Goal: Task Accomplishment & Management: Manage account settings

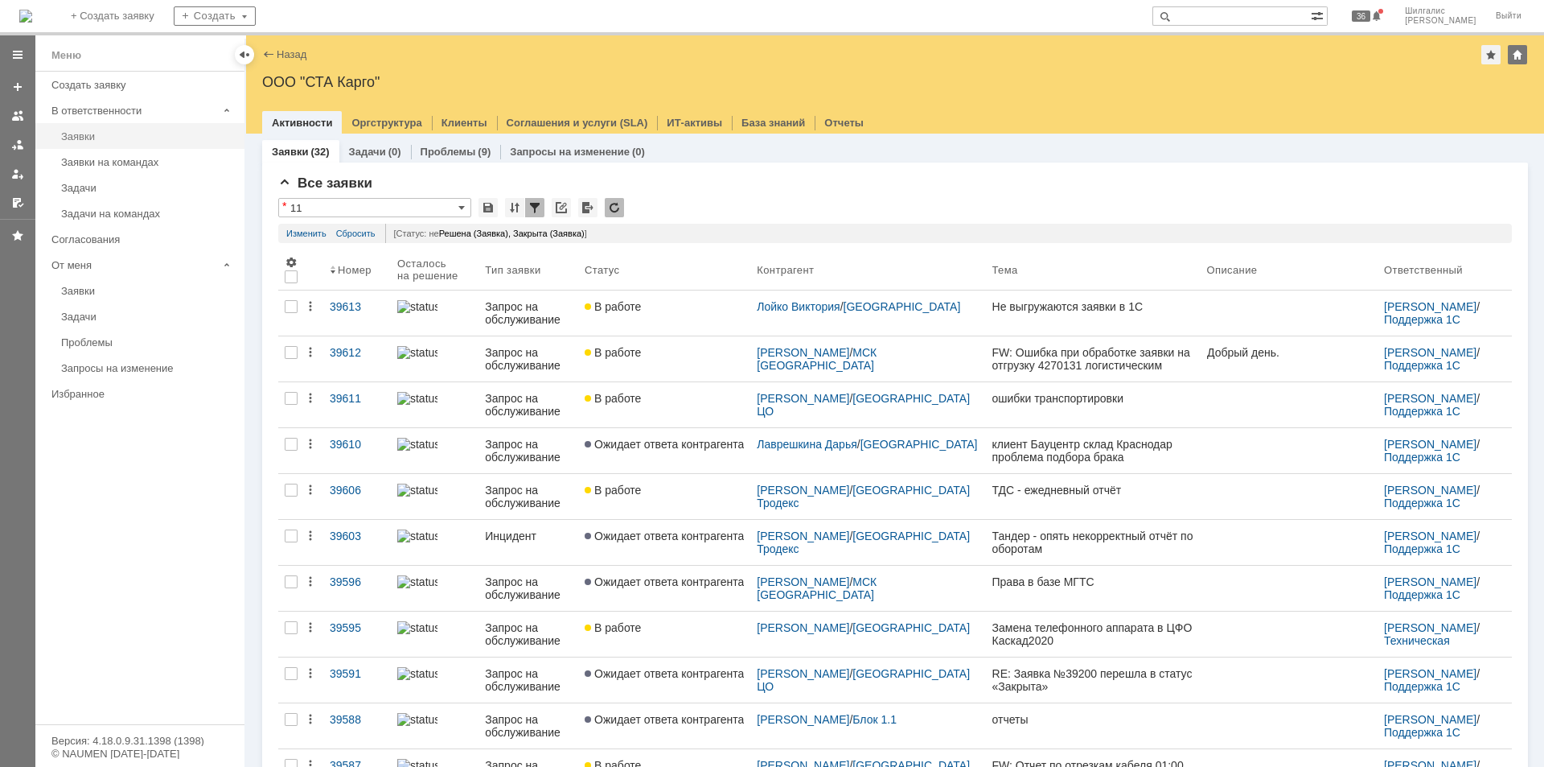
click at [109, 135] on div "Заявки" at bounding box center [148, 136] width 174 height 12
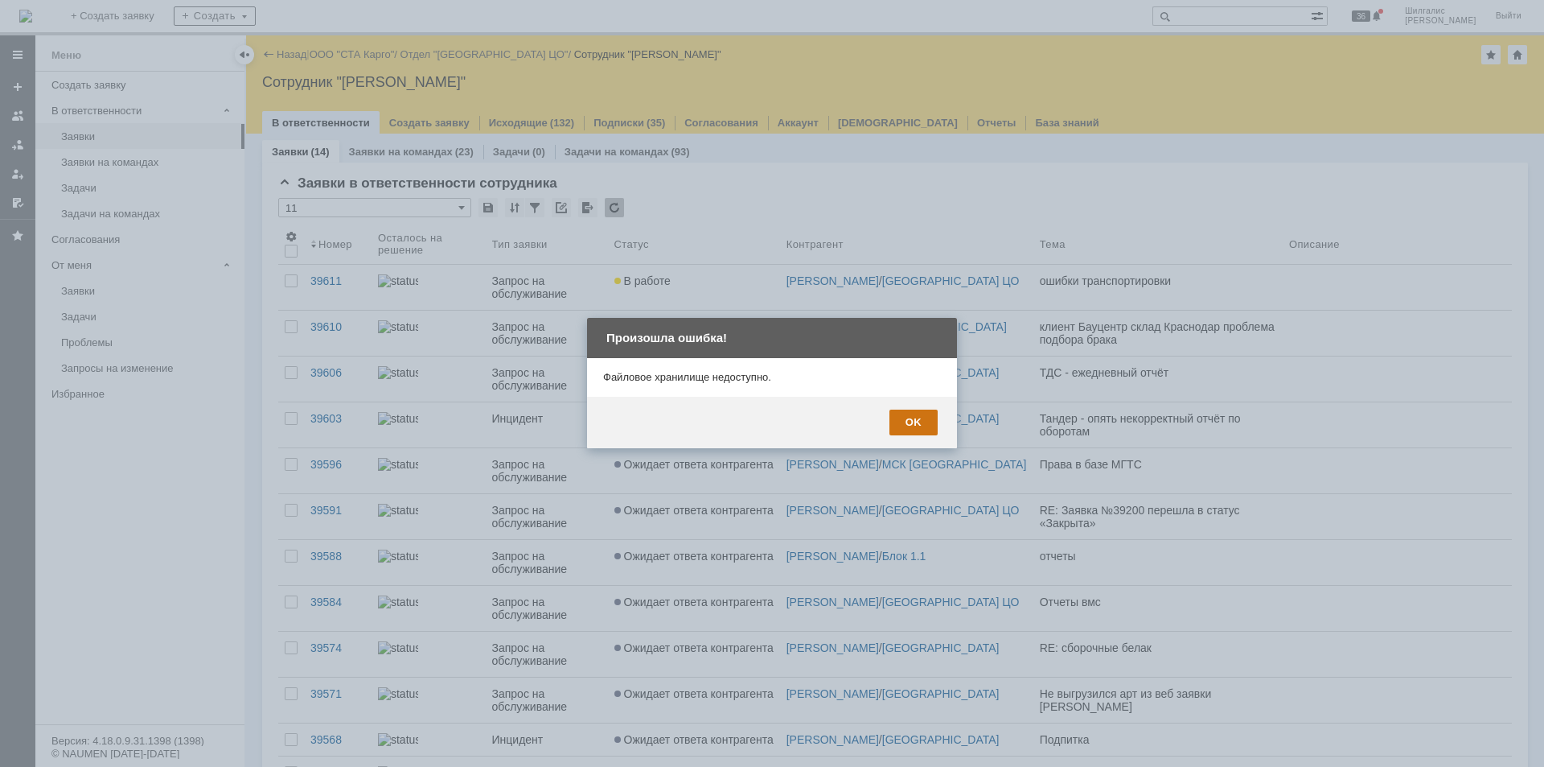
click at [904, 420] on div "OK" at bounding box center [914, 422] width 48 height 26
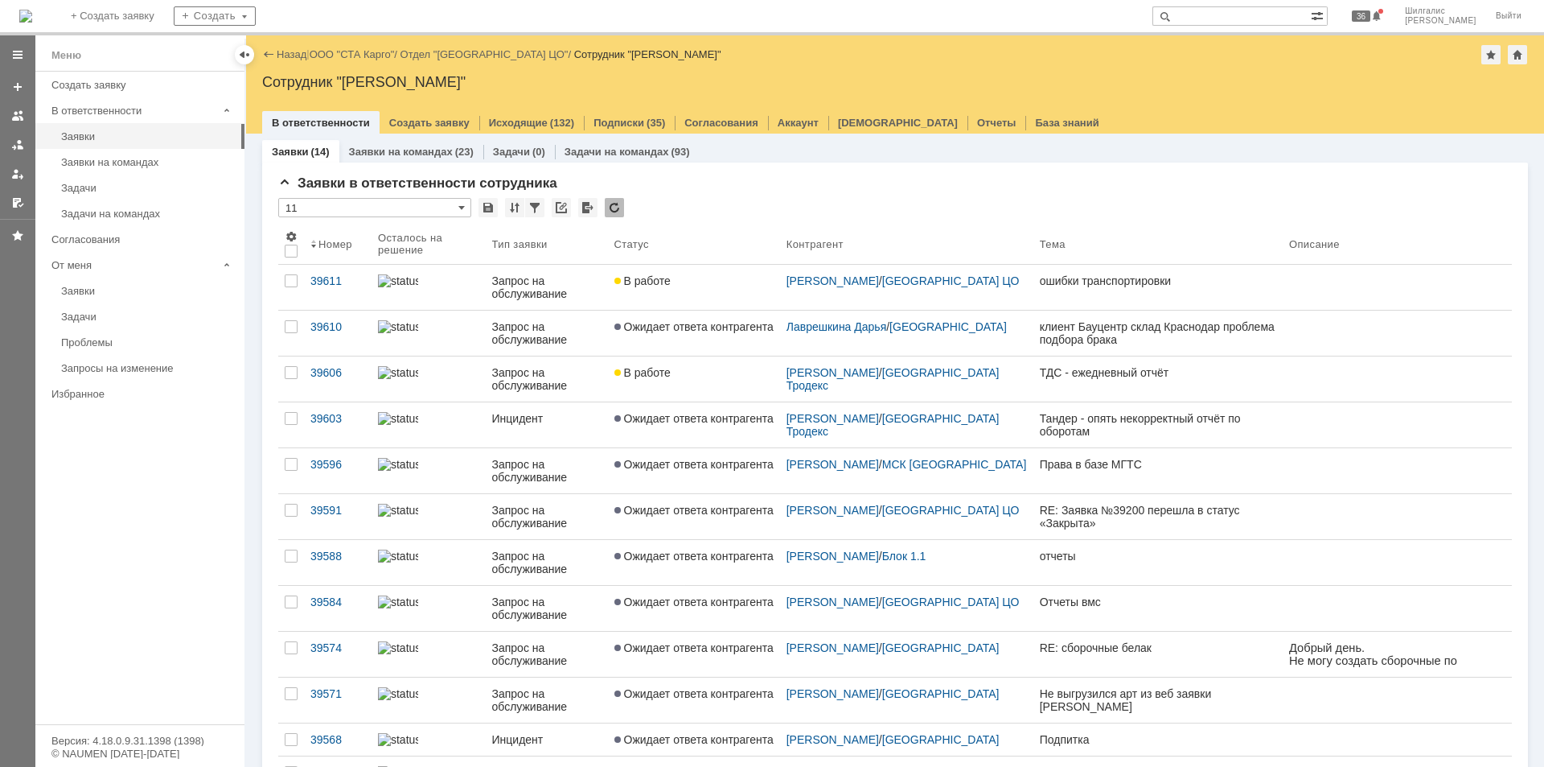
click at [698, 372] on div "В работе" at bounding box center [694, 372] width 159 height 13
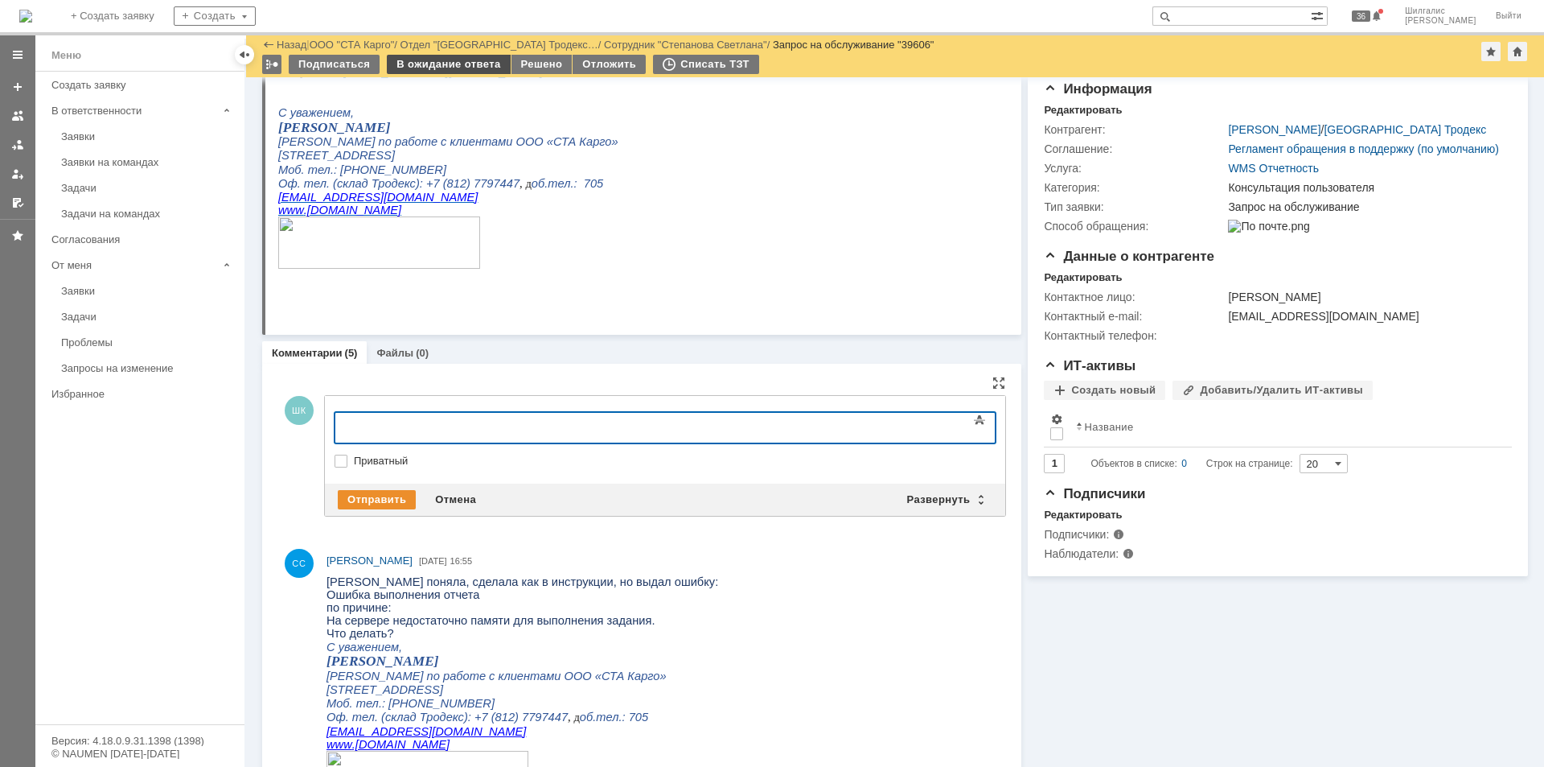
click at [447, 66] on div "В ожидание ответа" at bounding box center [448, 64] width 123 height 19
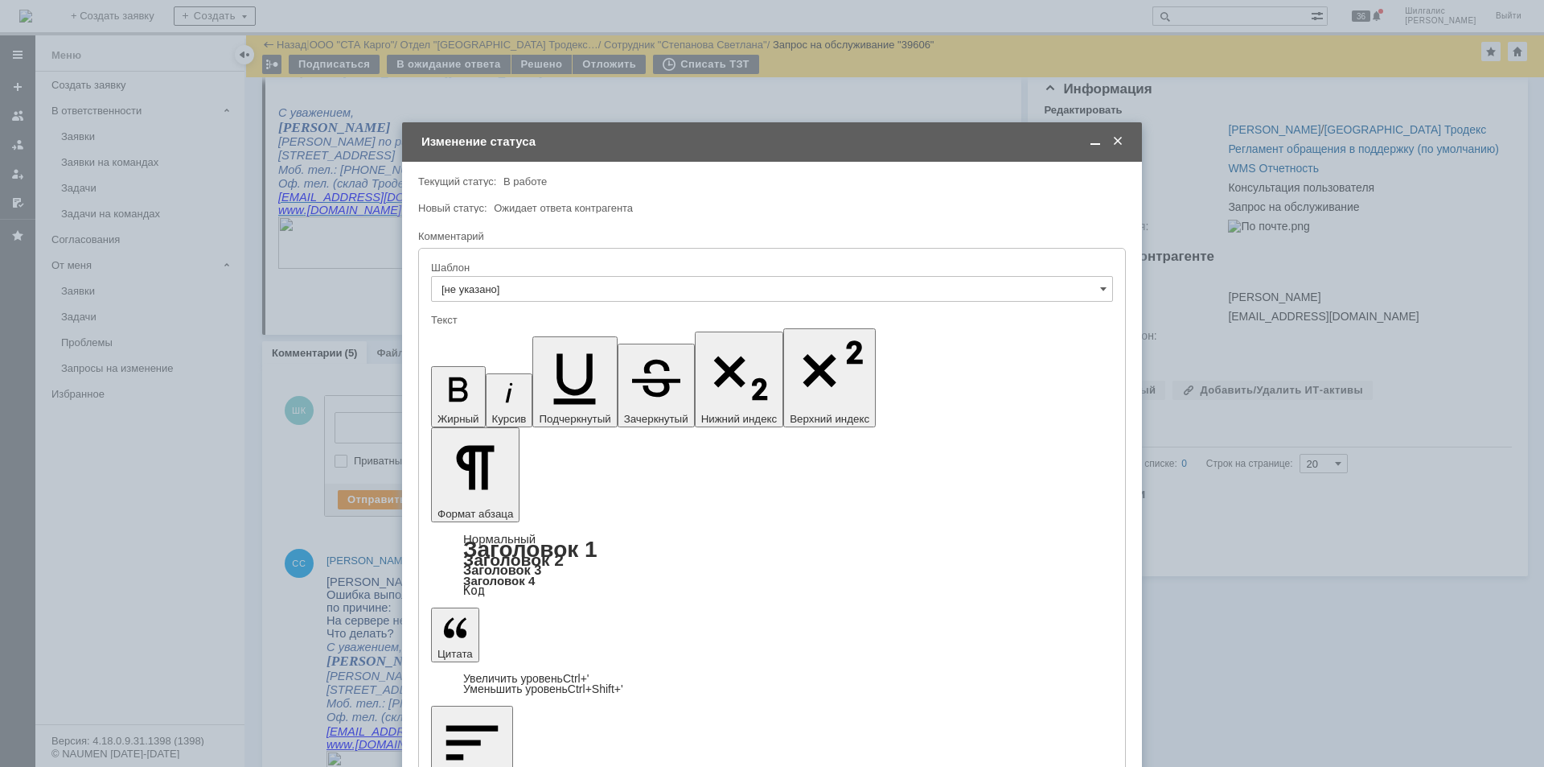
drag, startPoint x: 578, startPoint y: 4606, endPoint x: 612, endPoint y: 4594, distance: 35.9
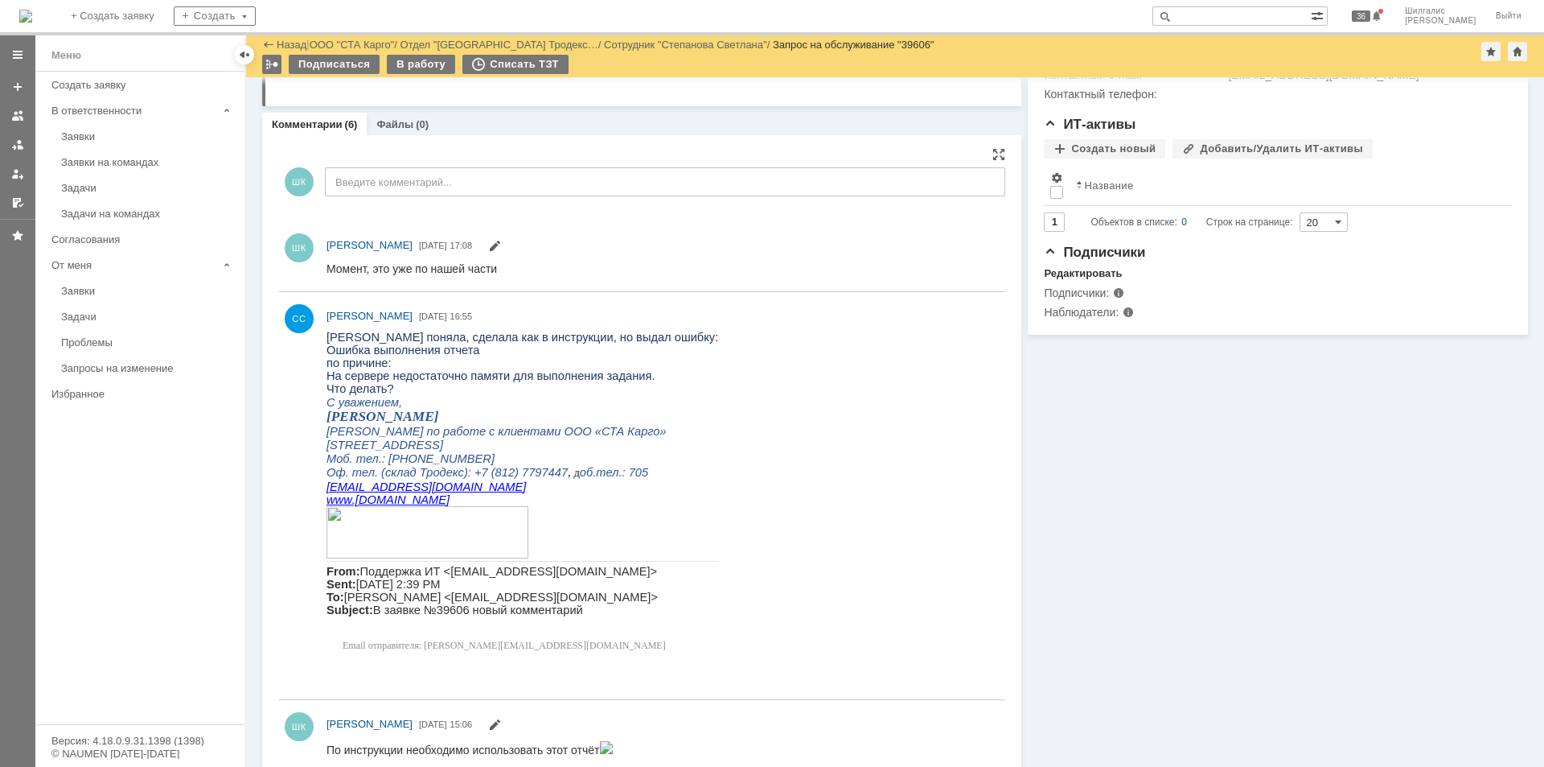
click at [1140, 524] on div "Информация Задачи (0) Связи (0) SLA Статус Редактировать Ответственный: [PERSON…" at bounding box center [1275, 626] width 507 height 1902
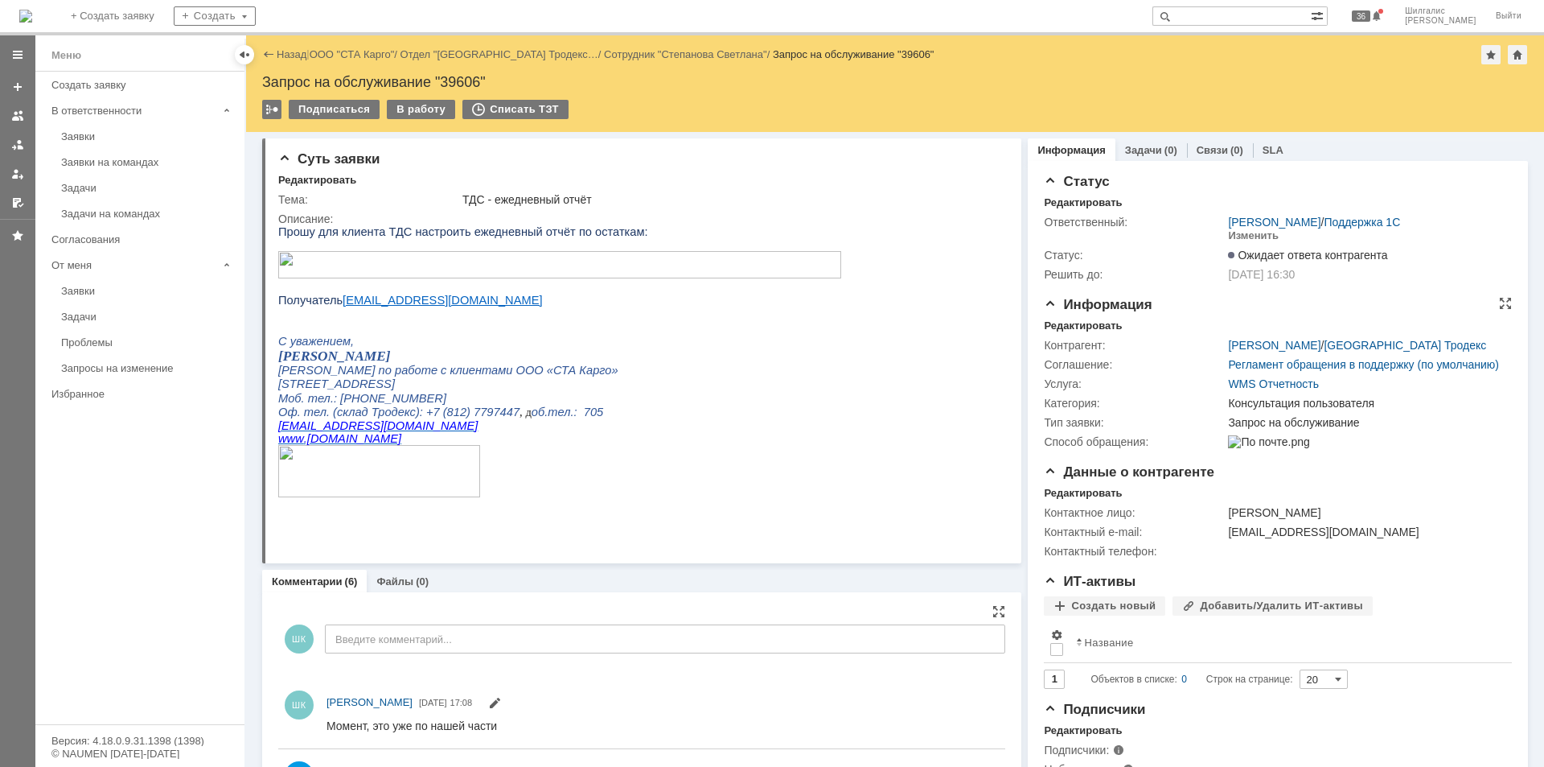
drag, startPoint x: 1220, startPoint y: 617, endPoint x: 1103, endPoint y: 327, distance: 312.5
drag, startPoint x: 1222, startPoint y: 515, endPoint x: 1066, endPoint y: 216, distance: 336.8
click at [358, 56] on link "ООО "СТА Карго"" at bounding box center [352, 54] width 85 height 12
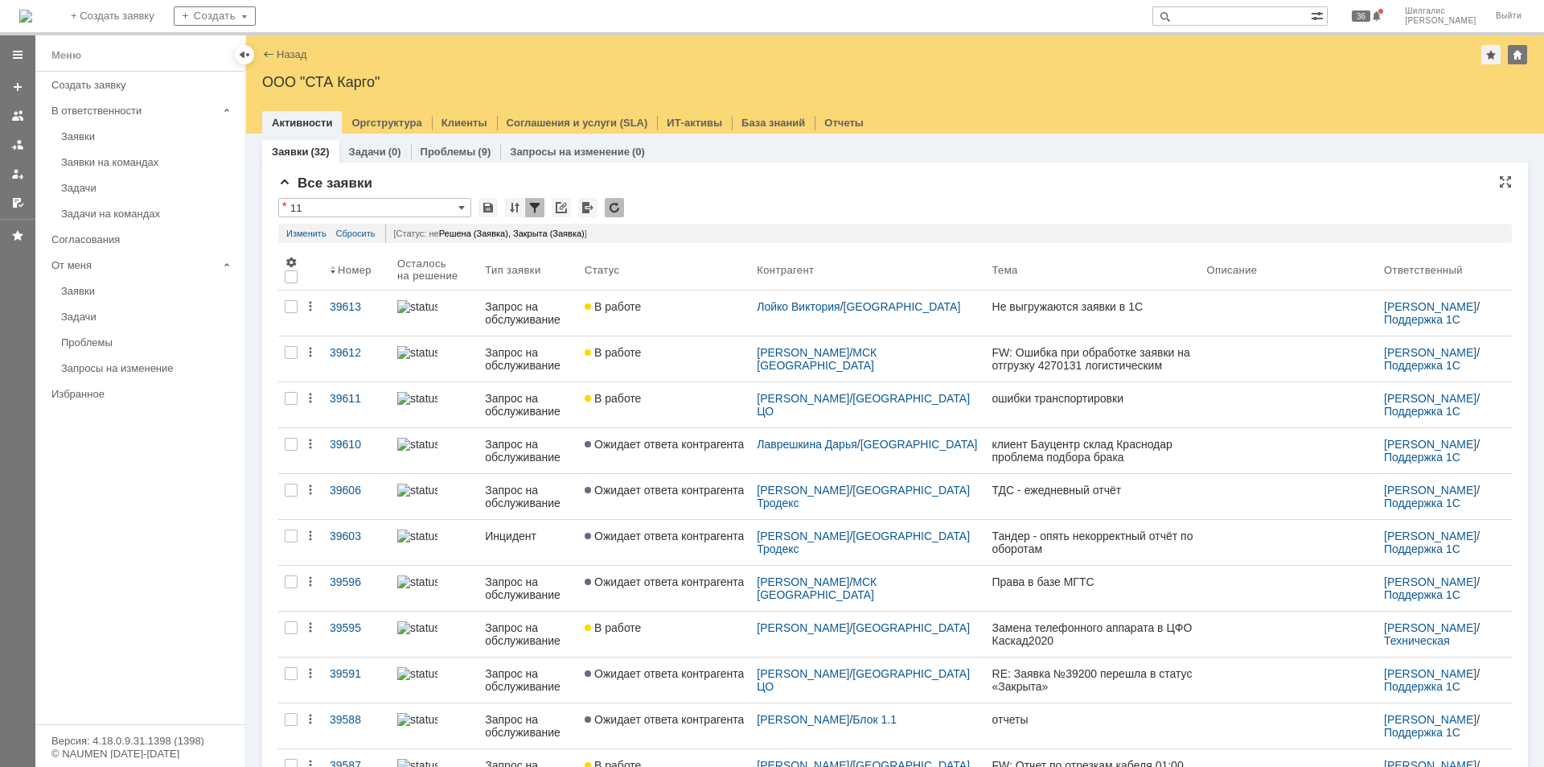
click at [756, 189] on div "Все заявки" at bounding box center [895, 183] width 1234 height 16
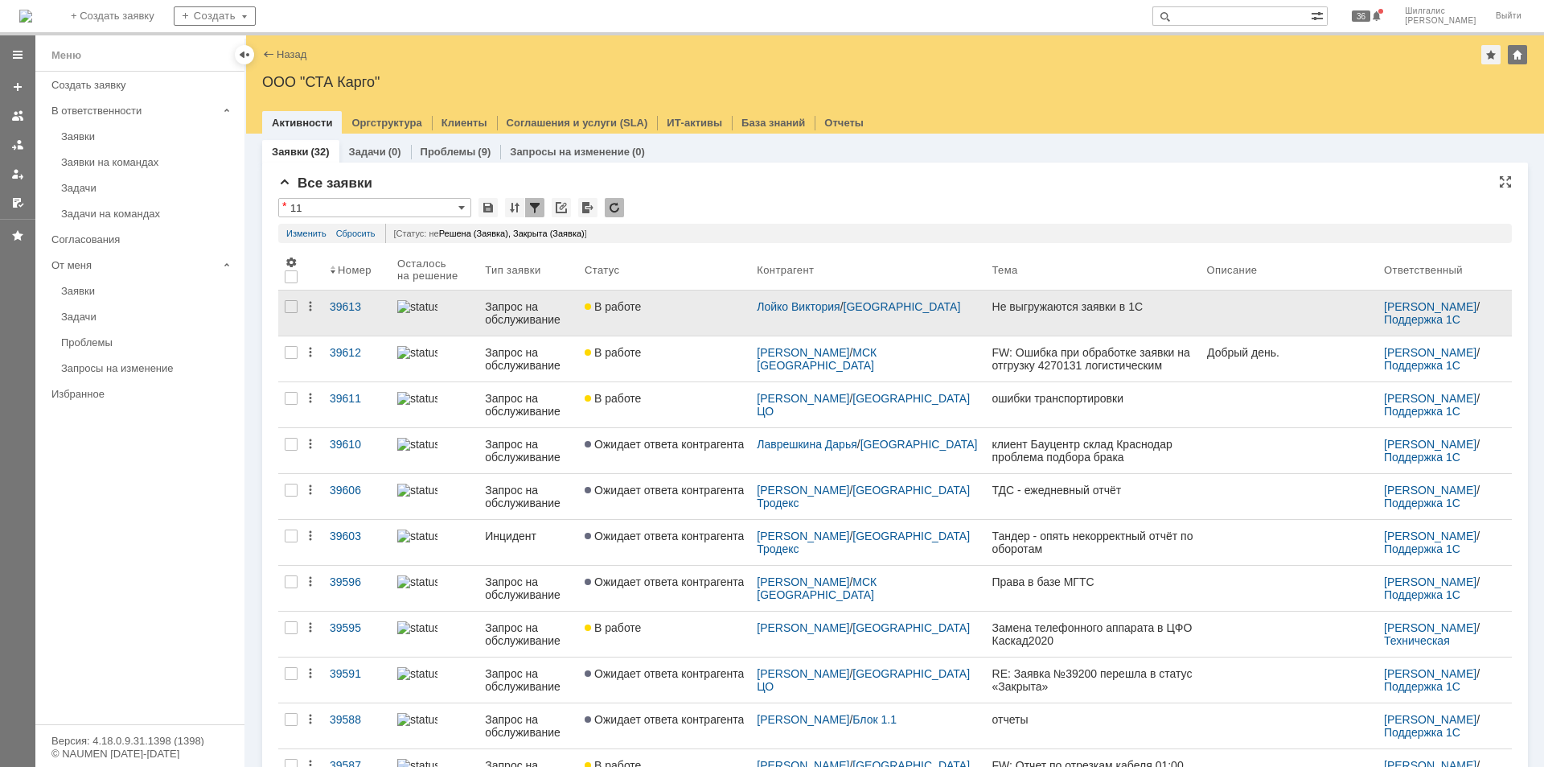
click at [689, 306] on div "В работе" at bounding box center [664, 306] width 159 height 13
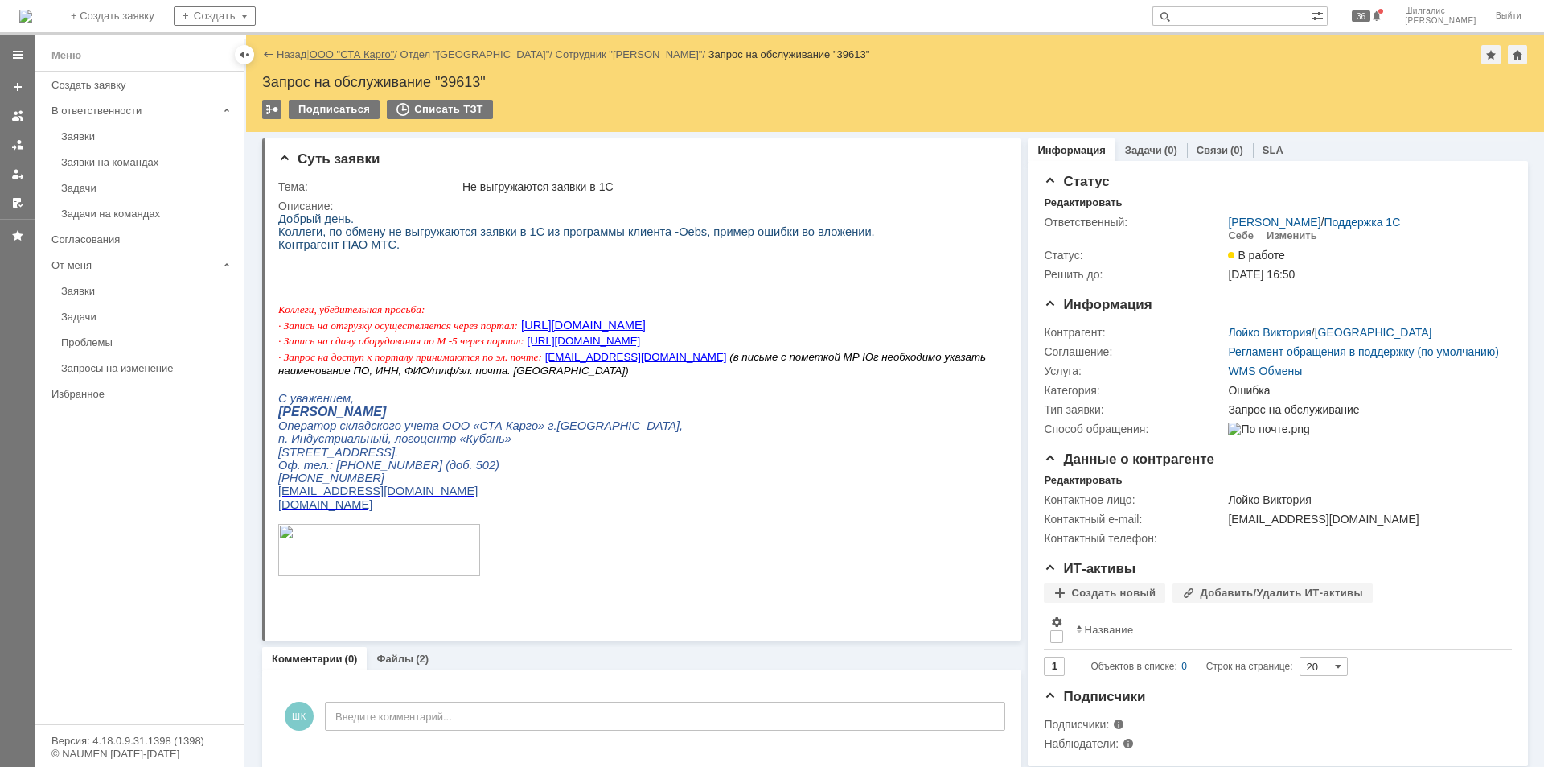
click at [361, 57] on link "ООО "СТА Карго"" at bounding box center [352, 54] width 85 height 12
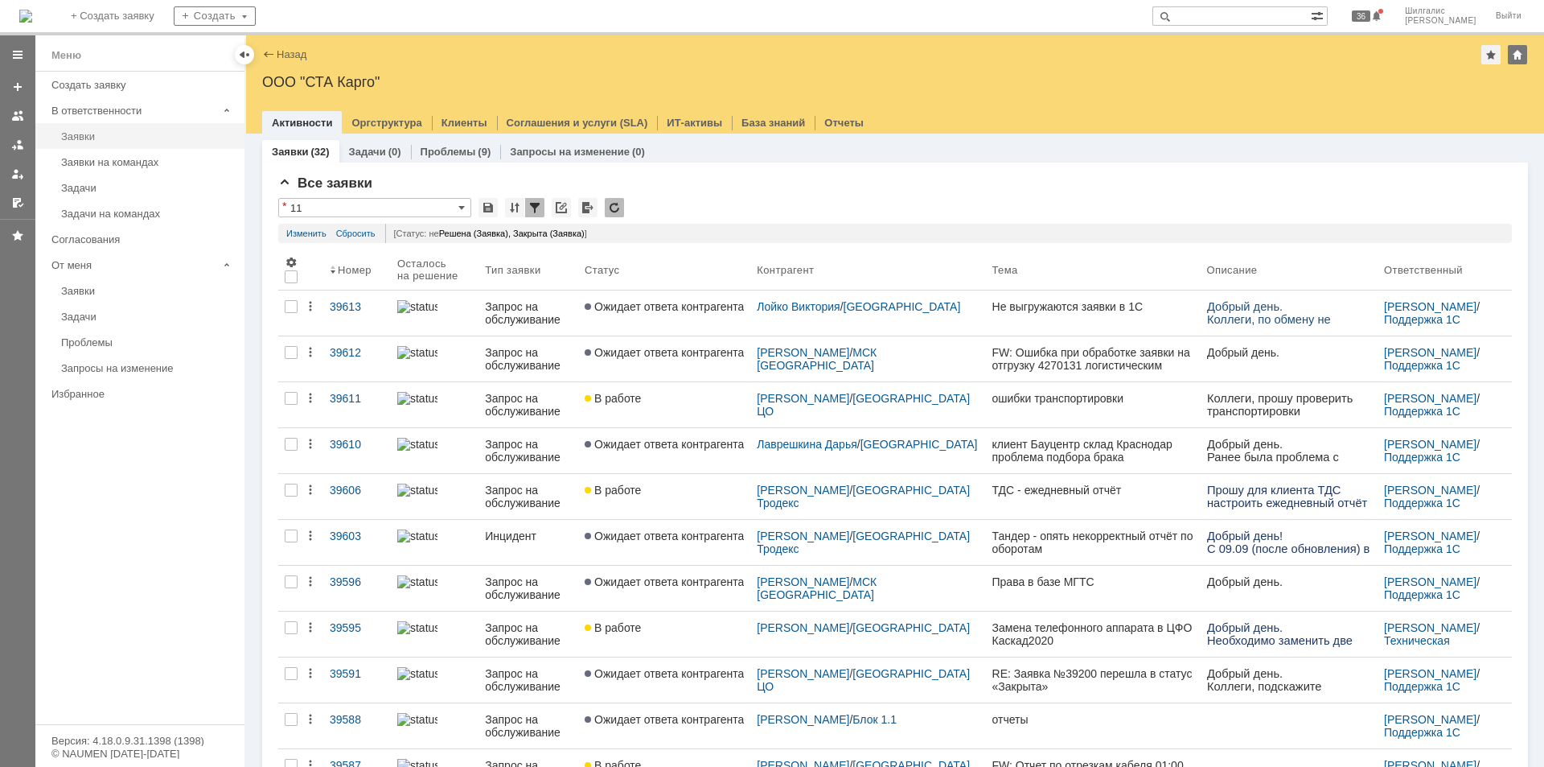
click at [123, 134] on div "Заявки" at bounding box center [148, 136] width 174 height 12
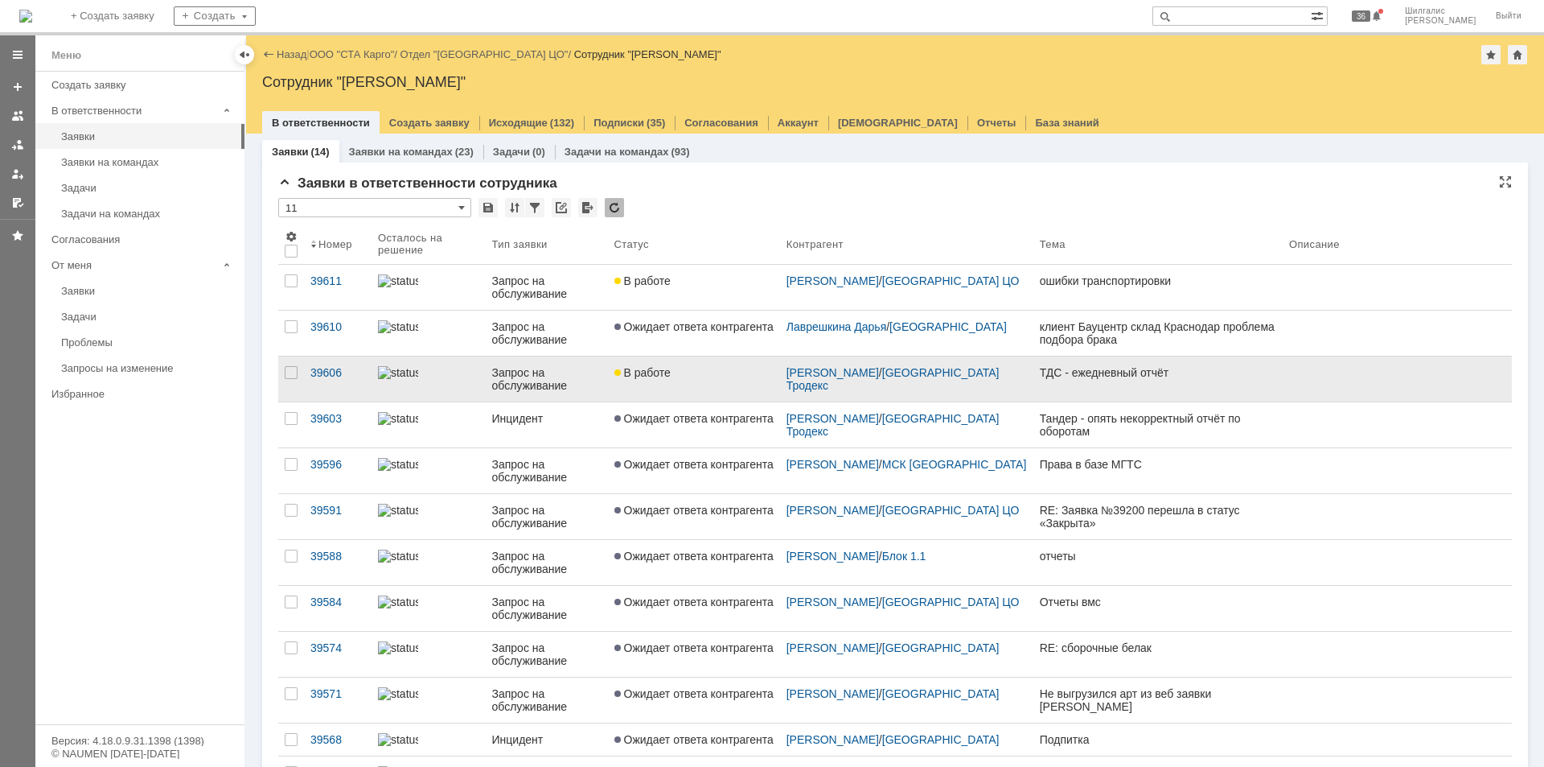
click at [703, 364] on link "В работе" at bounding box center [694, 378] width 172 height 45
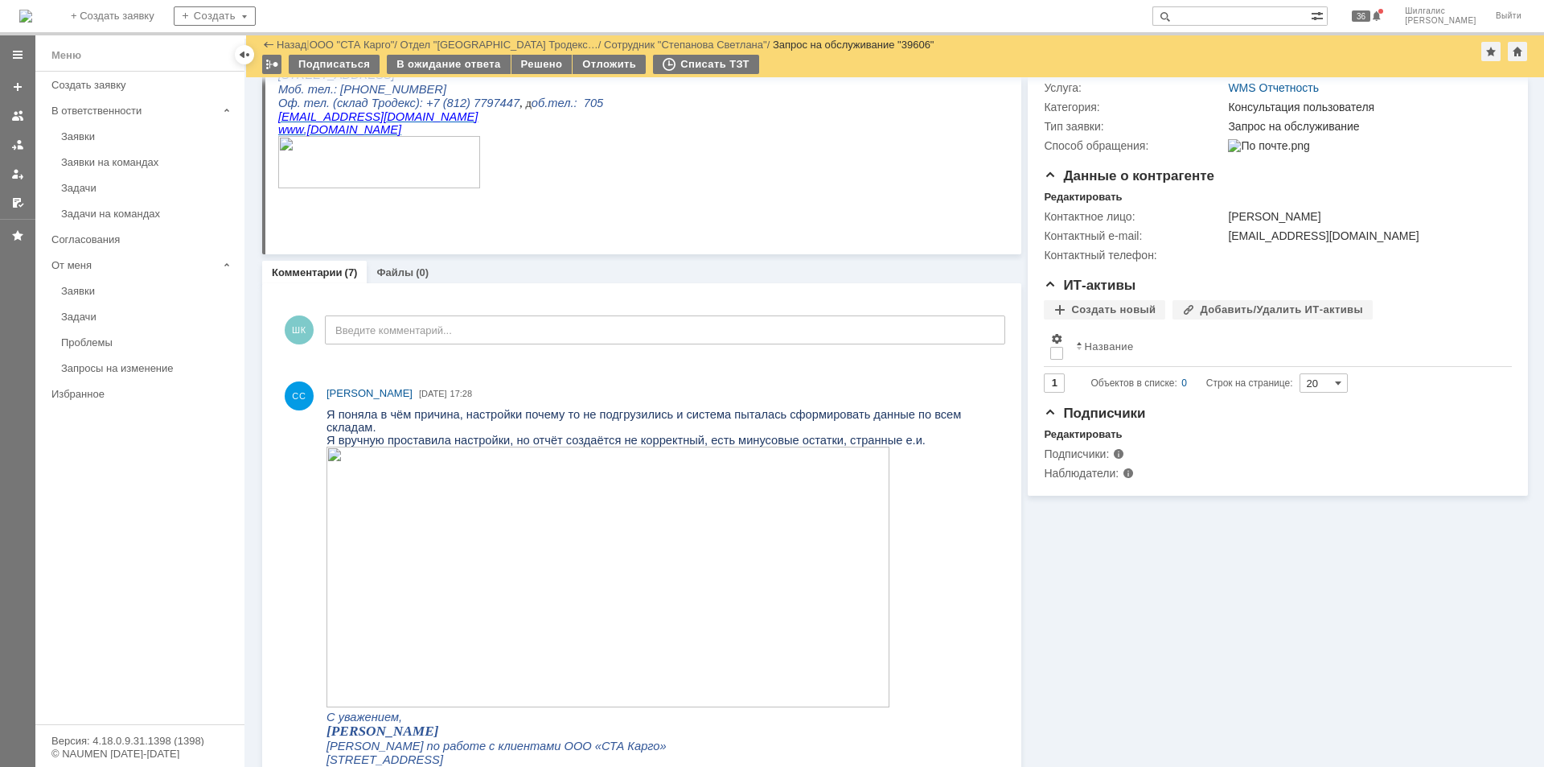
click at [747, 500] on img at bounding box center [608, 576] width 563 height 261
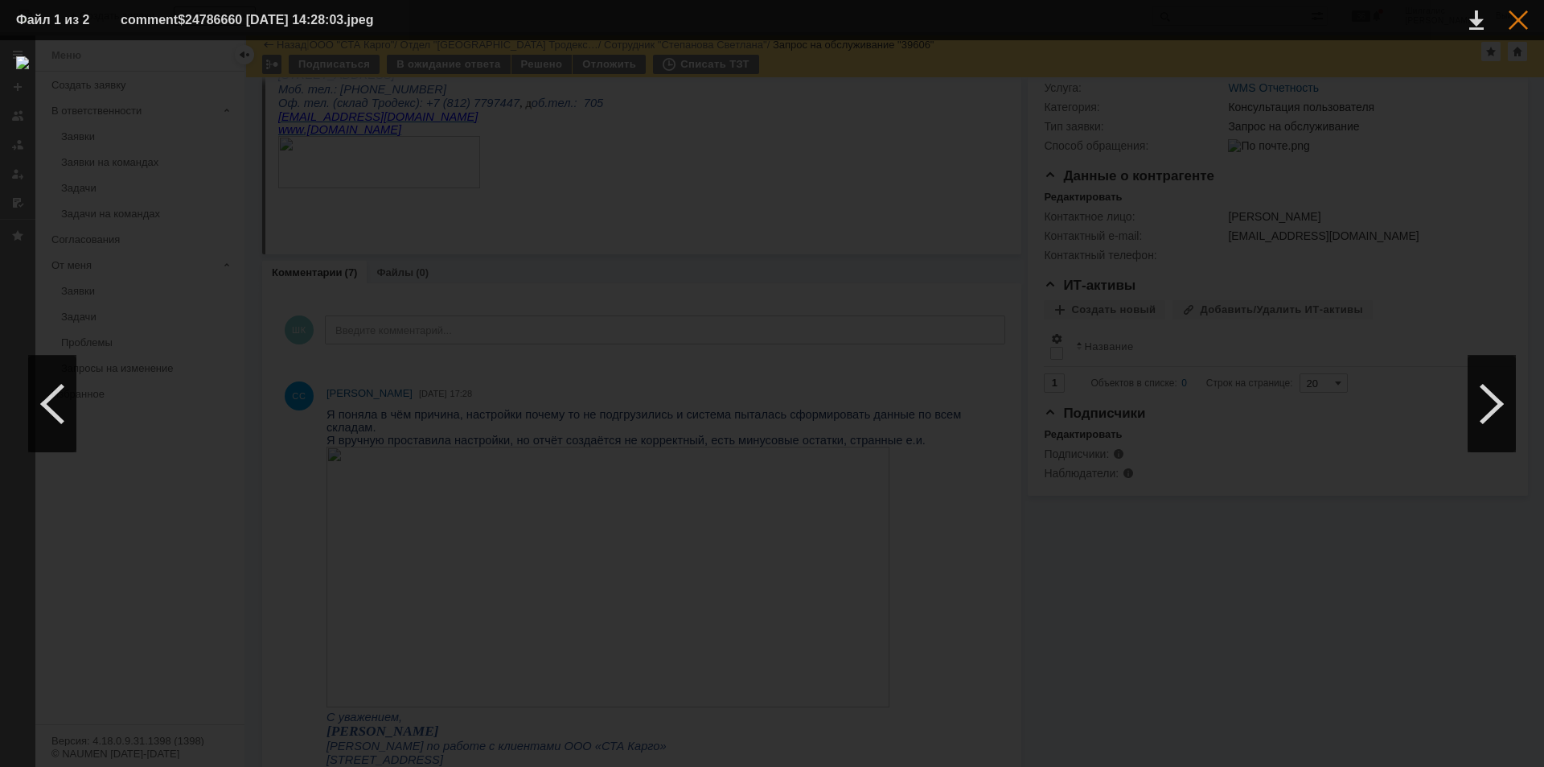
click at [1515, 26] on div at bounding box center [1518, 19] width 19 height 19
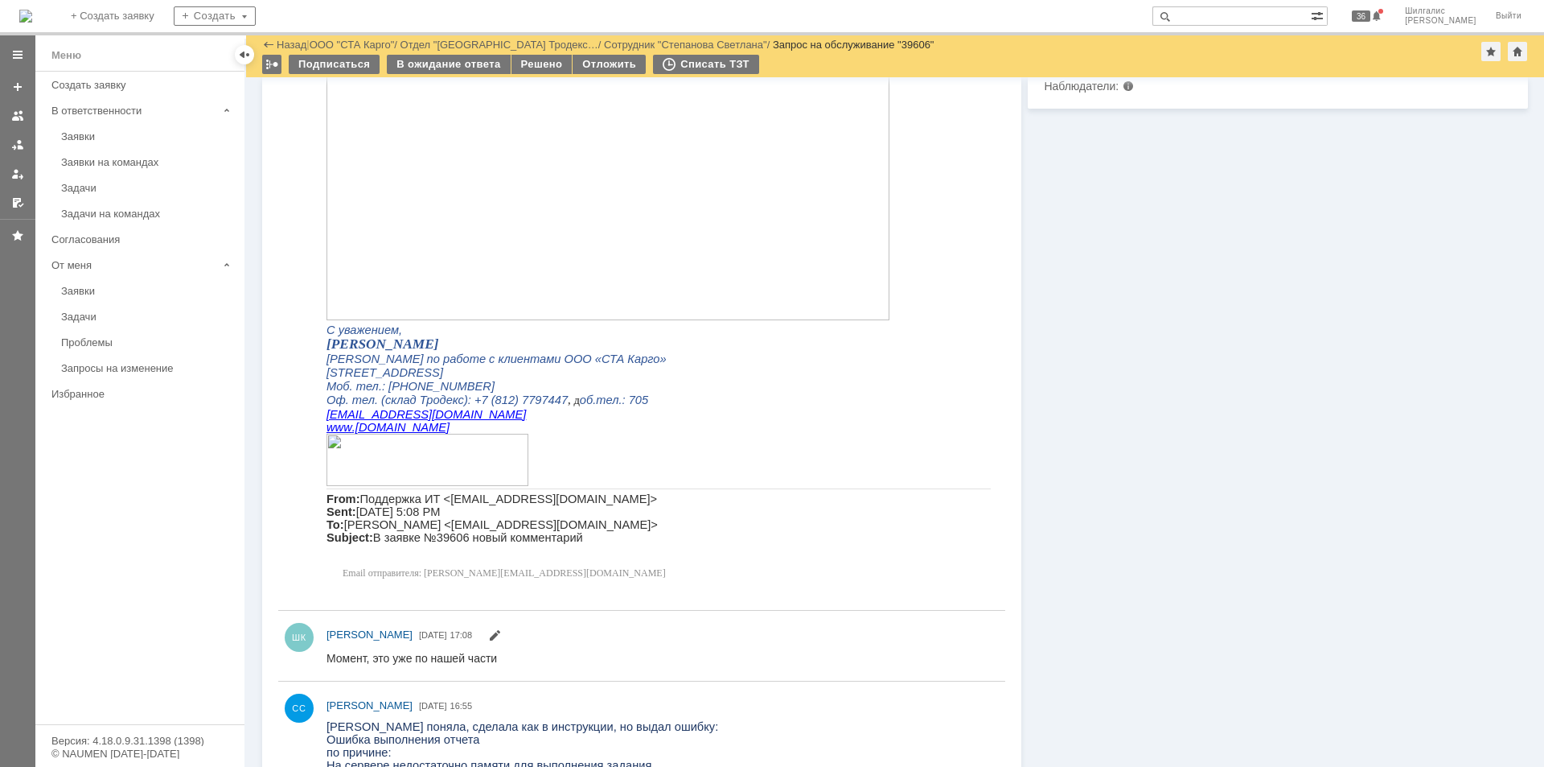
scroll to position [306, 0]
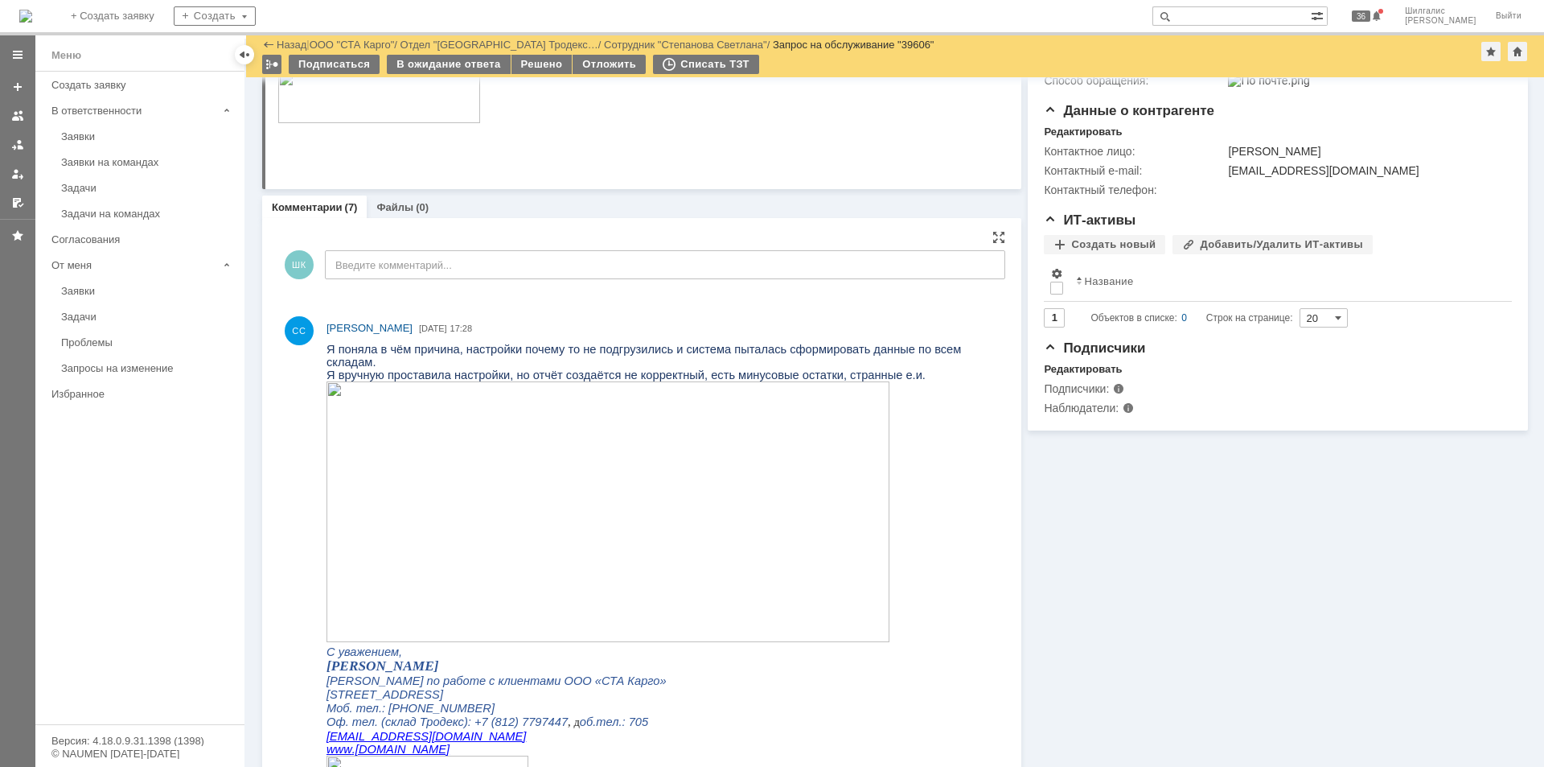
click at [433, 439] on img at bounding box center [608, 511] width 563 height 261
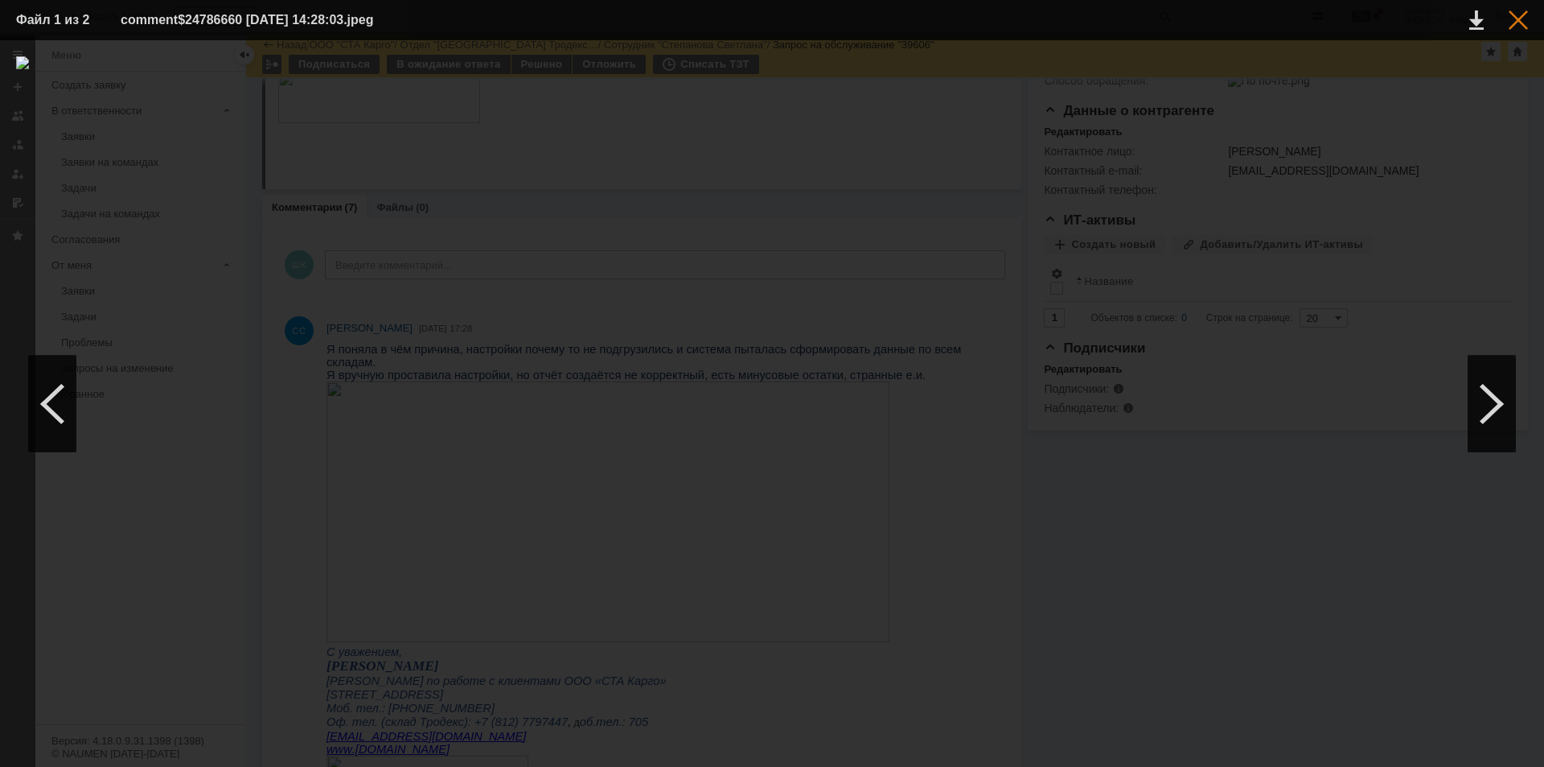
click at [1518, 21] on div at bounding box center [1518, 19] width 19 height 19
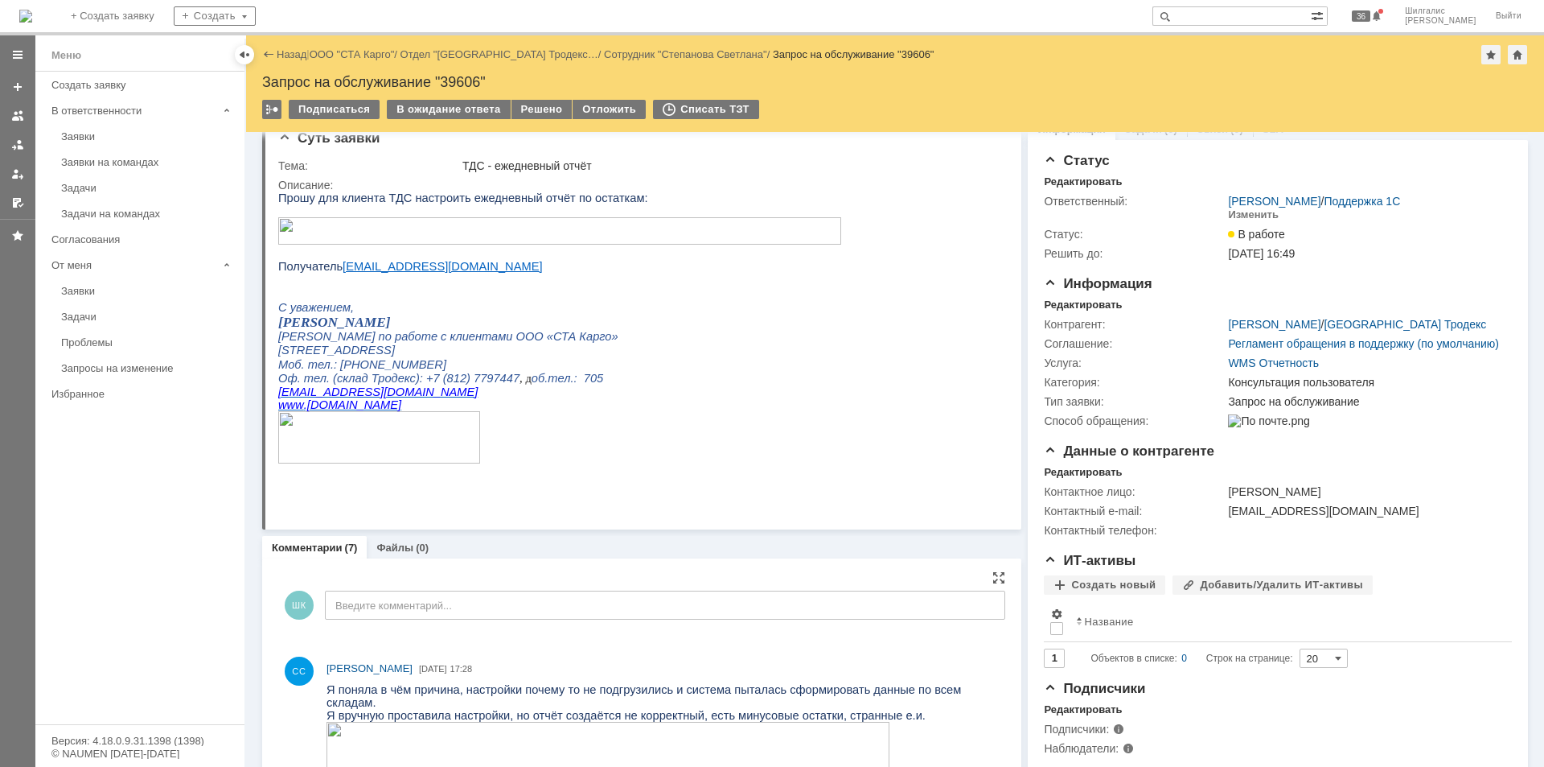
scroll to position [0, 0]
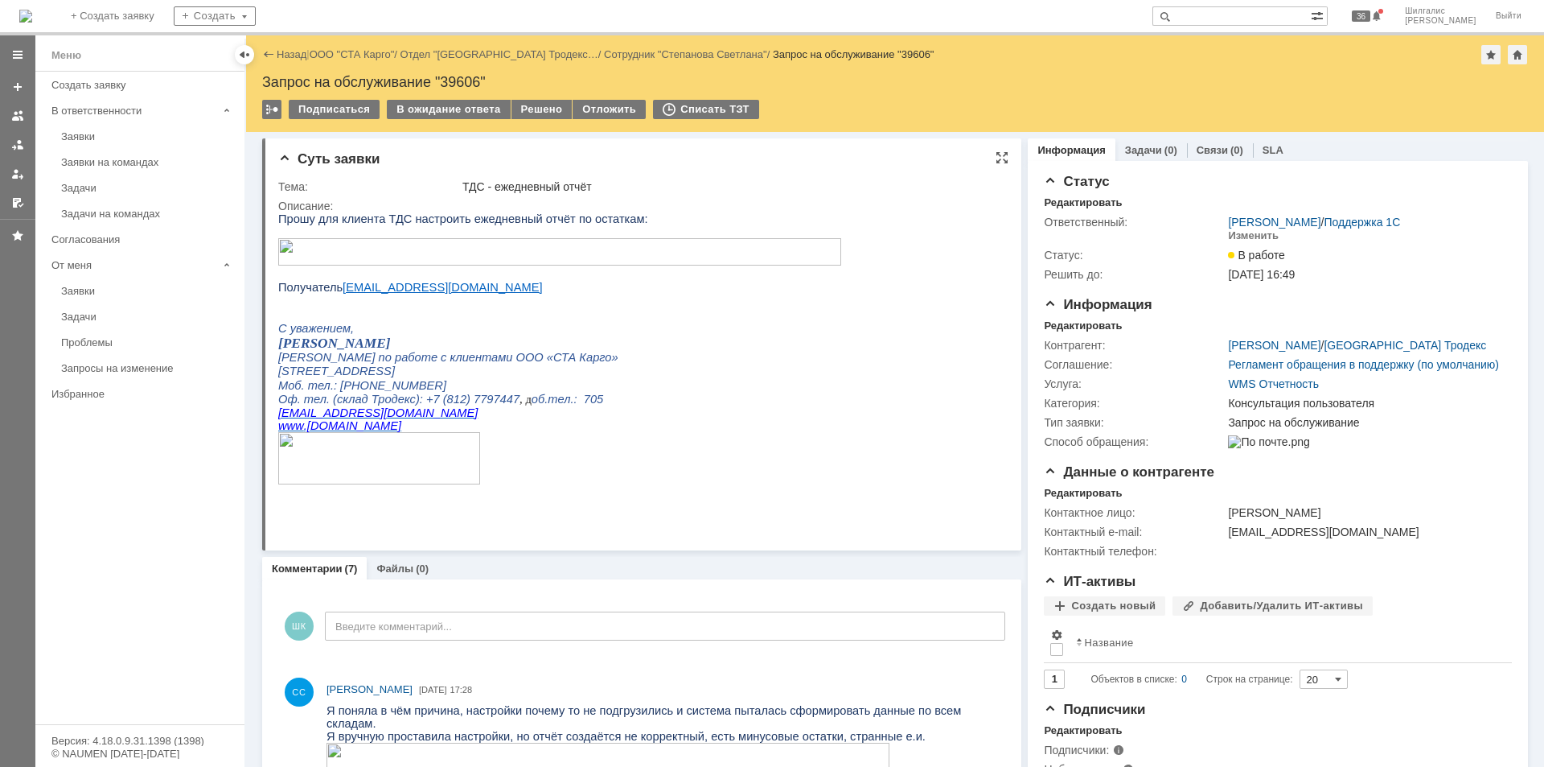
click at [476, 251] on img at bounding box center [559, 251] width 563 height 27
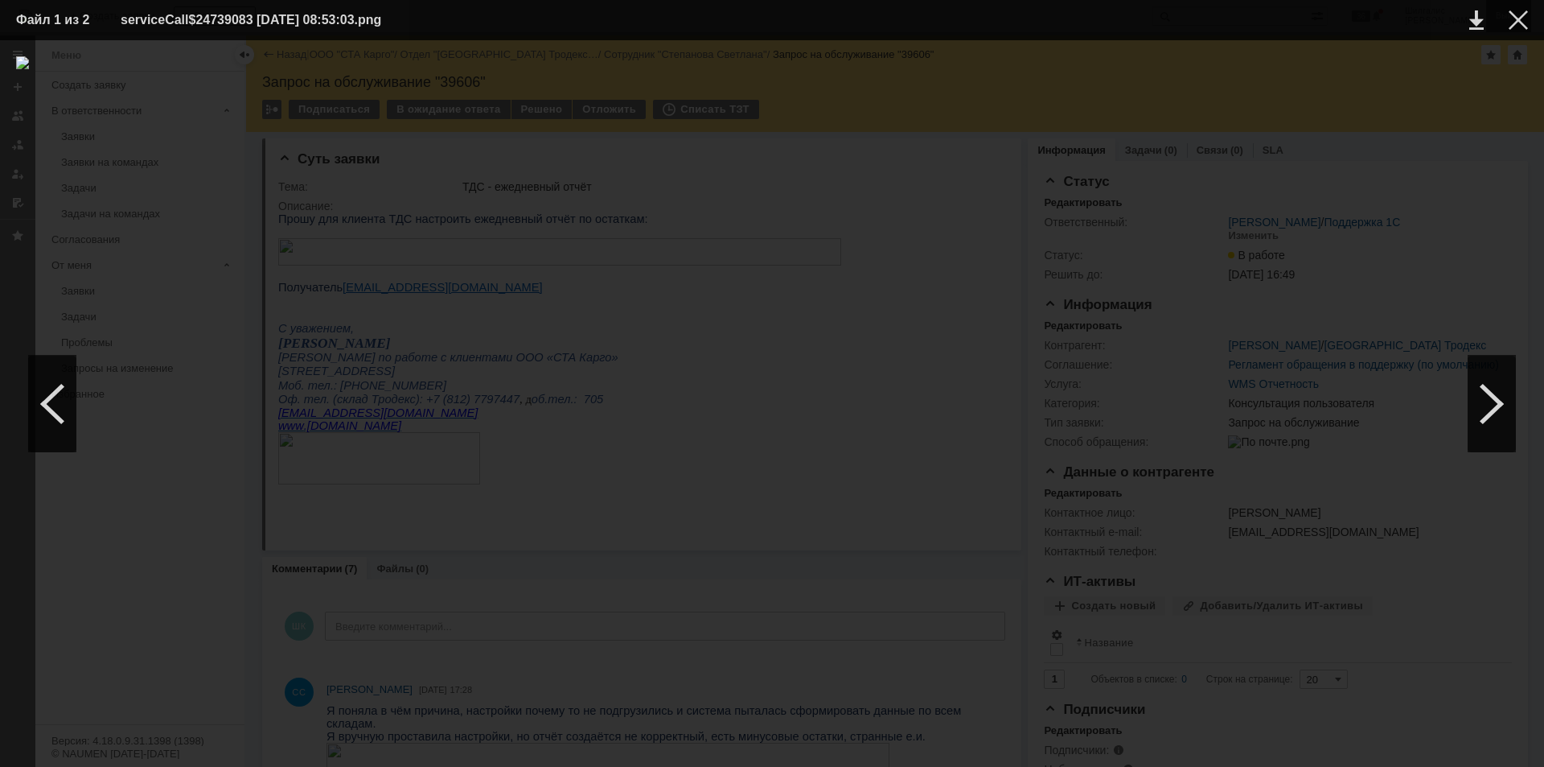
click at [1521, 19] on div at bounding box center [1518, 19] width 19 height 19
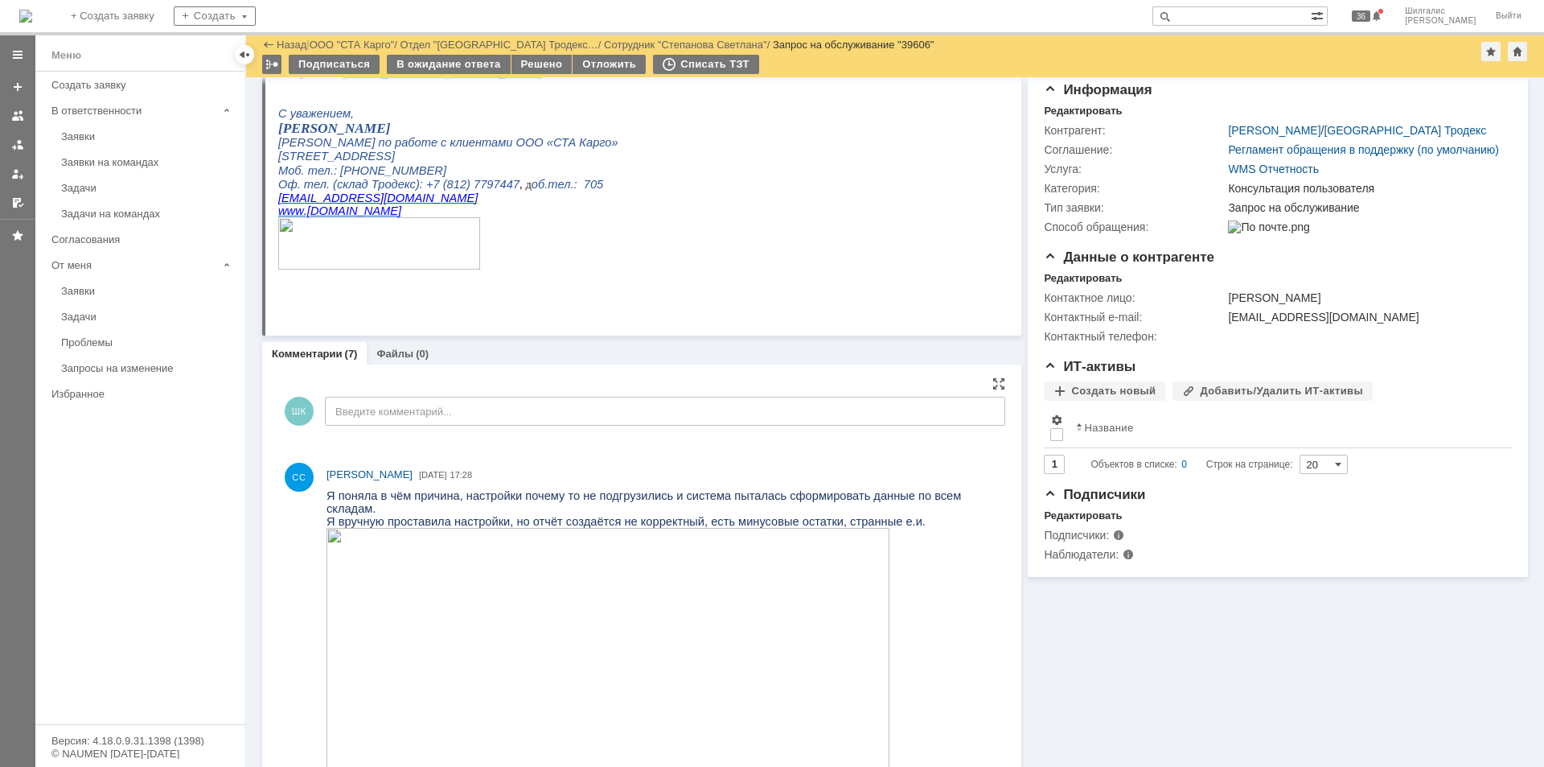
scroll to position [241, 0]
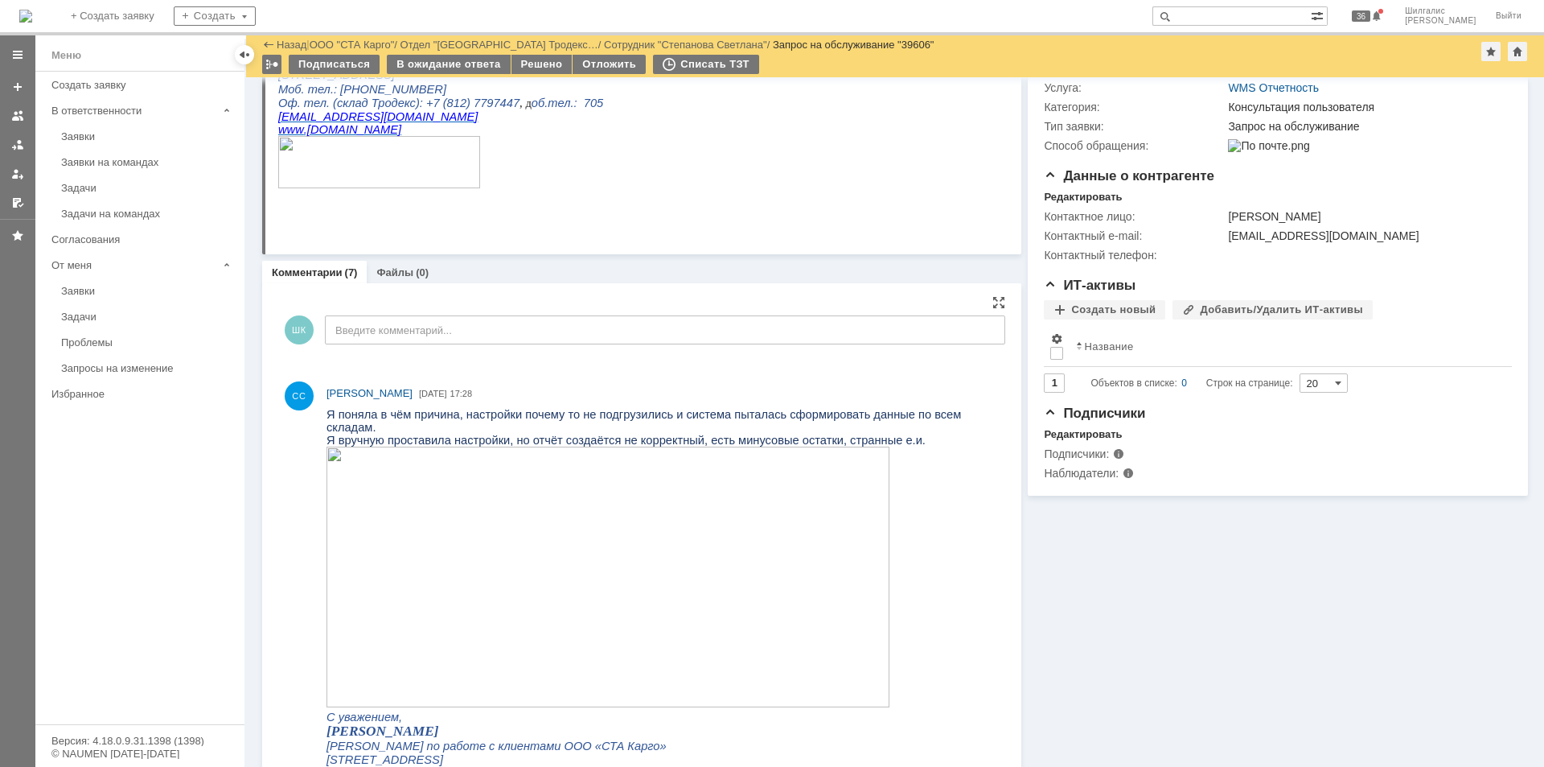
click at [489, 530] on img at bounding box center [608, 576] width 563 height 261
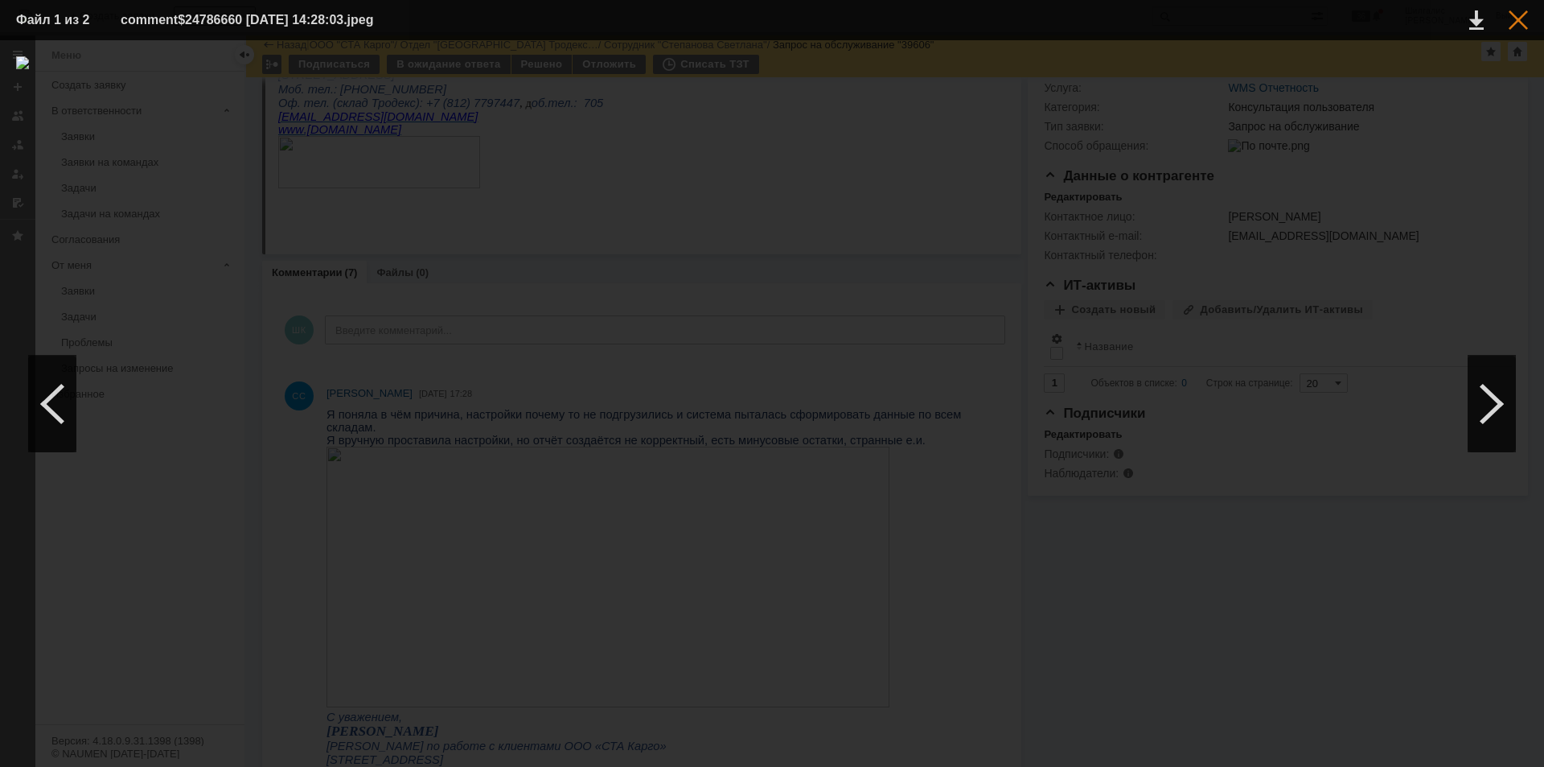
click at [1519, 27] on div at bounding box center [1518, 19] width 19 height 19
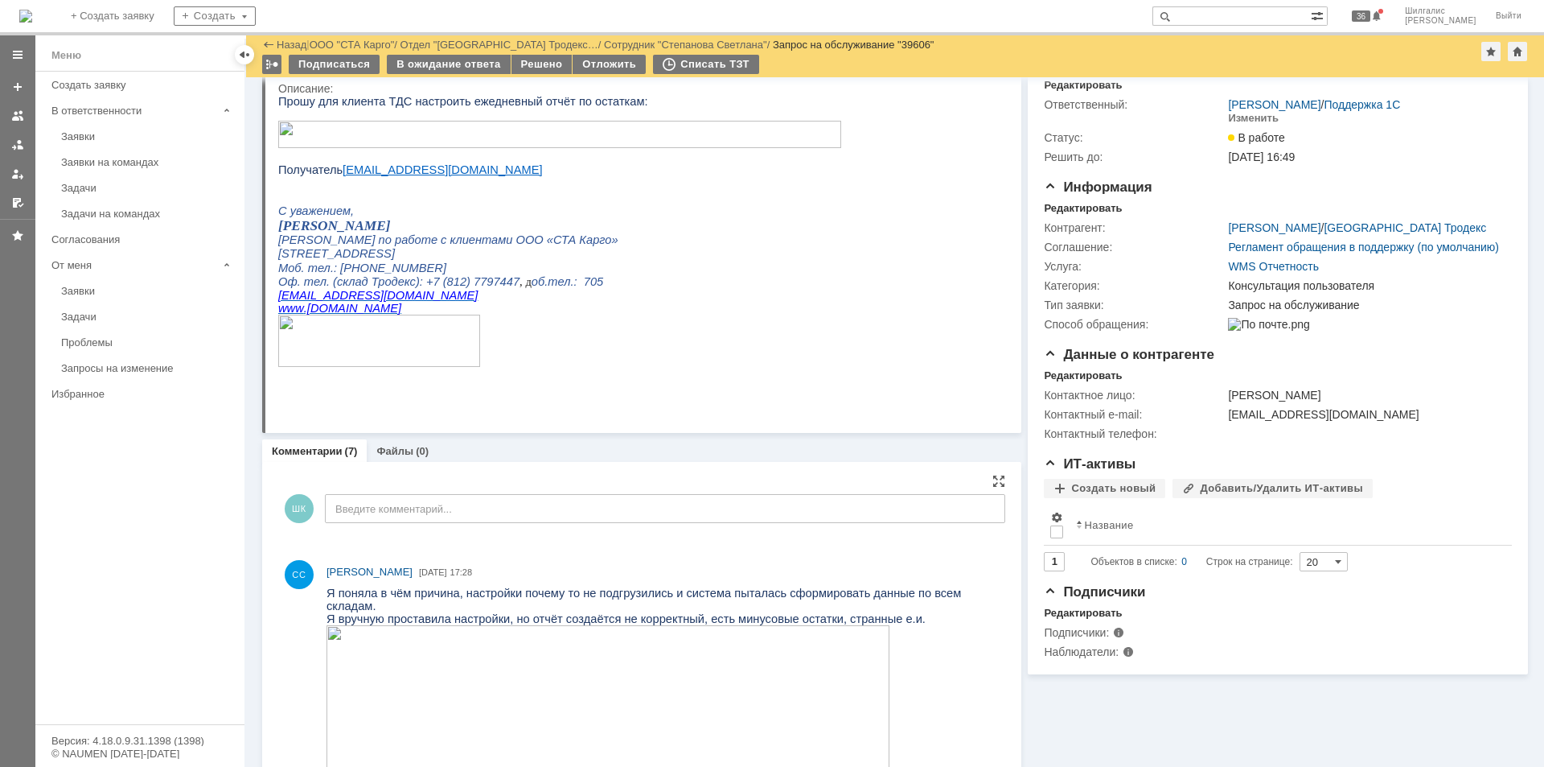
scroll to position [0, 0]
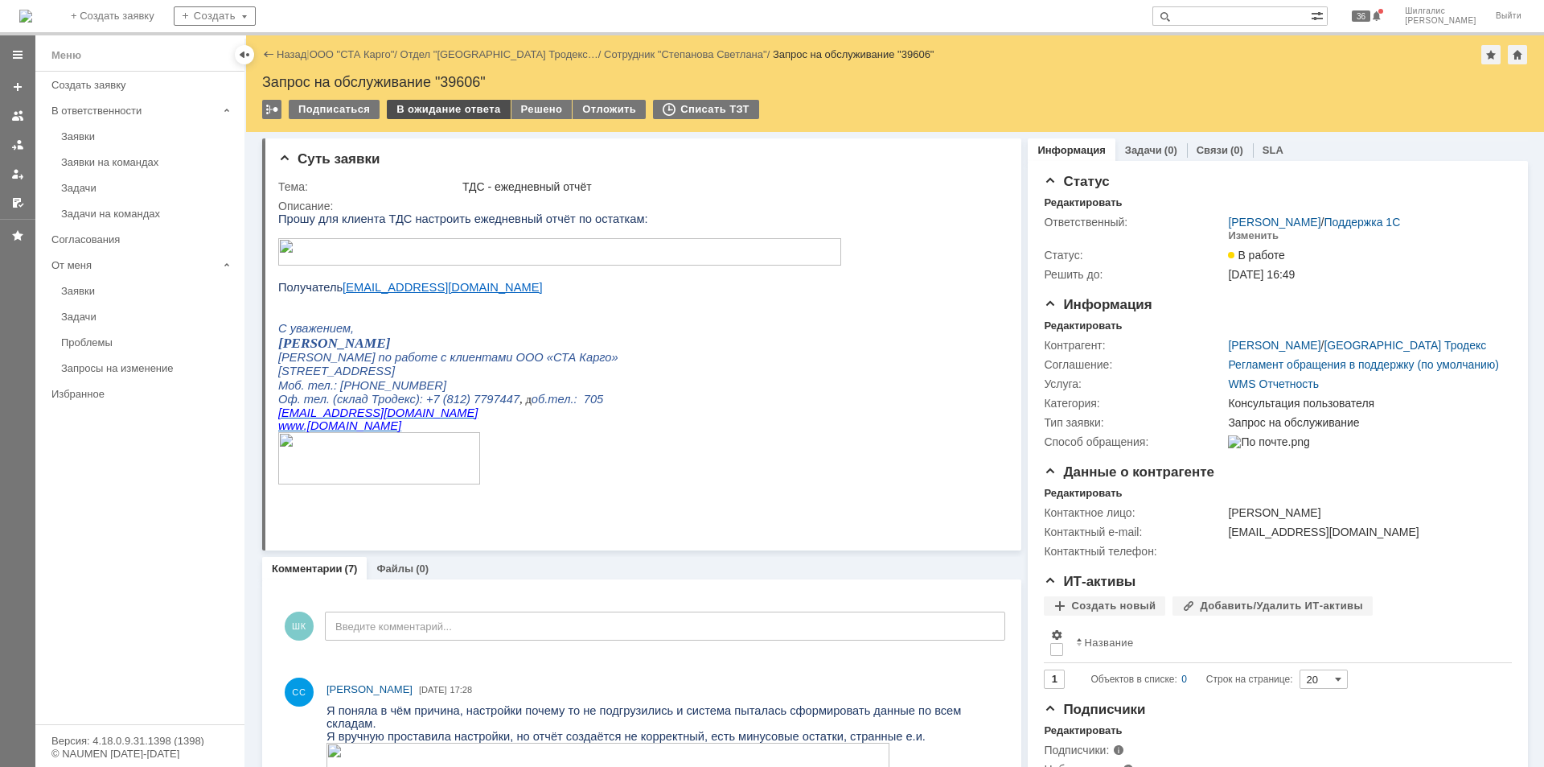
click at [430, 108] on div "В ожидание ответа" at bounding box center [448, 109] width 123 height 19
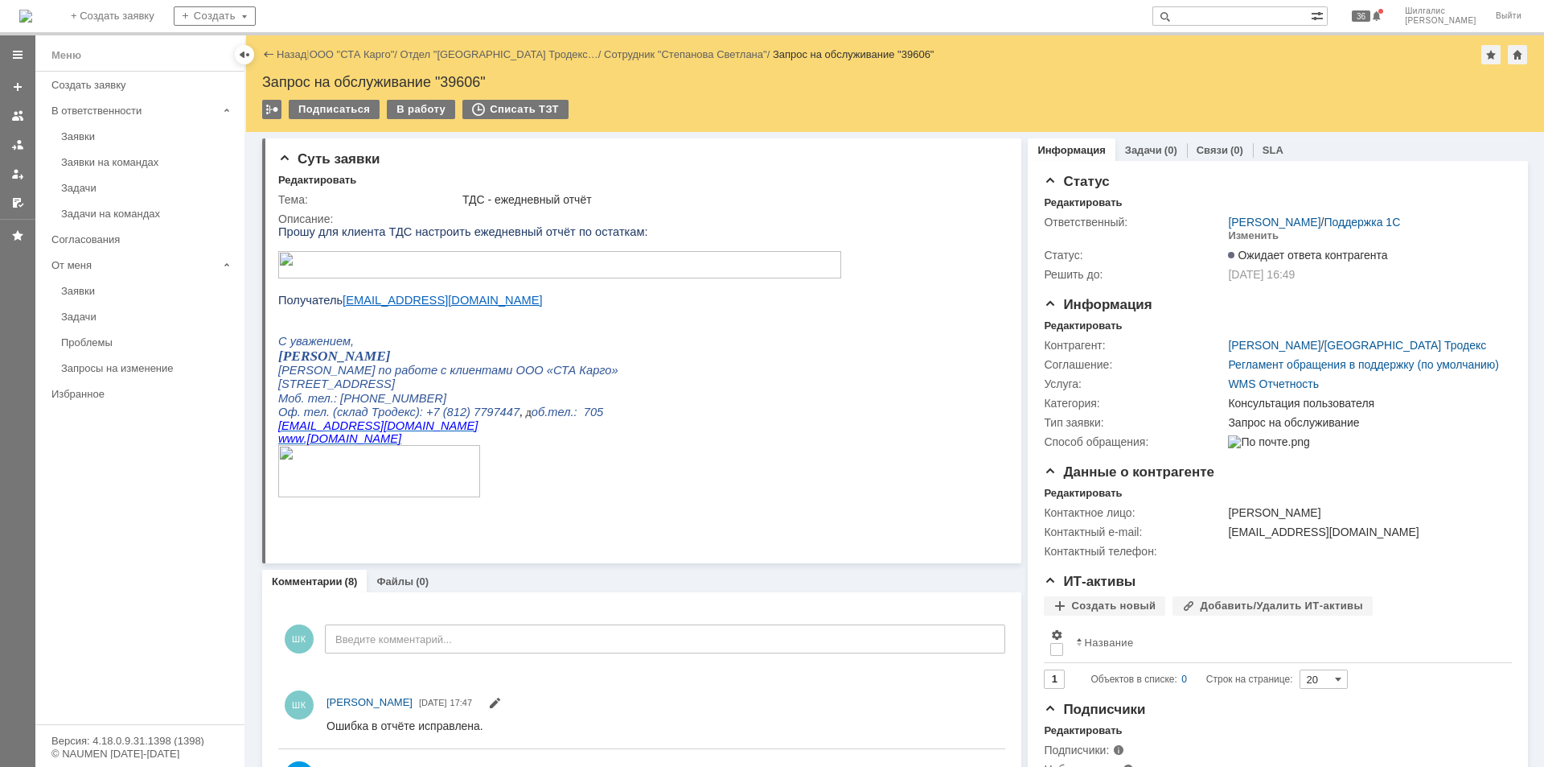
click at [356, 55] on link "ООО "СТА Карго"" at bounding box center [352, 54] width 85 height 12
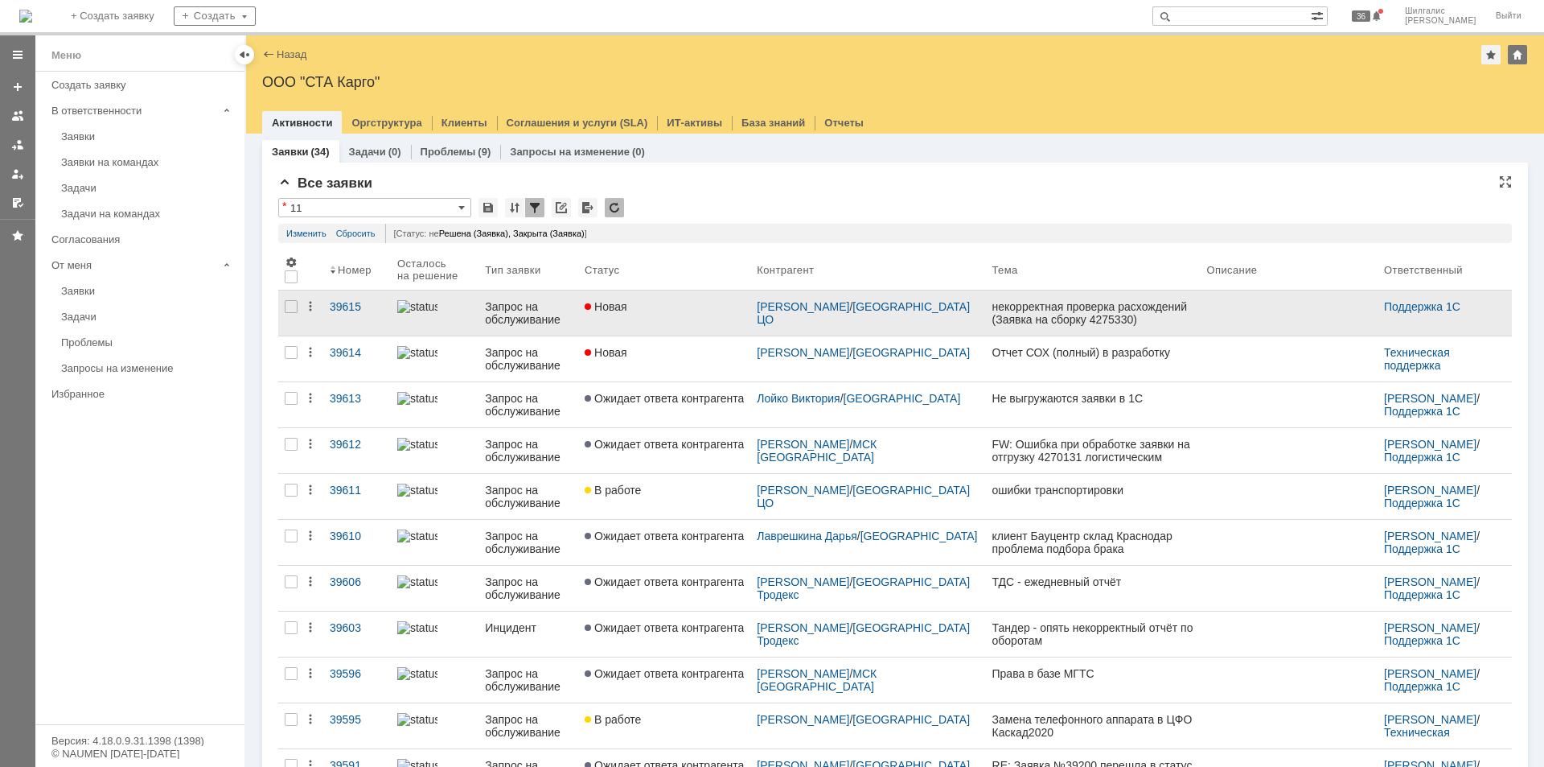
click at [656, 306] on div "Новая" at bounding box center [664, 306] width 159 height 13
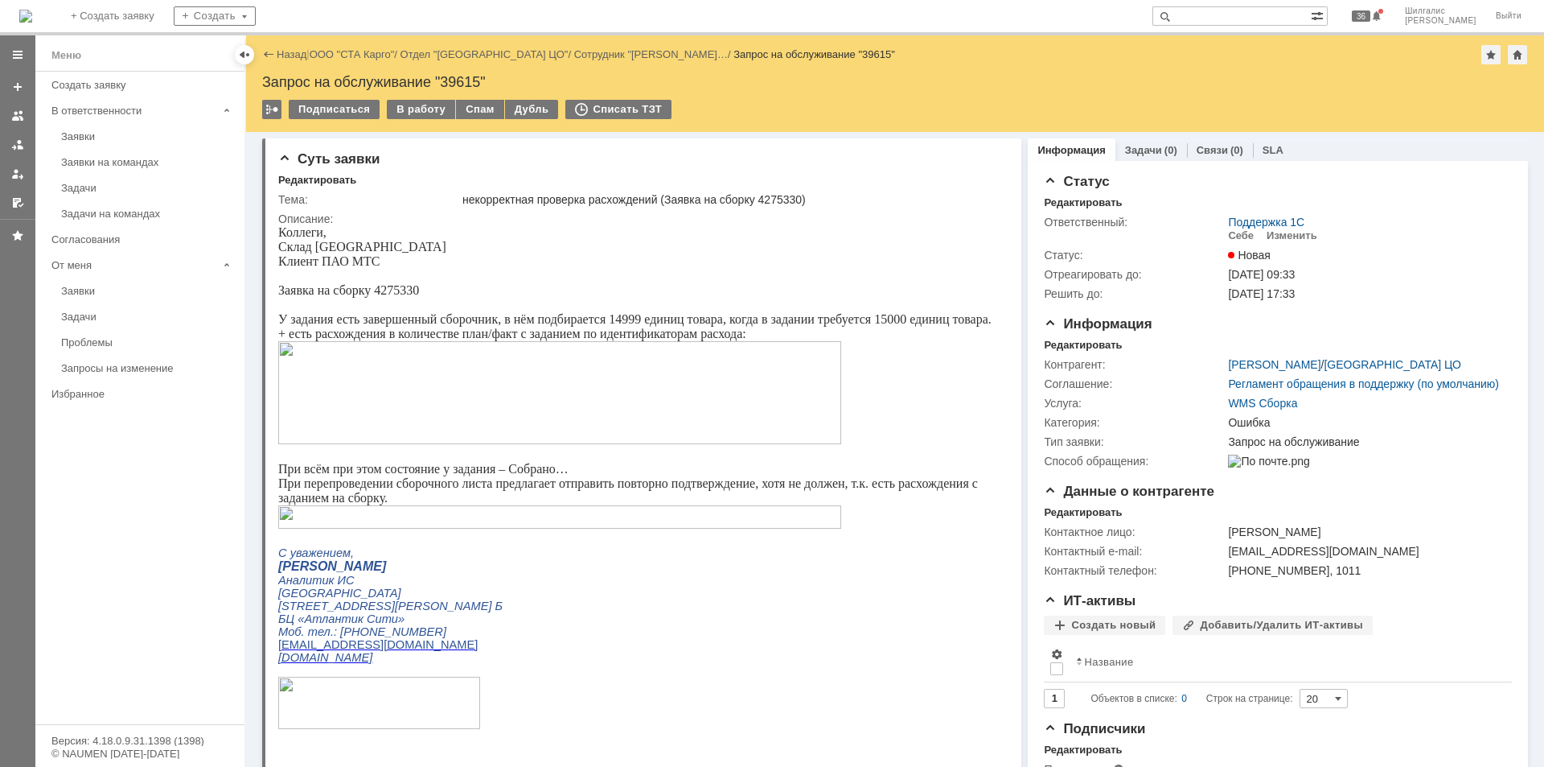
click at [434, 516] on img at bounding box center [559, 516] width 563 height 23
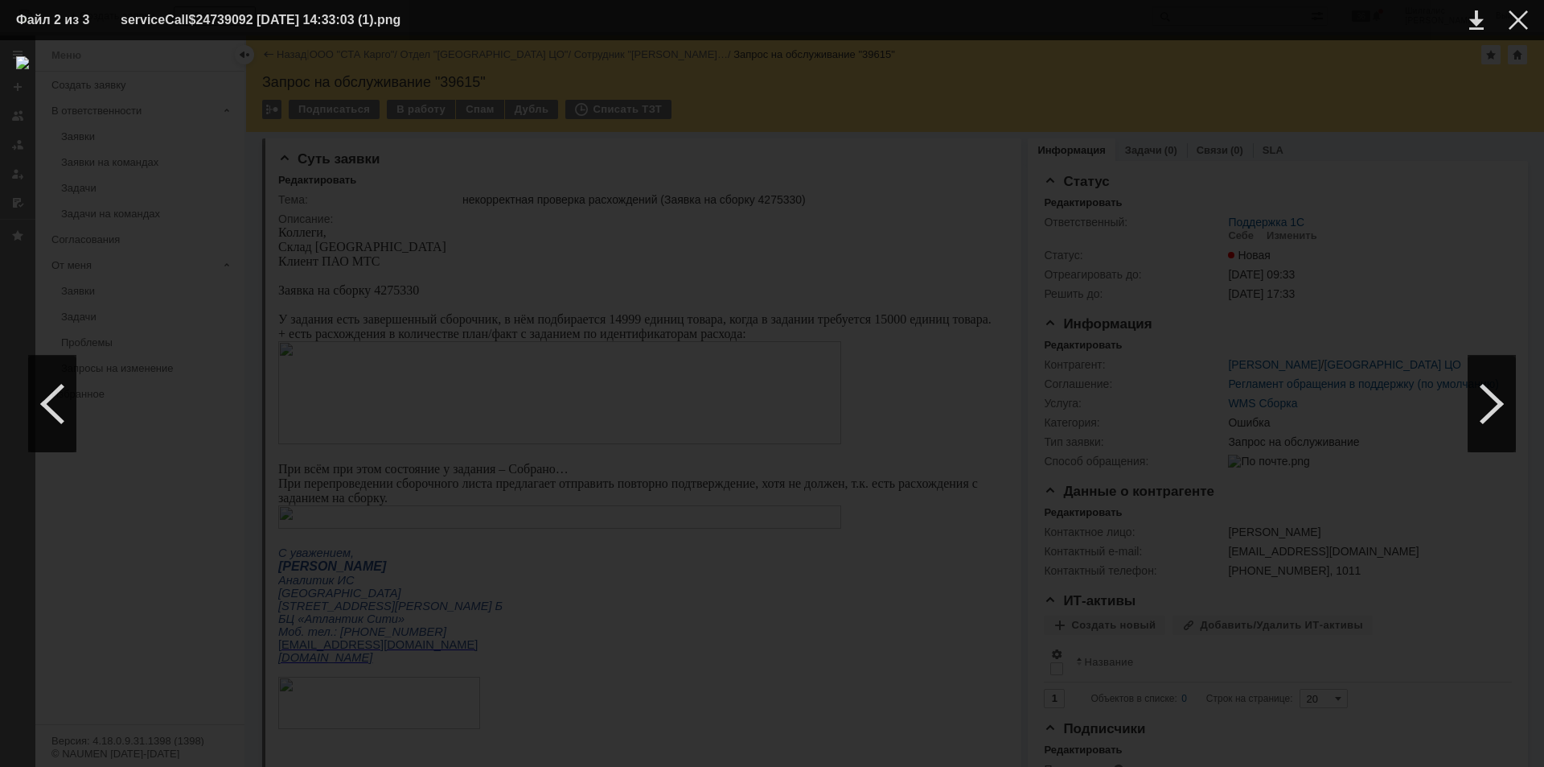
click at [1515, 30] on td at bounding box center [1506, 20] width 44 height 24
click at [1515, 22] on div at bounding box center [1518, 19] width 19 height 19
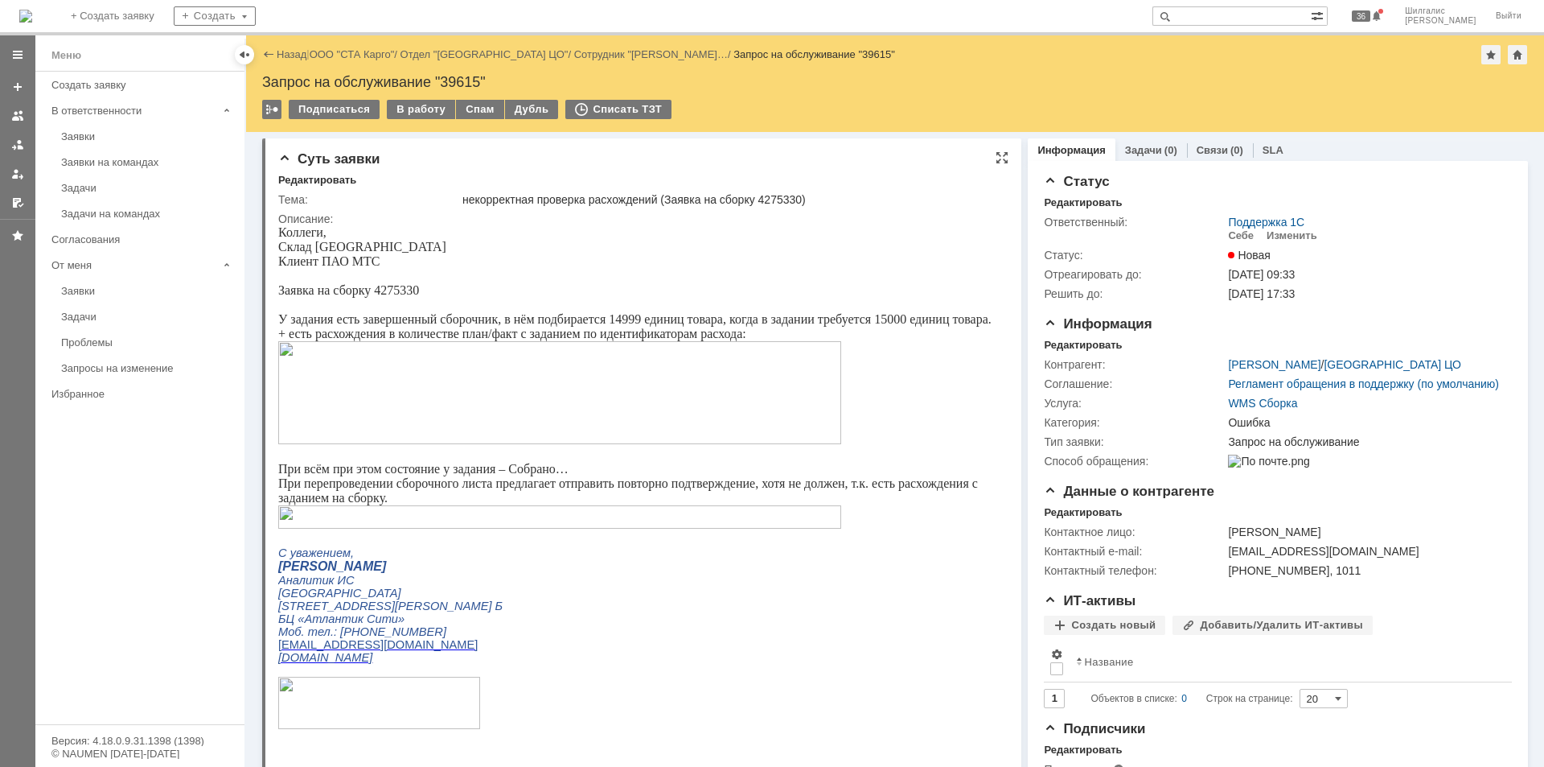
click at [594, 393] on img at bounding box center [559, 392] width 563 height 103
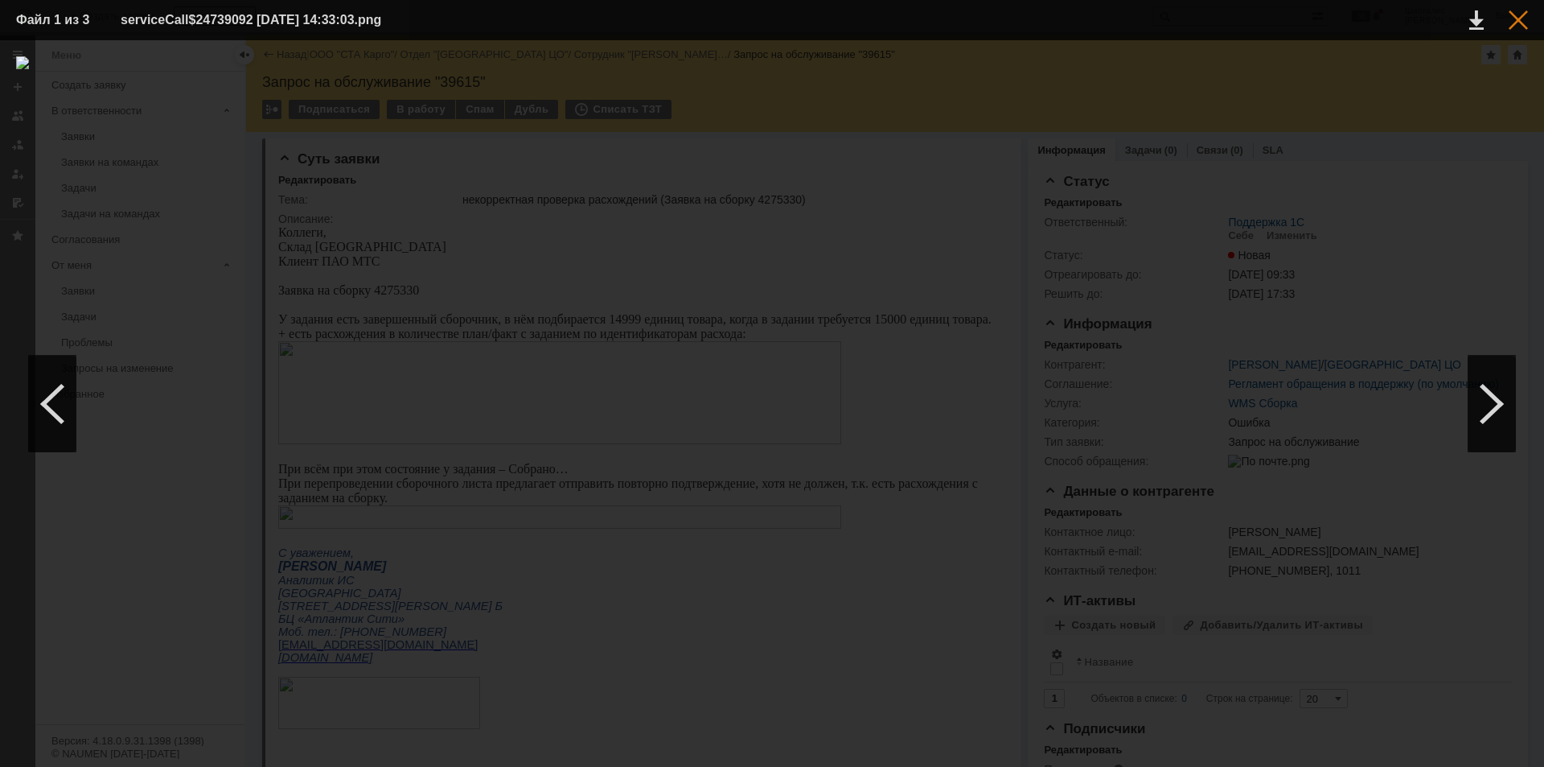
click at [1523, 19] on div at bounding box center [1518, 19] width 19 height 19
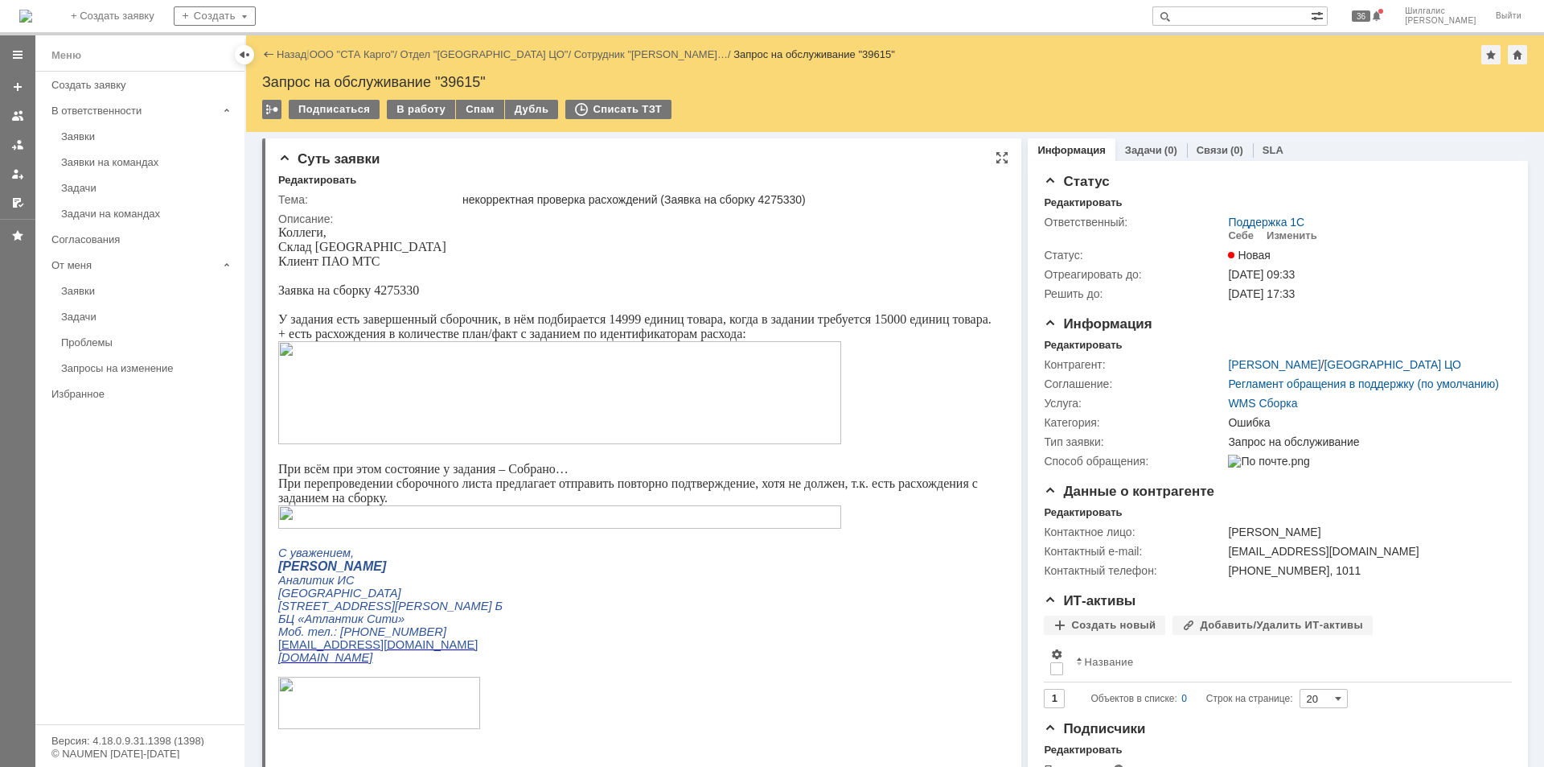
click at [552, 382] on img at bounding box center [559, 392] width 563 height 103
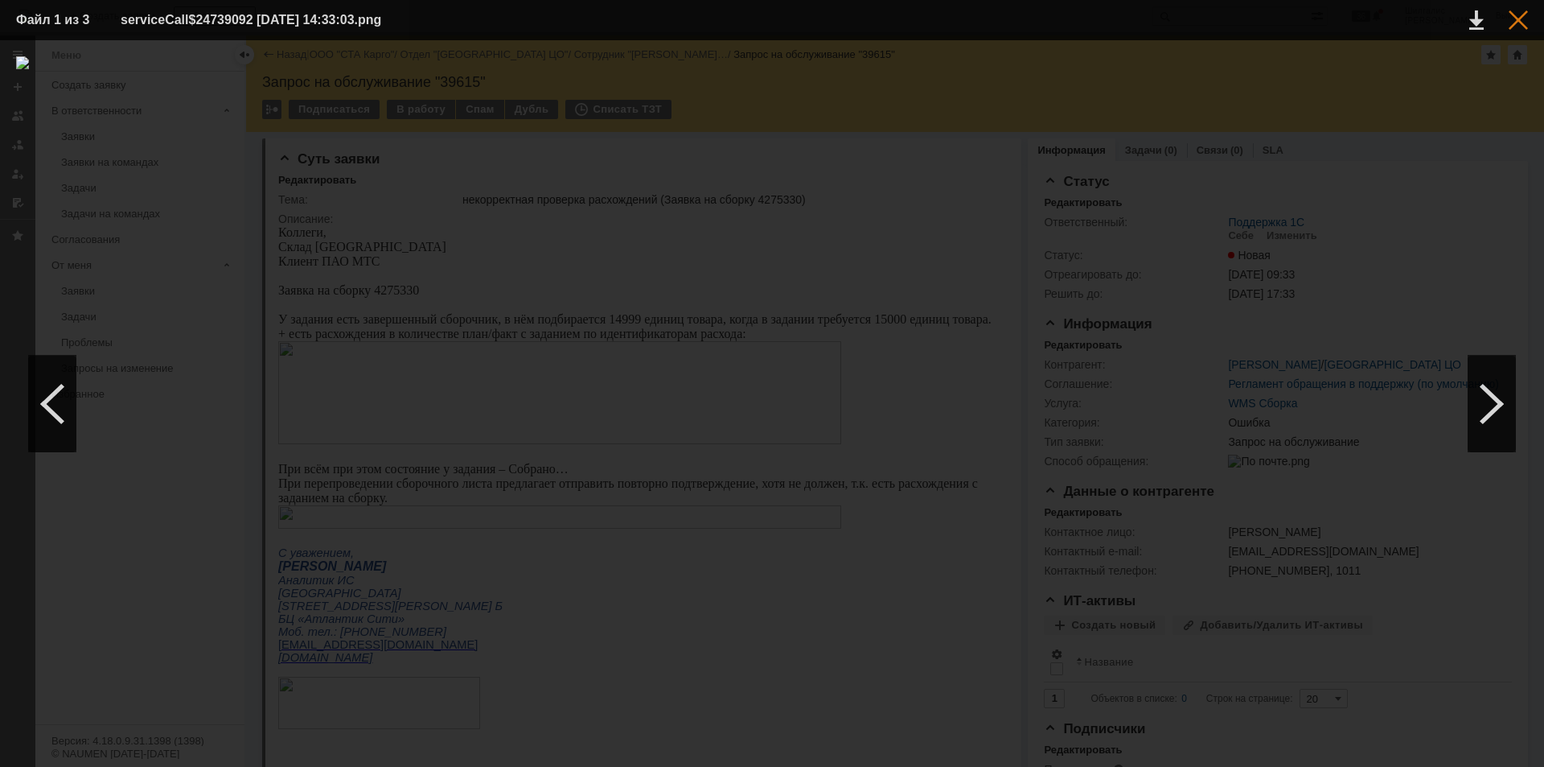
click at [1519, 15] on div at bounding box center [1518, 19] width 19 height 19
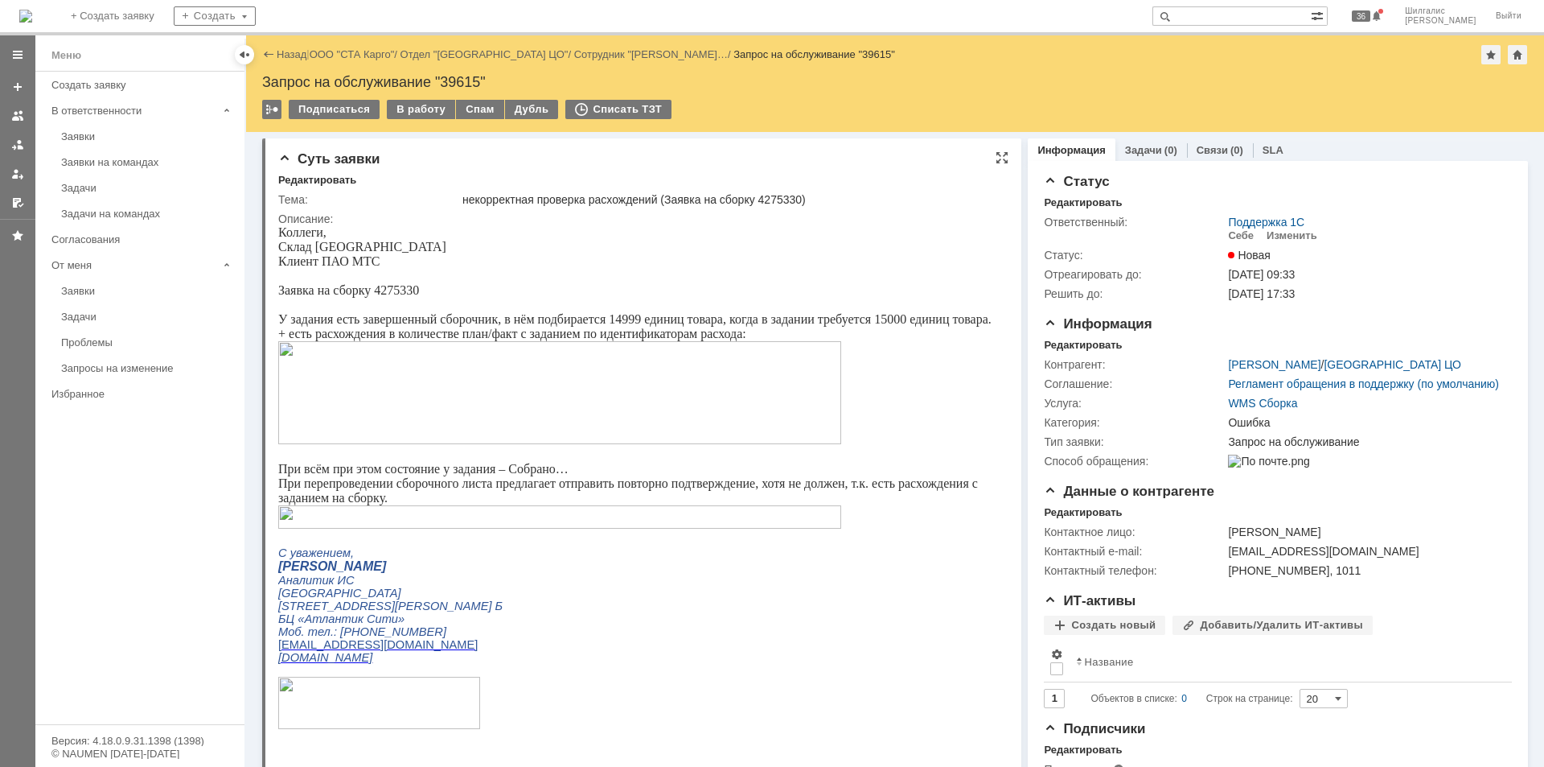
click at [621, 317] on span "У задания есть завершенный сборочник, в нём подбирается 14999 единиц товара, ко…" at bounding box center [634, 319] width 713 height 14
click at [886, 315] on span "У задания есть завершенный сборочник, в нём подбирается 14999 единиц товара, ко…" at bounding box center [634, 319] width 713 height 14
click at [389, 287] on span "Заявка на сборку 4275330" at bounding box center [348, 290] width 141 height 14
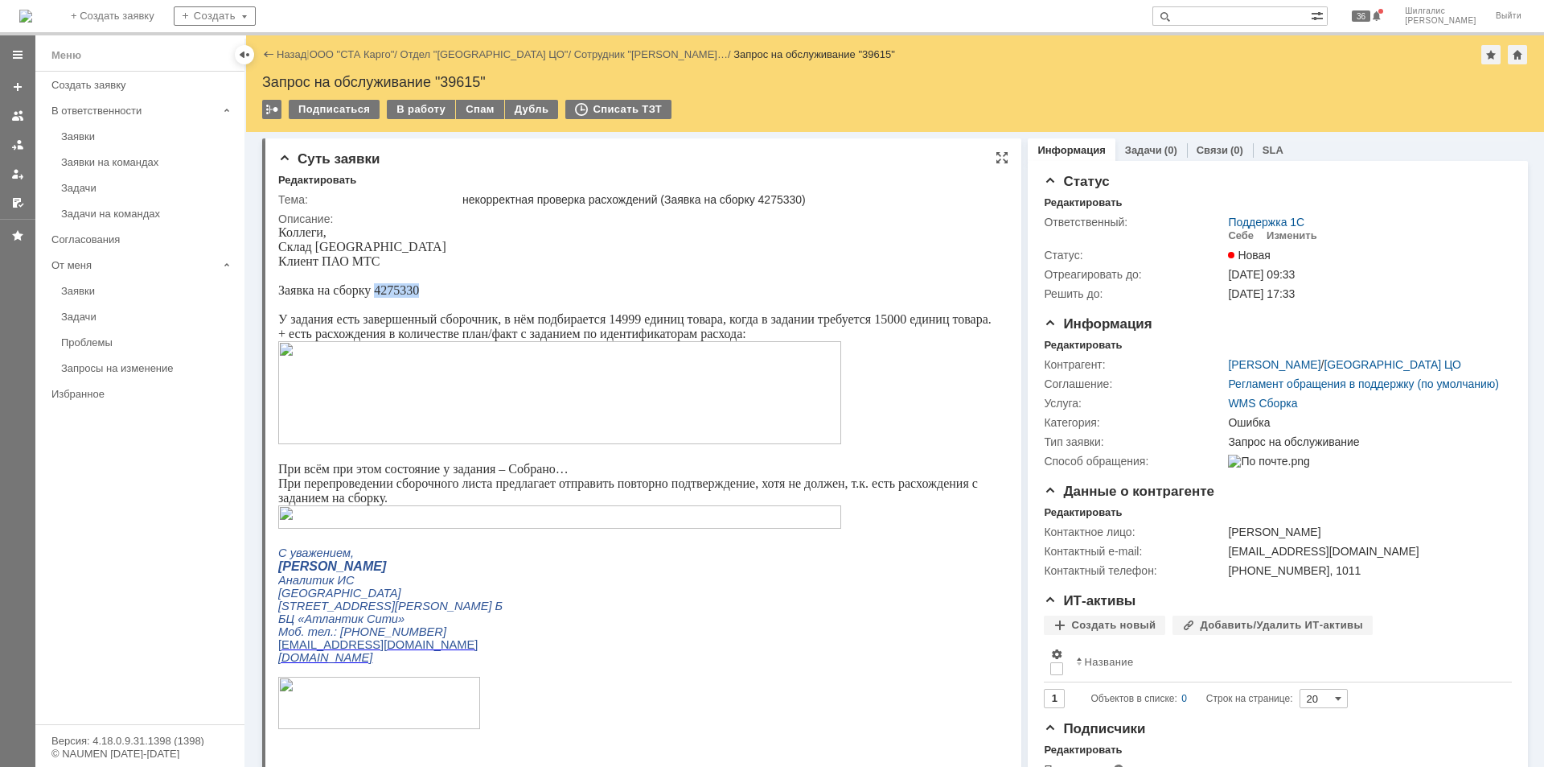
click at [389, 287] on span "Заявка на сборку 4275330" at bounding box center [348, 290] width 141 height 14
copy span "4275330"
click at [532, 471] on span "При всём при этом состояние у задания – Собрано…" at bounding box center [423, 469] width 290 height 14
click at [372, 58] on link "ООО "СТА Карго"" at bounding box center [352, 54] width 85 height 12
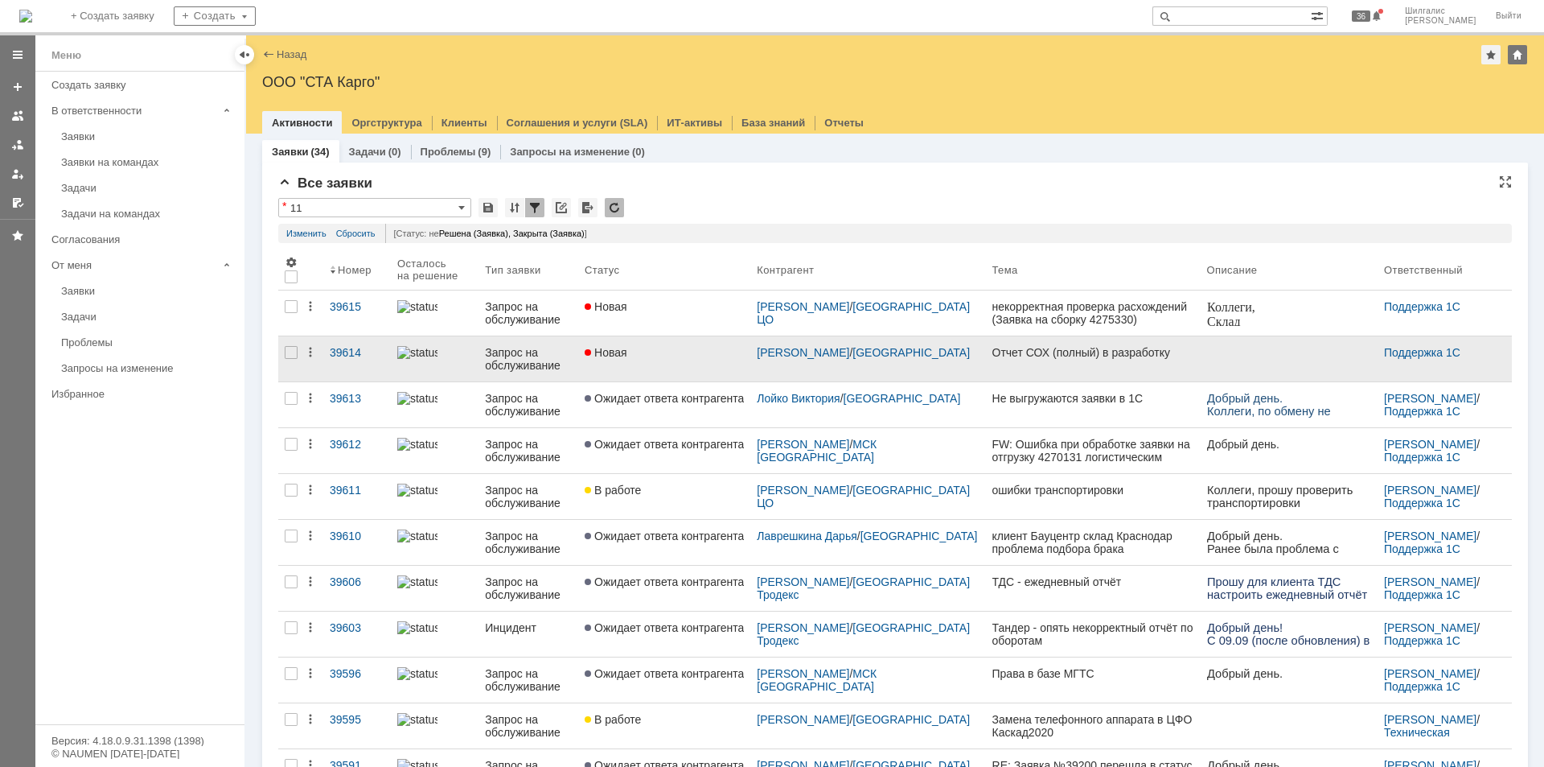
click at [640, 361] on link "Новая" at bounding box center [664, 358] width 172 height 45
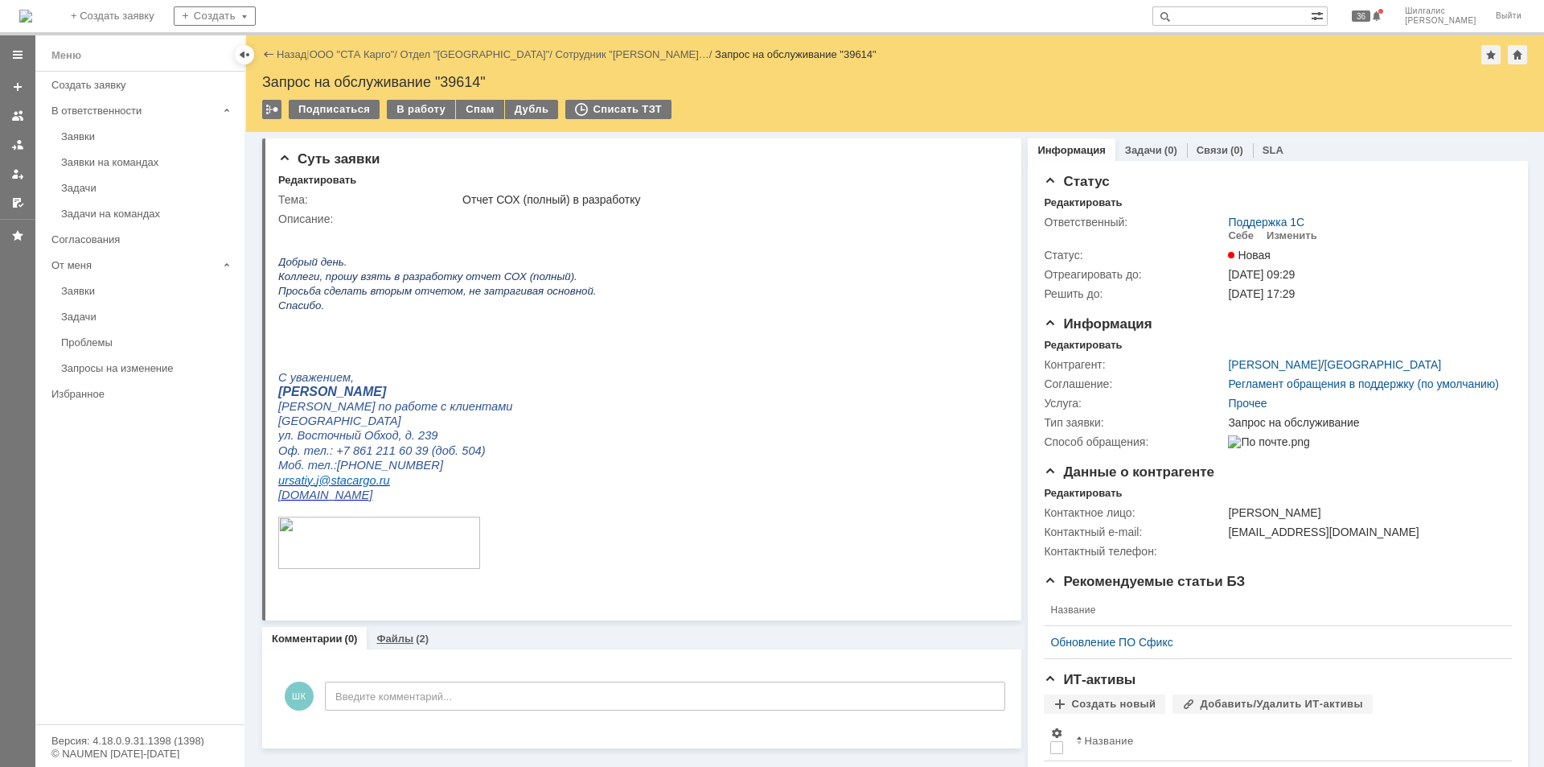
click at [384, 639] on link "Файлы" at bounding box center [394, 638] width 37 height 12
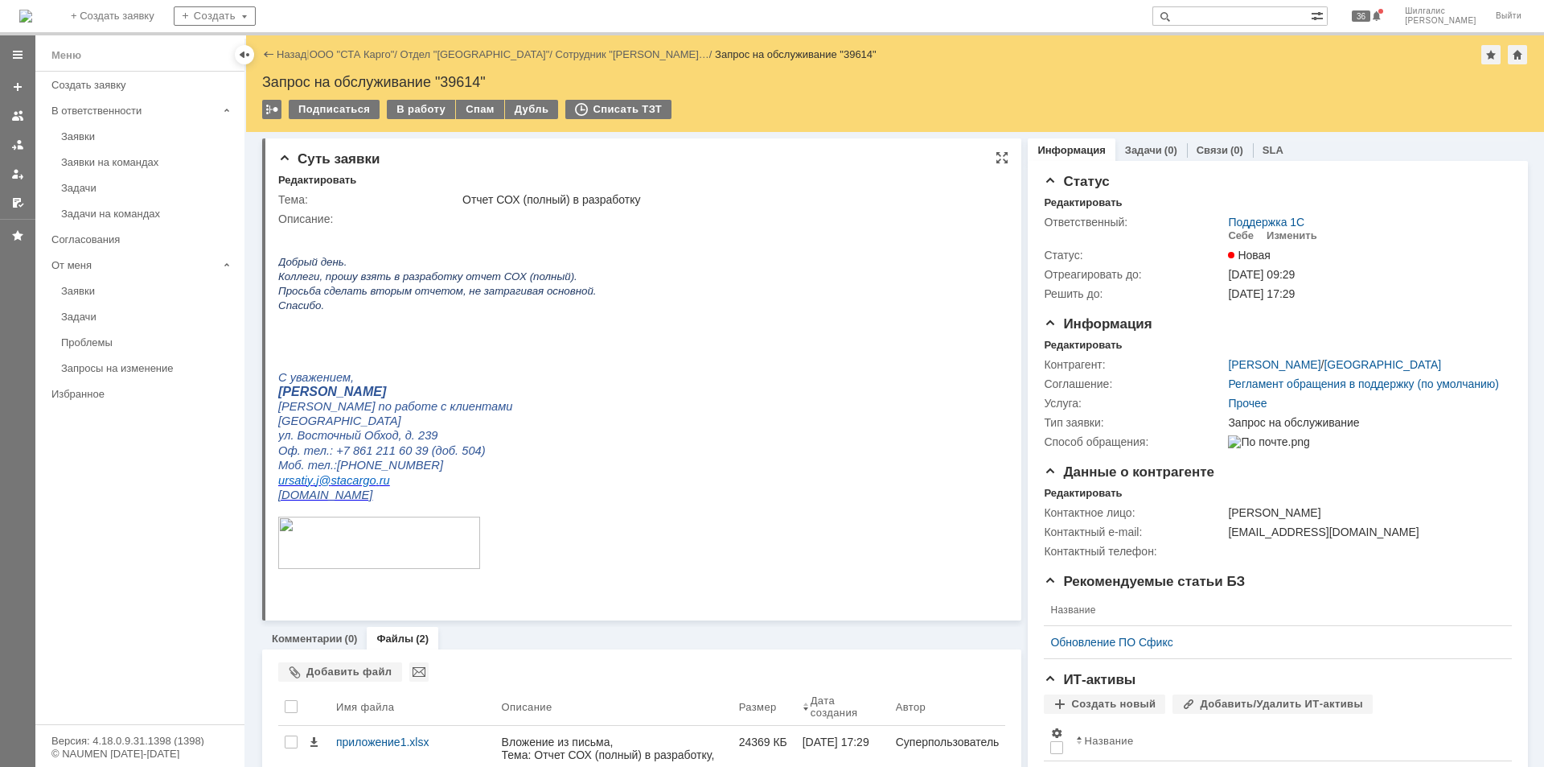
drag, startPoint x: 1032, startPoint y: 944, endPoint x: 722, endPoint y: 517, distance: 528.0
click at [347, 56] on link "ООО "СТА Карго"" at bounding box center [352, 54] width 85 height 12
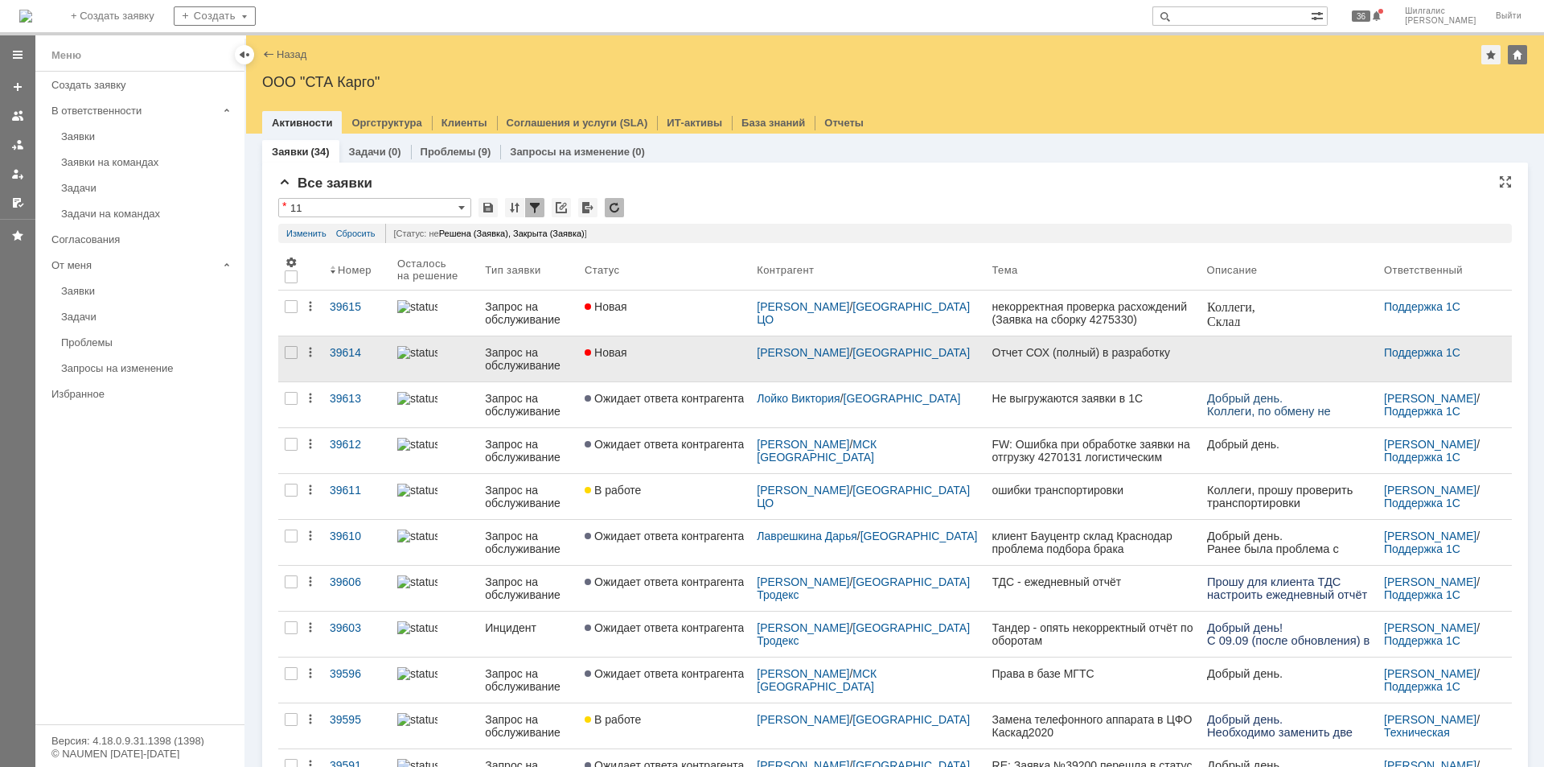
click at [683, 359] on link "Новая" at bounding box center [664, 358] width 172 height 45
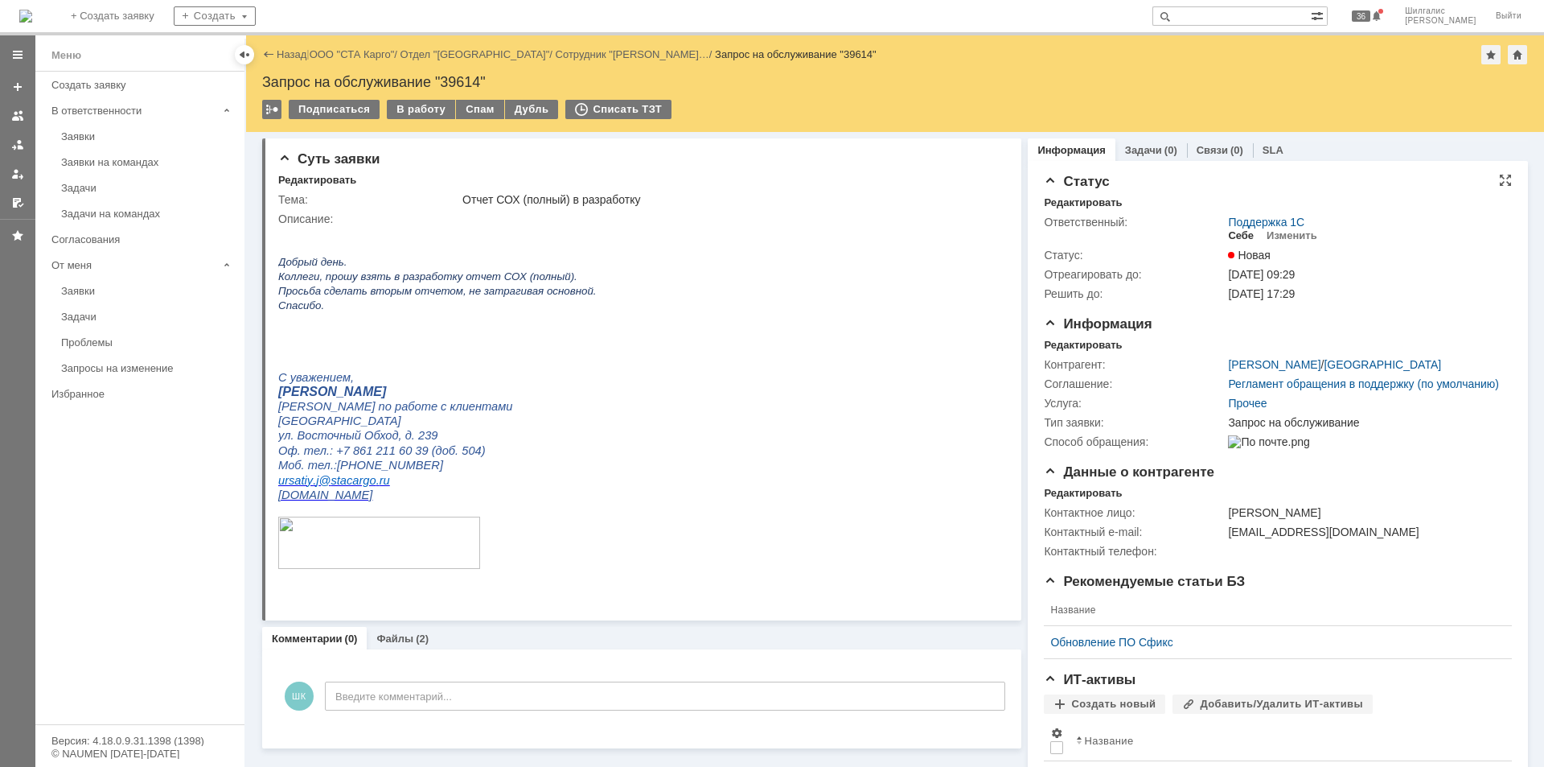
click at [1228, 238] on div "Себе" at bounding box center [1241, 235] width 26 height 13
click at [422, 109] on div "В работу" at bounding box center [421, 109] width 68 height 19
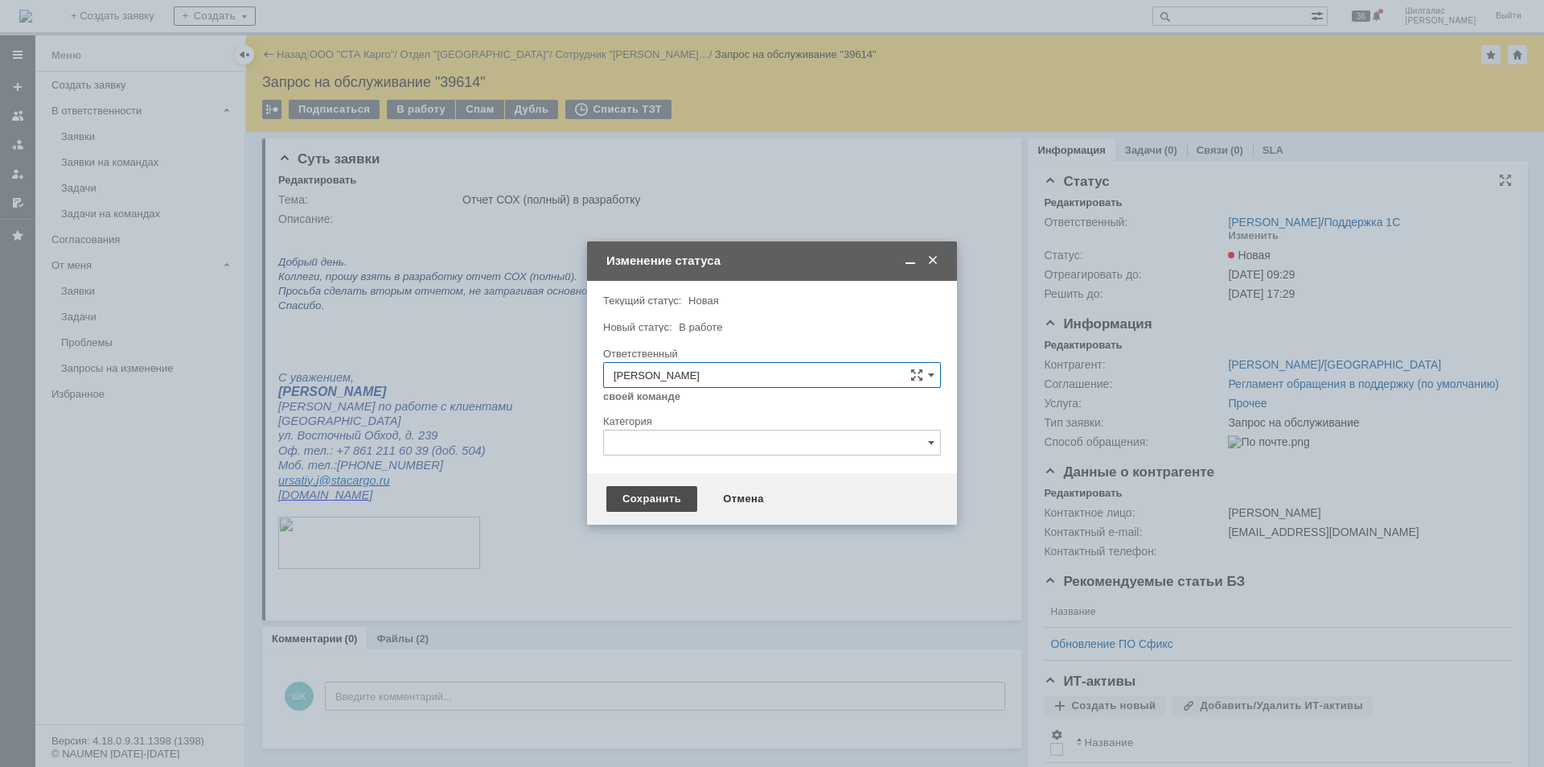
click at [641, 495] on div "Сохранить" at bounding box center [651, 499] width 91 height 26
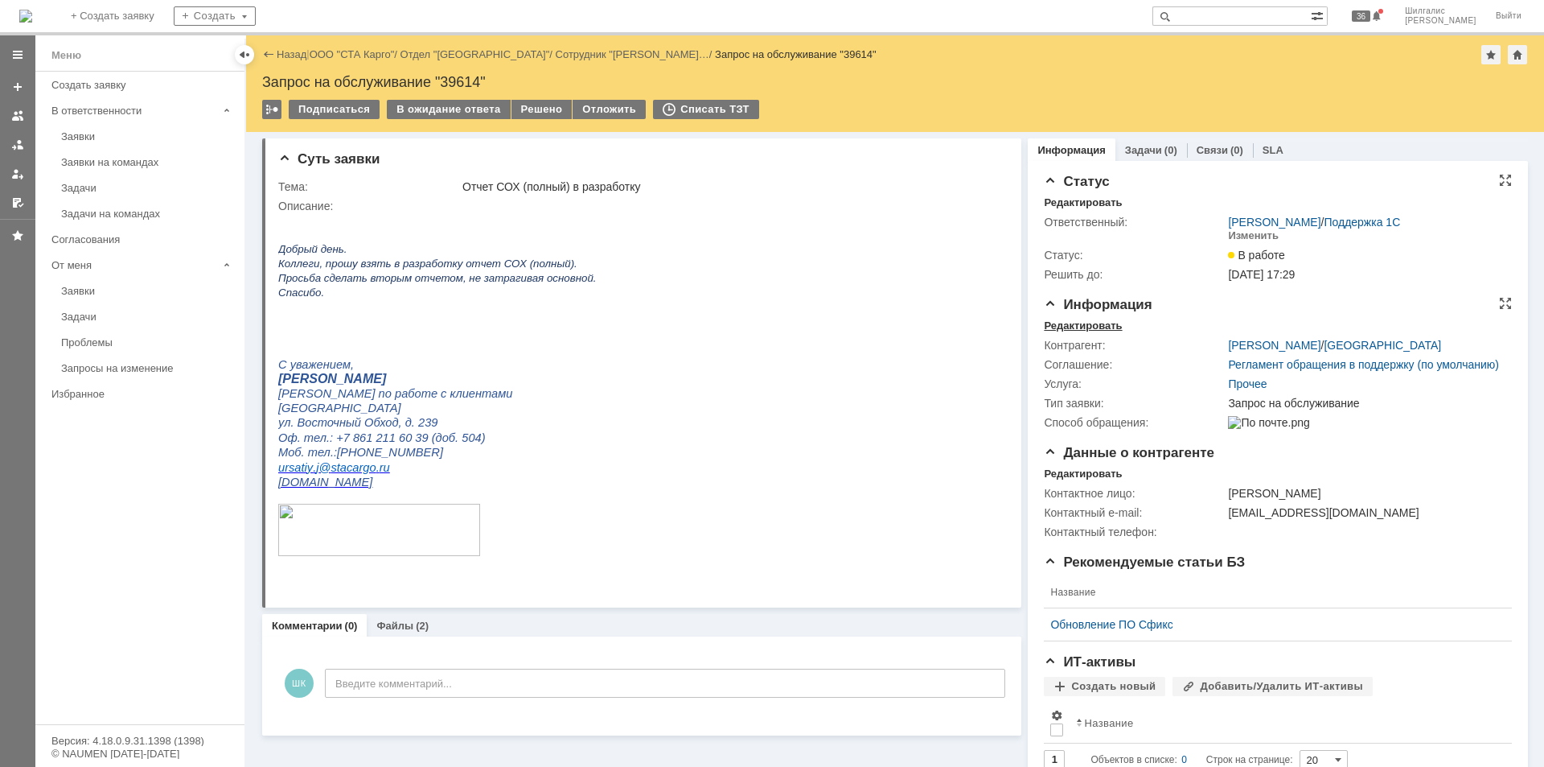
click at [1084, 327] on div "Редактировать" at bounding box center [1083, 325] width 78 height 13
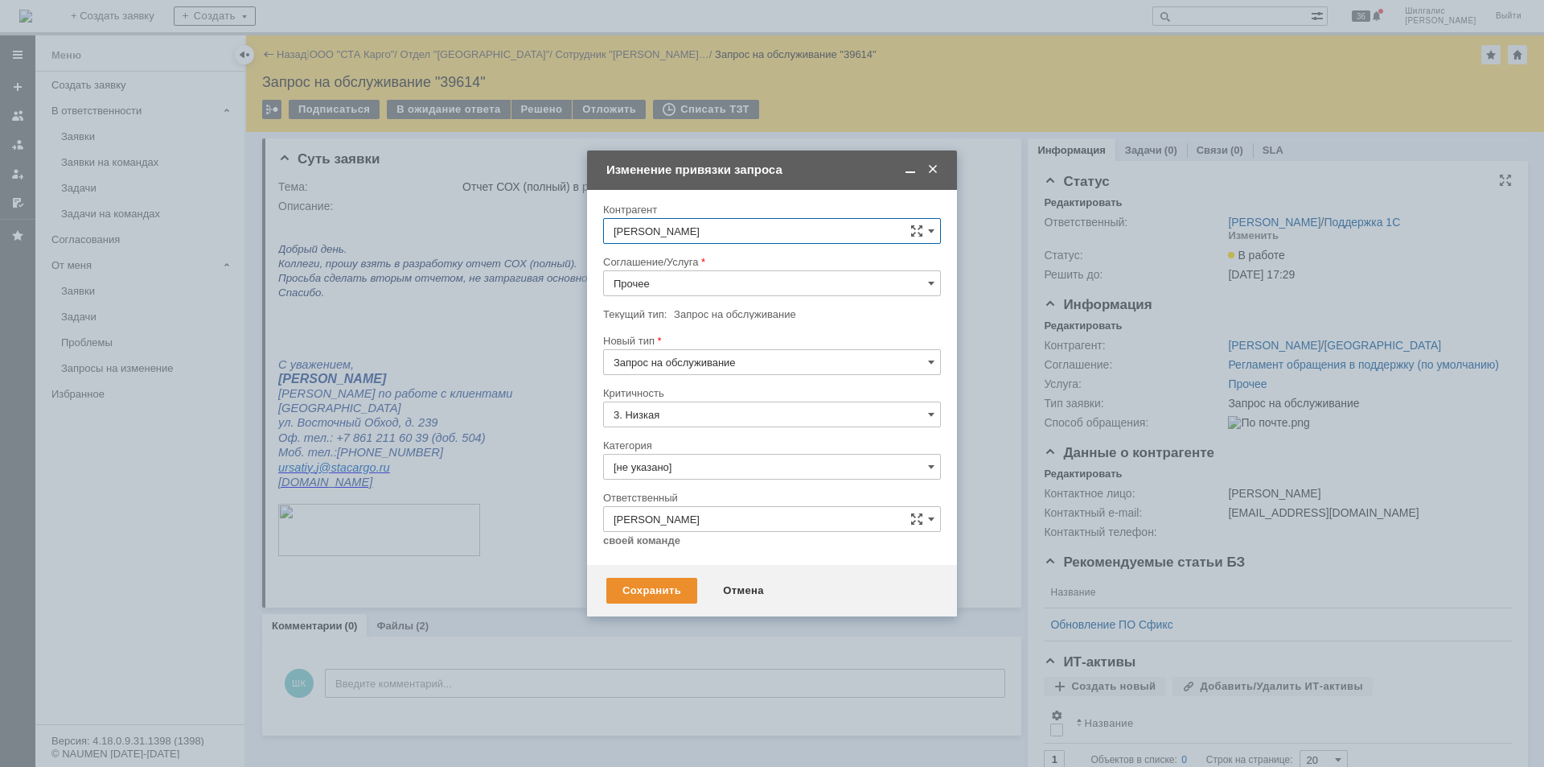
click at [666, 277] on input "Прочее" at bounding box center [772, 283] width 338 height 26
click at [692, 440] on span "WMS Отчетность" at bounding box center [772, 442] width 317 height 13
type input "WMS Отчетность"
click at [675, 470] on input "[не указано]" at bounding box center [772, 467] width 338 height 26
click at [648, 543] on span "Изменение" at bounding box center [772, 549] width 317 height 13
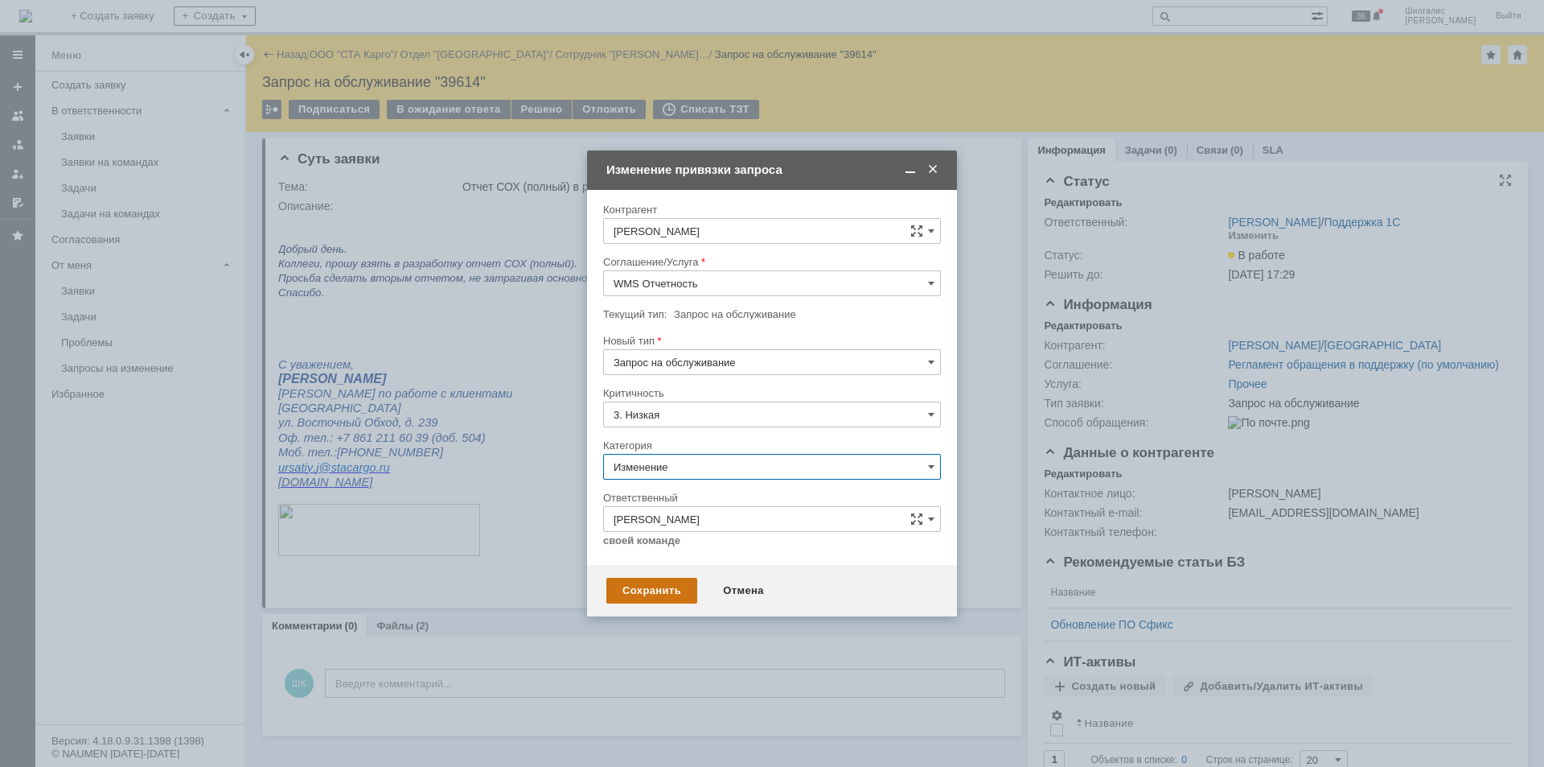
type input "Изменение"
click at [657, 597] on div "Сохранить" at bounding box center [651, 591] width 91 height 26
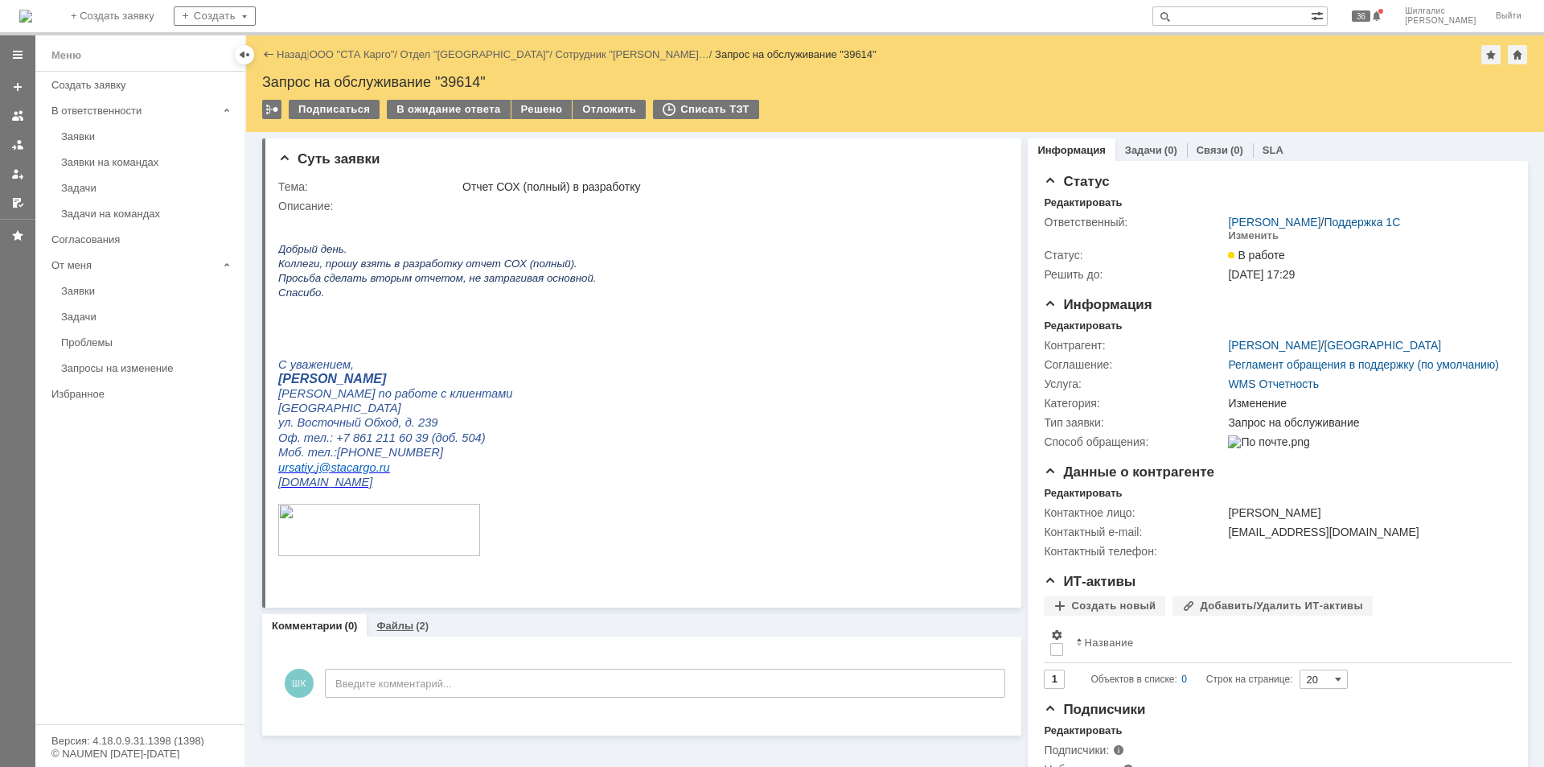
click at [397, 623] on link "Файлы" at bounding box center [394, 625] width 37 height 12
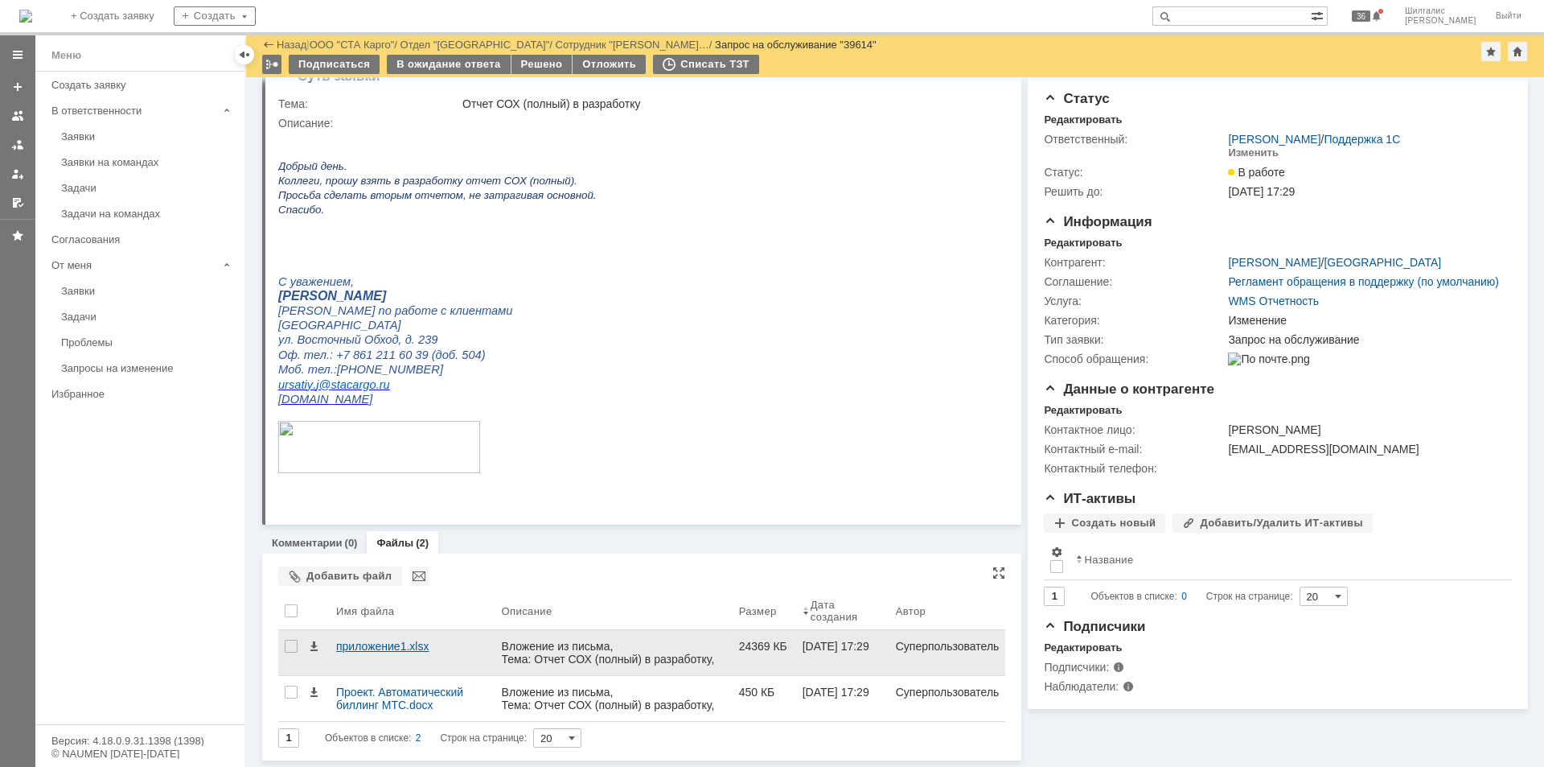
click at [374, 644] on div "приложение1.xlsx" at bounding box center [412, 645] width 153 height 13
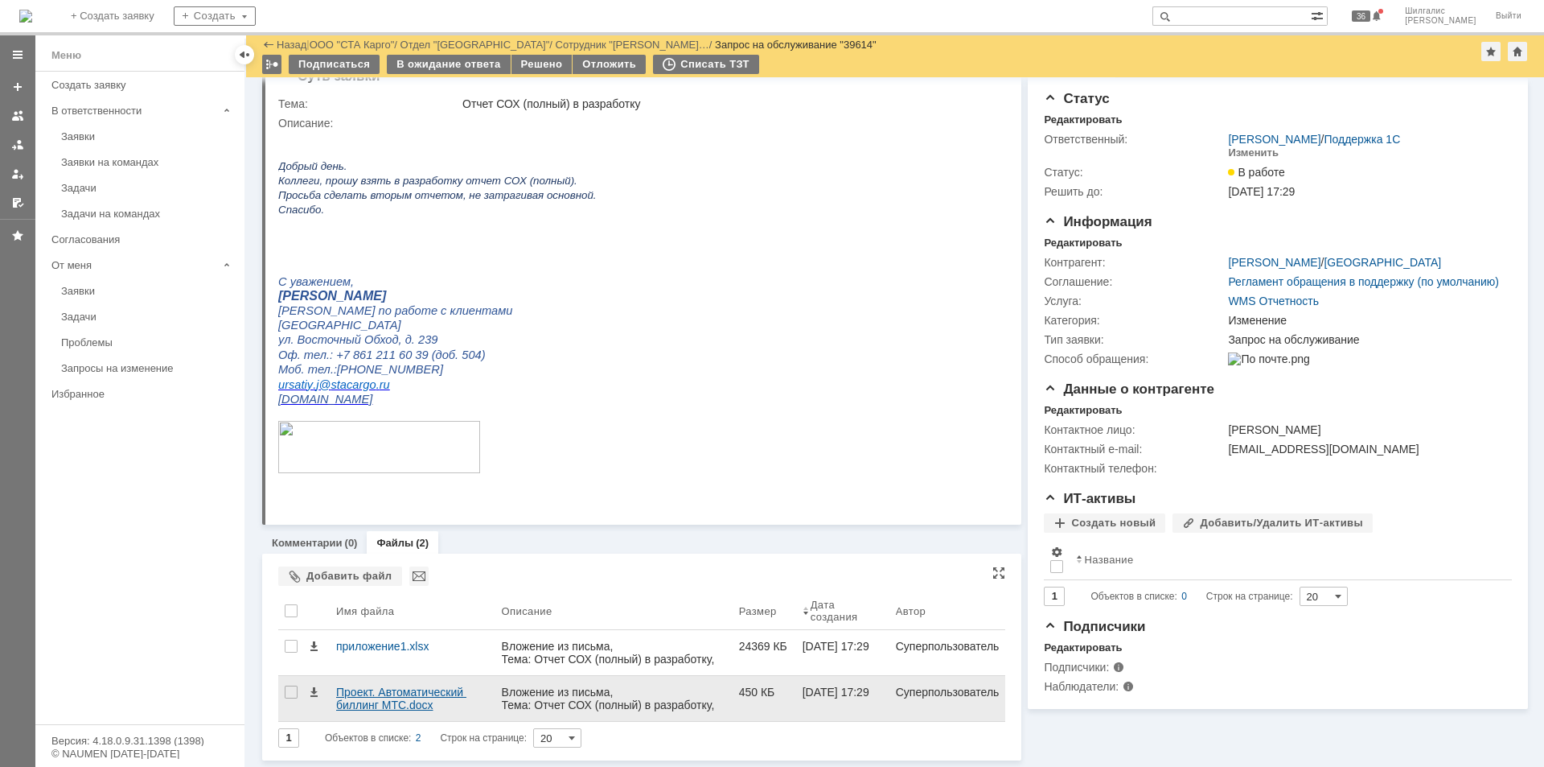
click at [388, 697] on div "Проект. Автоматический биллинг МТС.docx" at bounding box center [412, 698] width 153 height 26
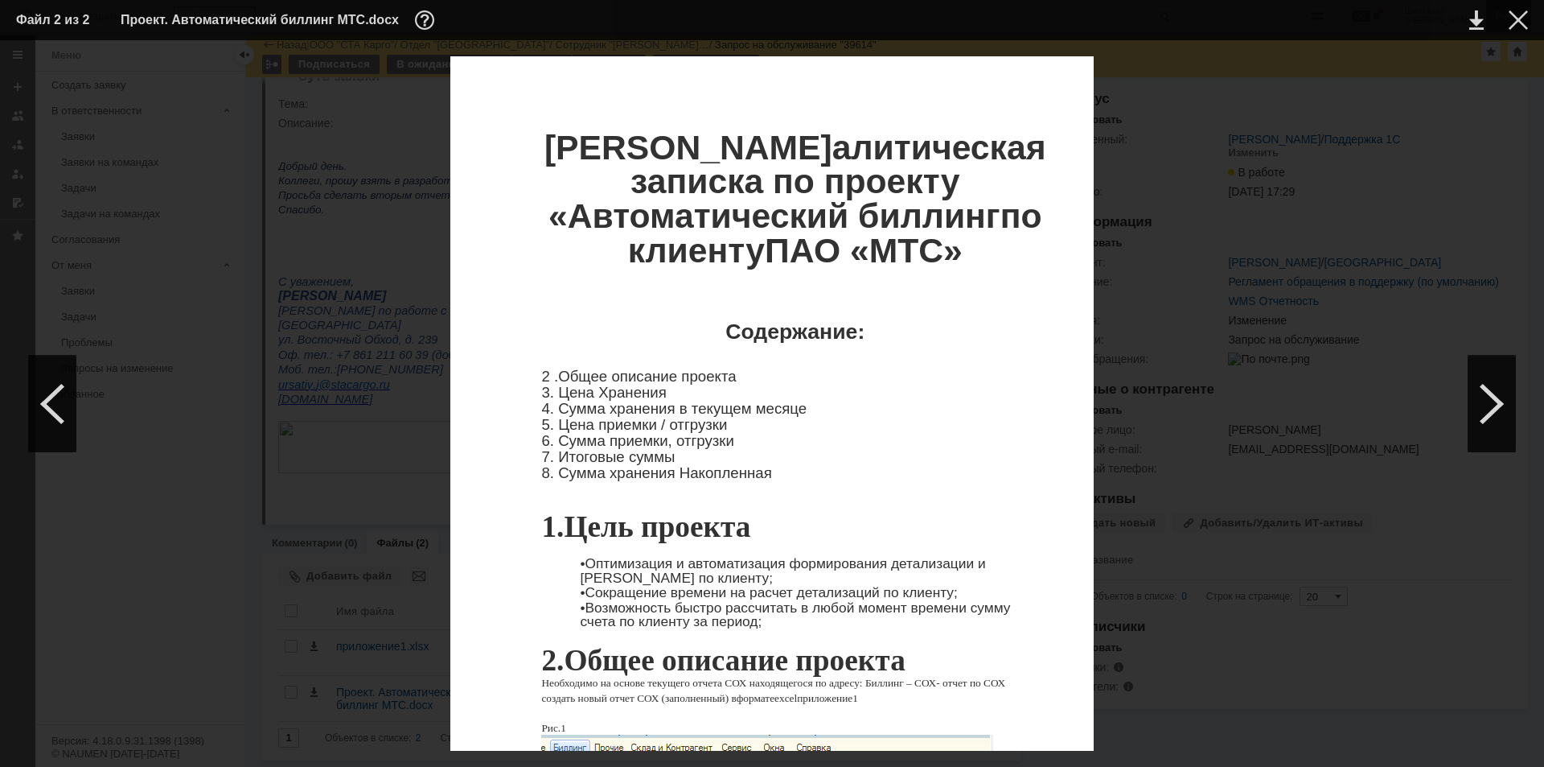
click at [1519, 20] on div at bounding box center [1518, 19] width 19 height 19
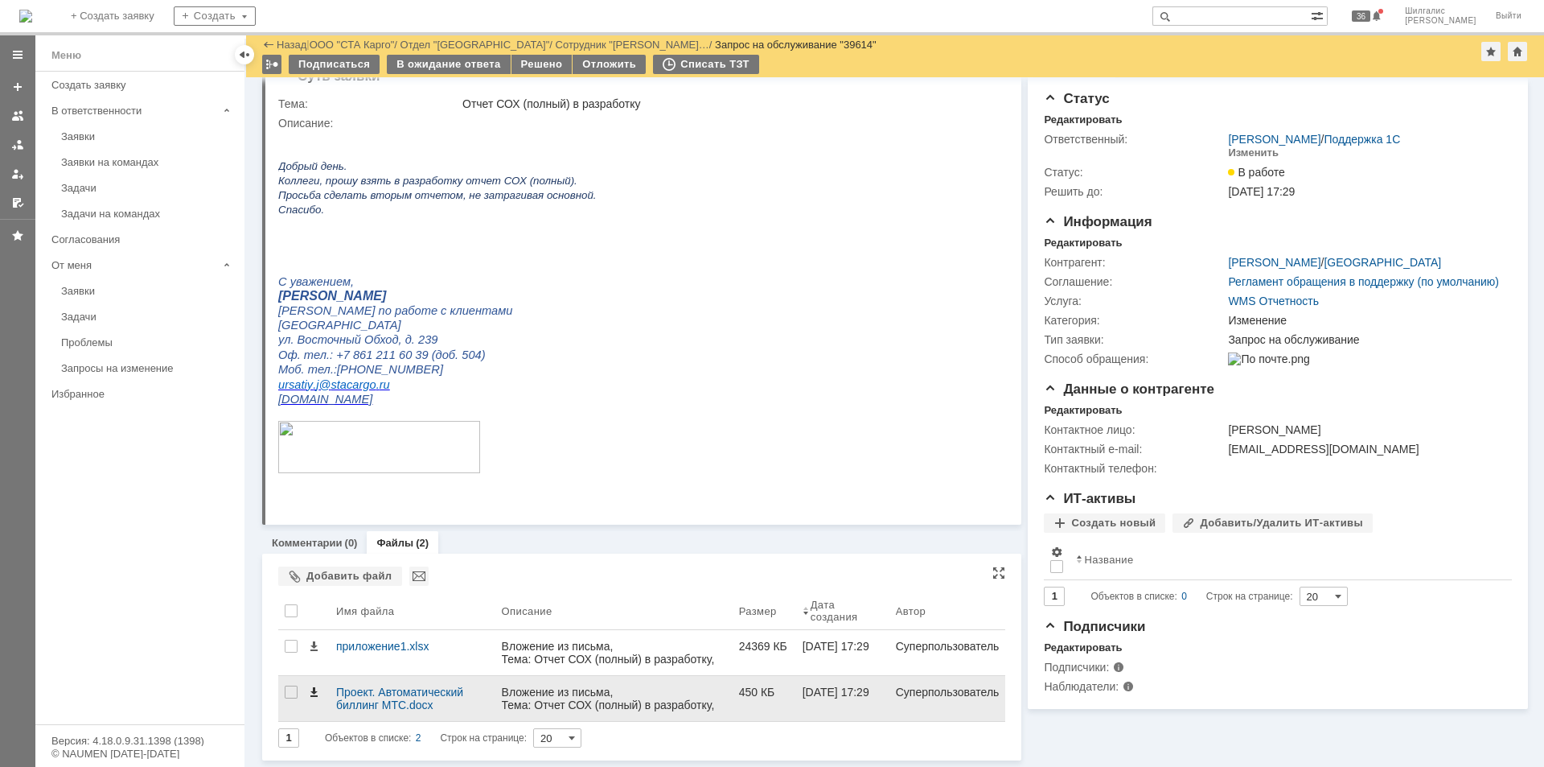
click at [310, 691] on span at bounding box center [313, 691] width 13 height 13
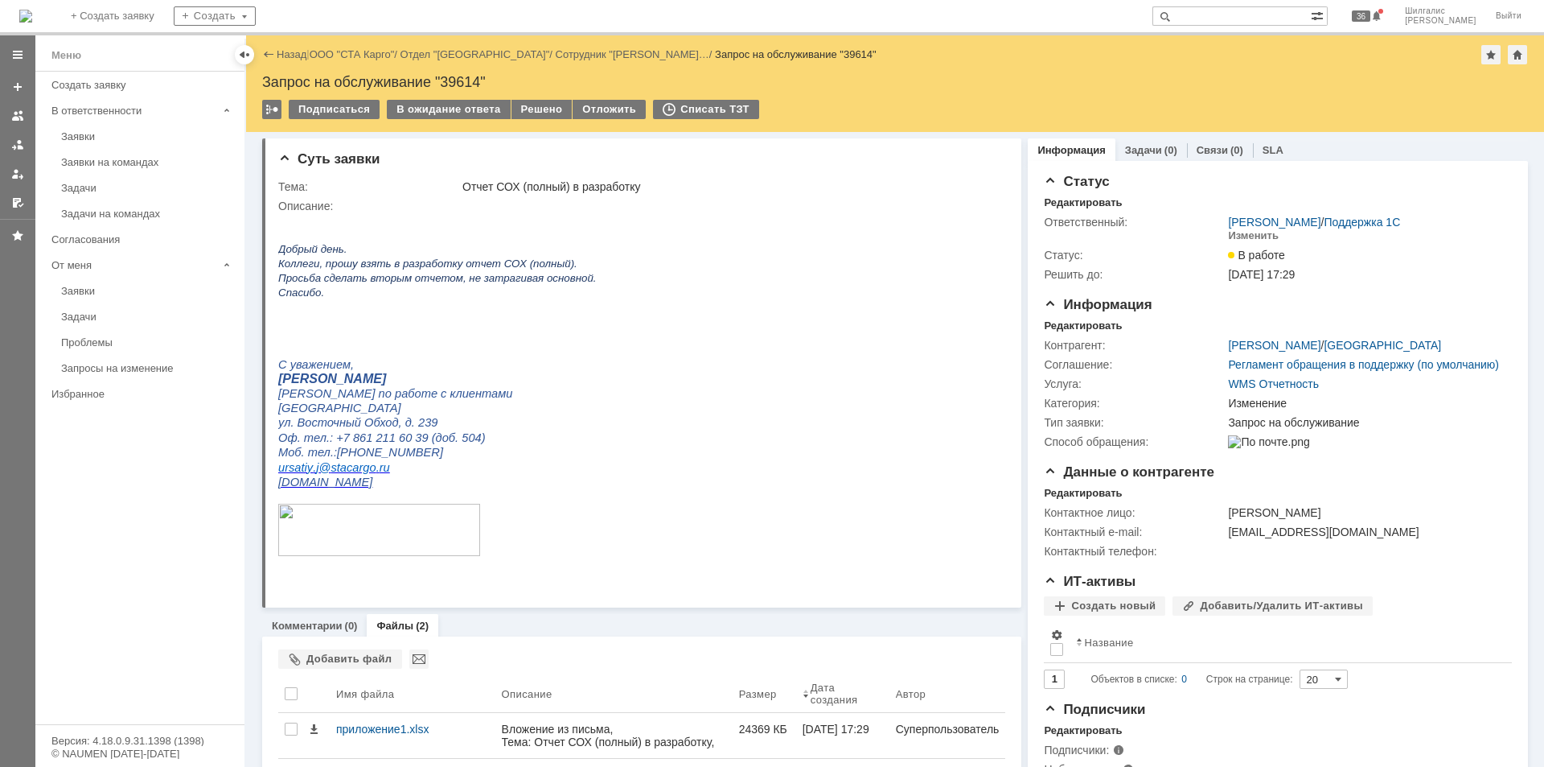
click at [460, 74] on div "Запрос на обслуживание "39614"" at bounding box center [895, 82] width 1266 height 16
copy div "39614"
click at [535, 112] on div "Решено" at bounding box center [542, 109] width 61 height 19
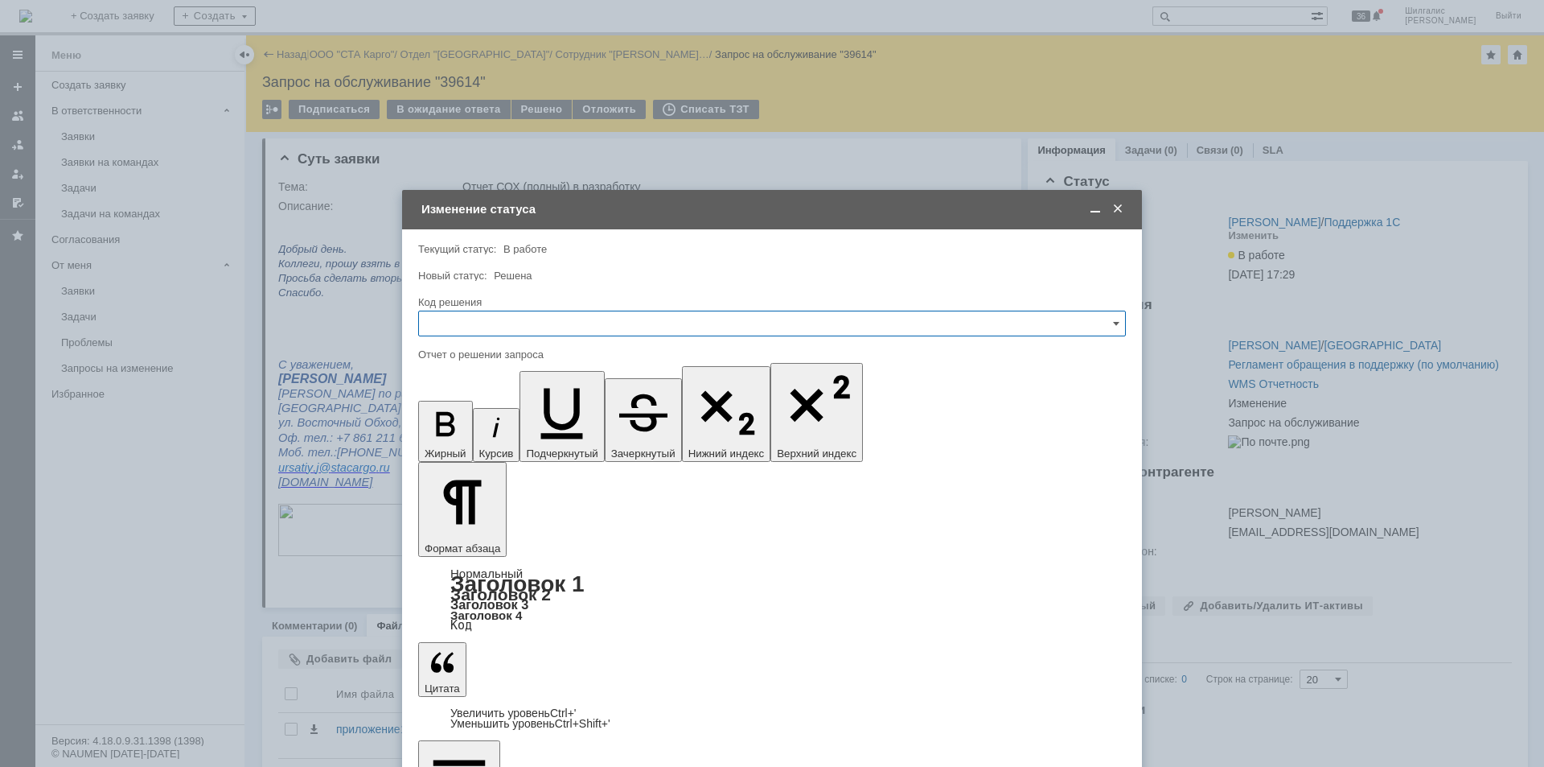
click at [497, 319] on input "text" at bounding box center [772, 323] width 708 height 26
click at [462, 535] on span "Решено" at bounding box center [772, 538] width 687 height 13
type input "Решено"
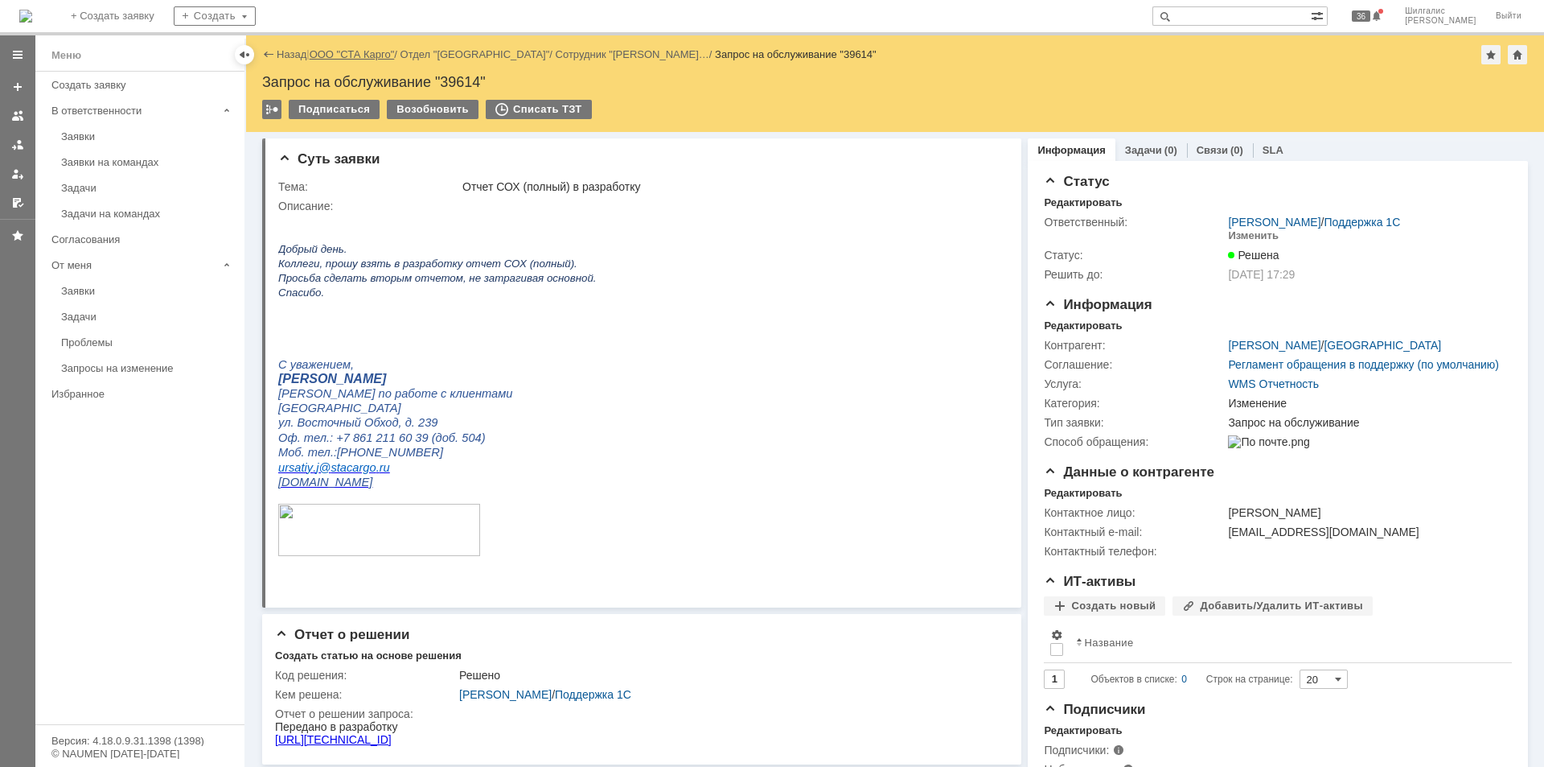
scroll to position [0, 0]
click at [347, 51] on link "ООО "СТА Карго"" at bounding box center [352, 54] width 85 height 12
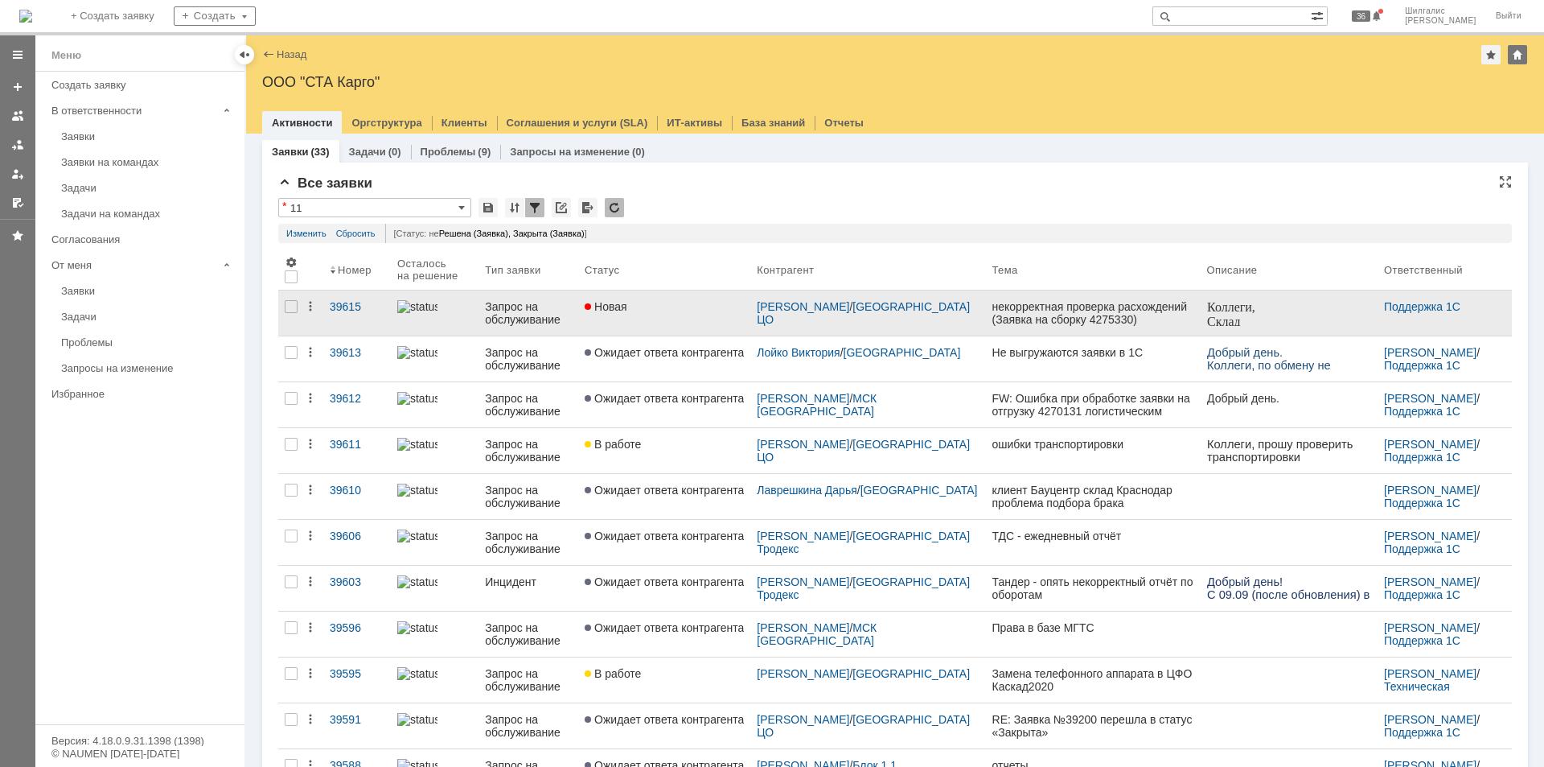
click at [668, 306] on div "Новая" at bounding box center [664, 306] width 159 height 13
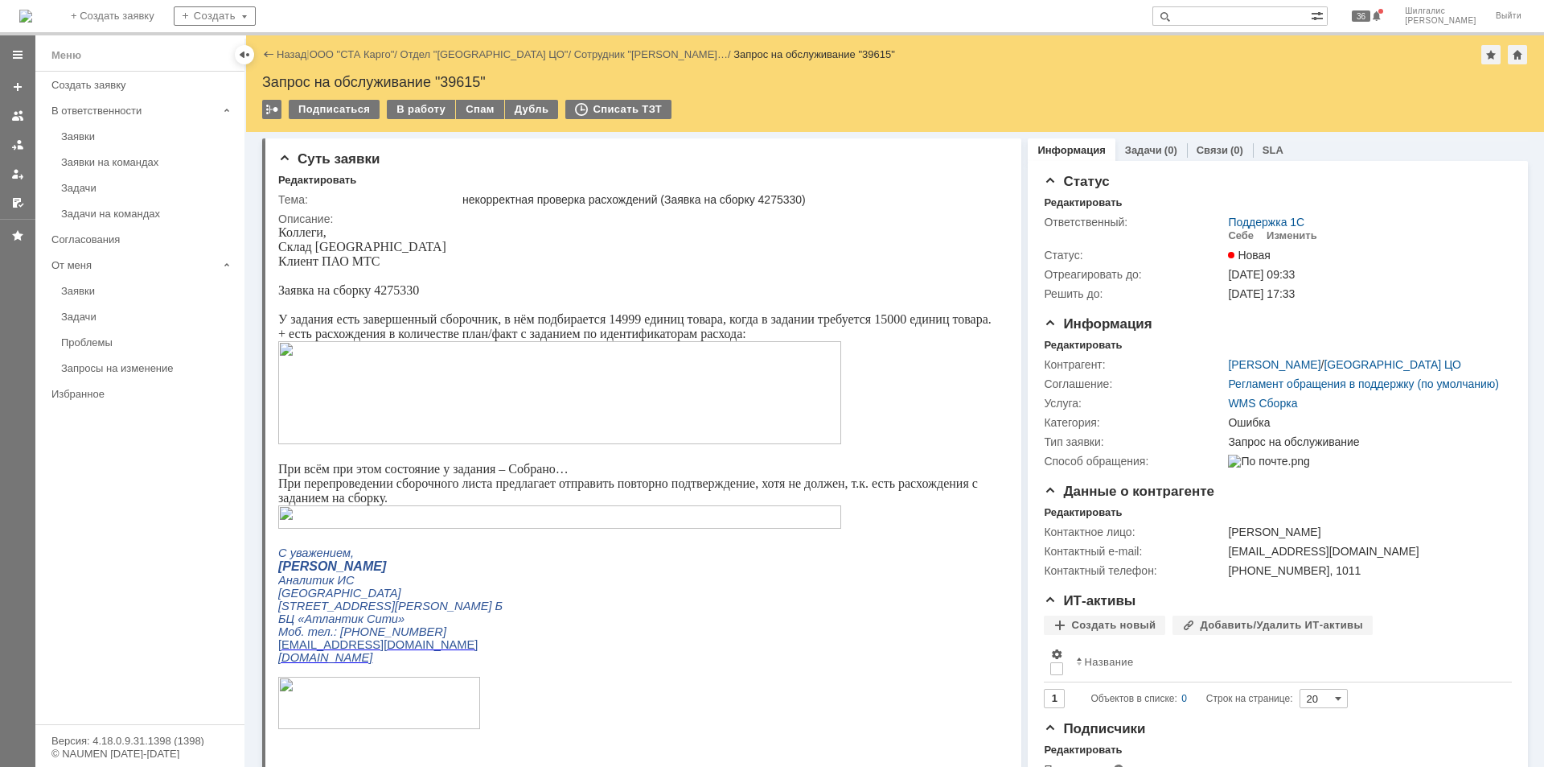
click at [337, 53] on link "ООО "СТА Карго"" at bounding box center [352, 54] width 85 height 12
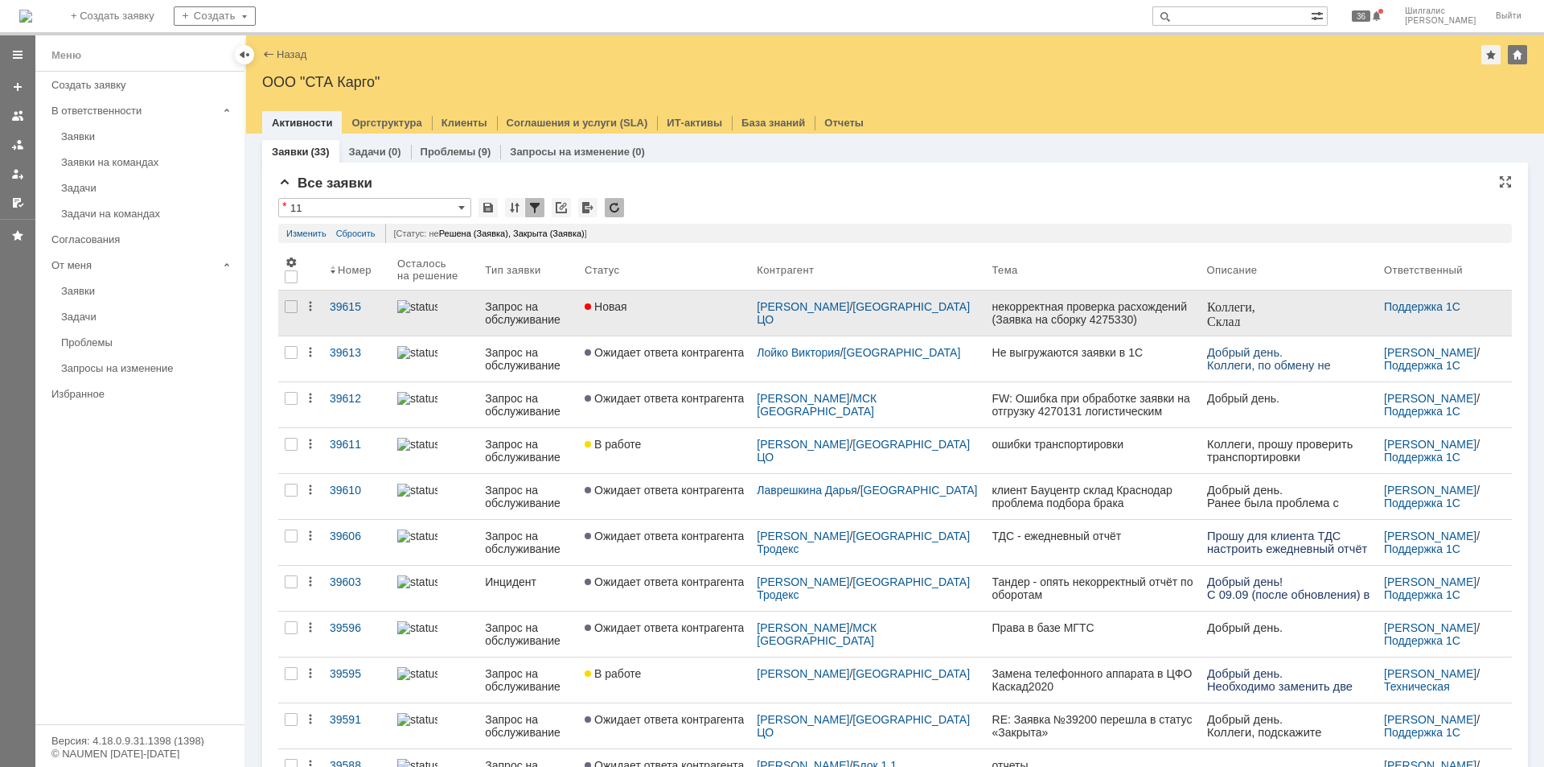
click at [690, 315] on link "Новая" at bounding box center [664, 312] width 172 height 45
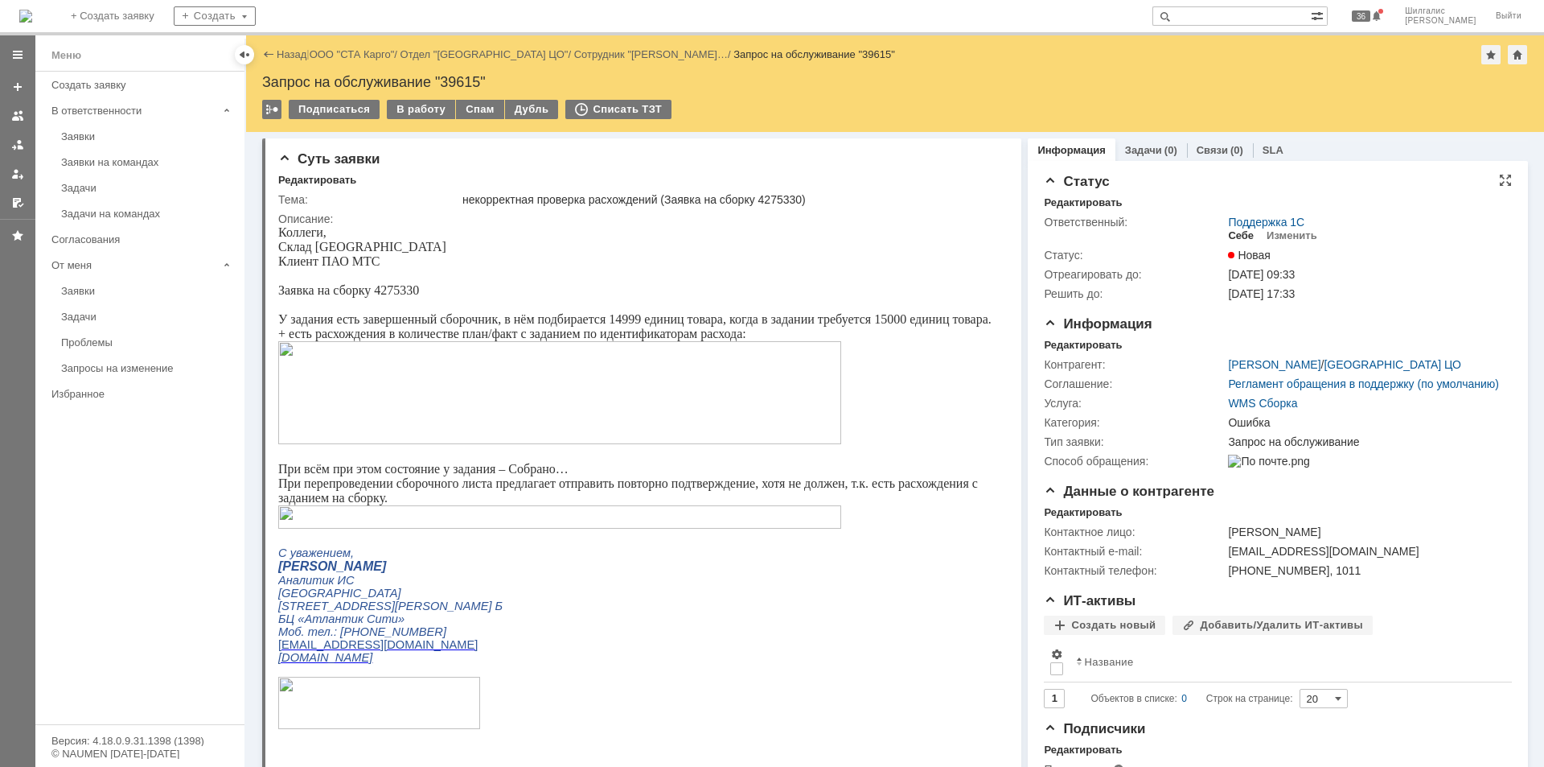
click at [1231, 234] on div "Себе" at bounding box center [1241, 235] width 26 height 13
click at [374, 53] on link "ООО "СТА Карго"" at bounding box center [352, 54] width 85 height 12
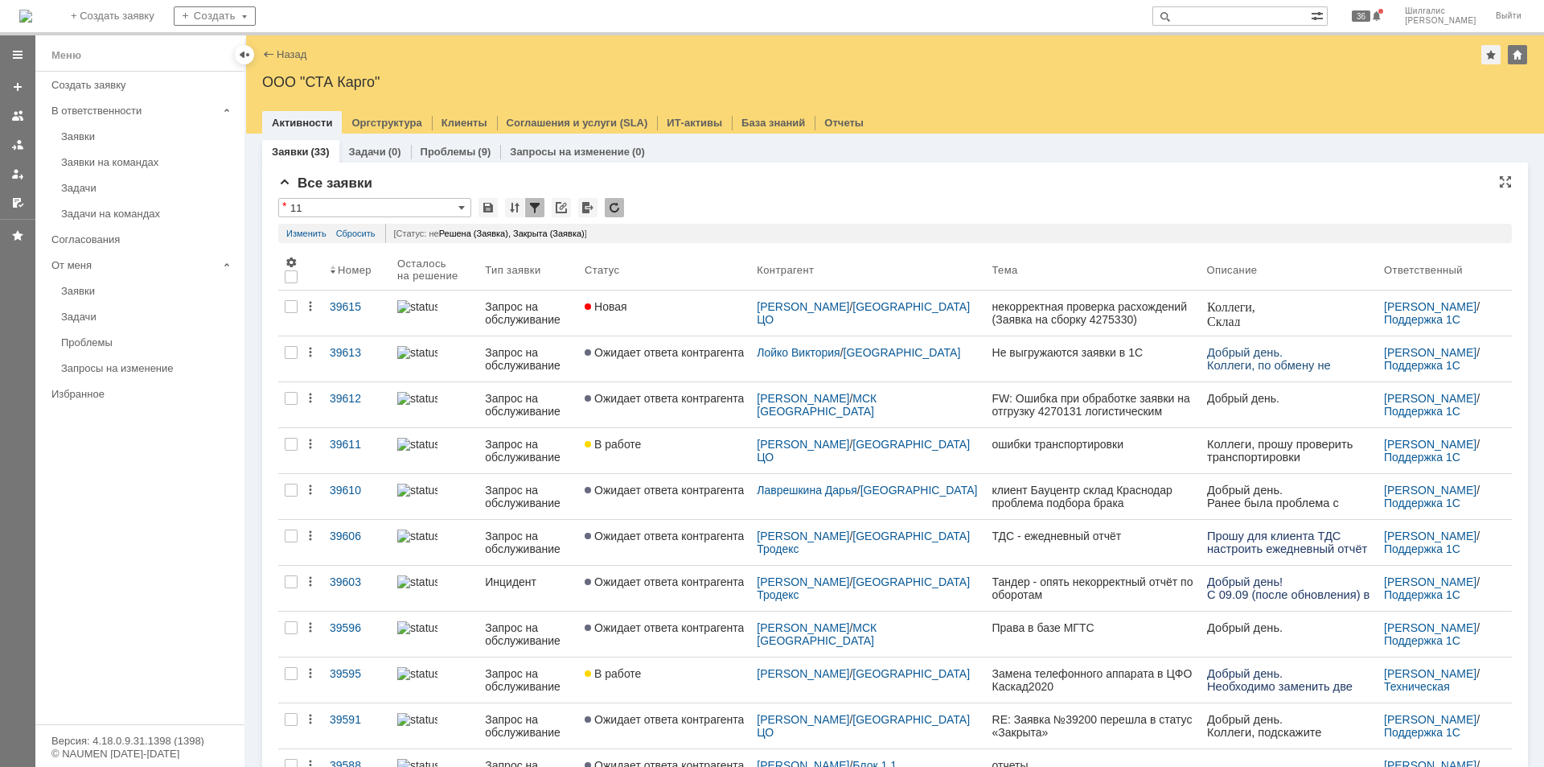
click at [783, 215] on div "* 11" at bounding box center [895, 208] width 1234 height 21
click at [101, 140] on div "Заявки" at bounding box center [148, 136] width 174 height 12
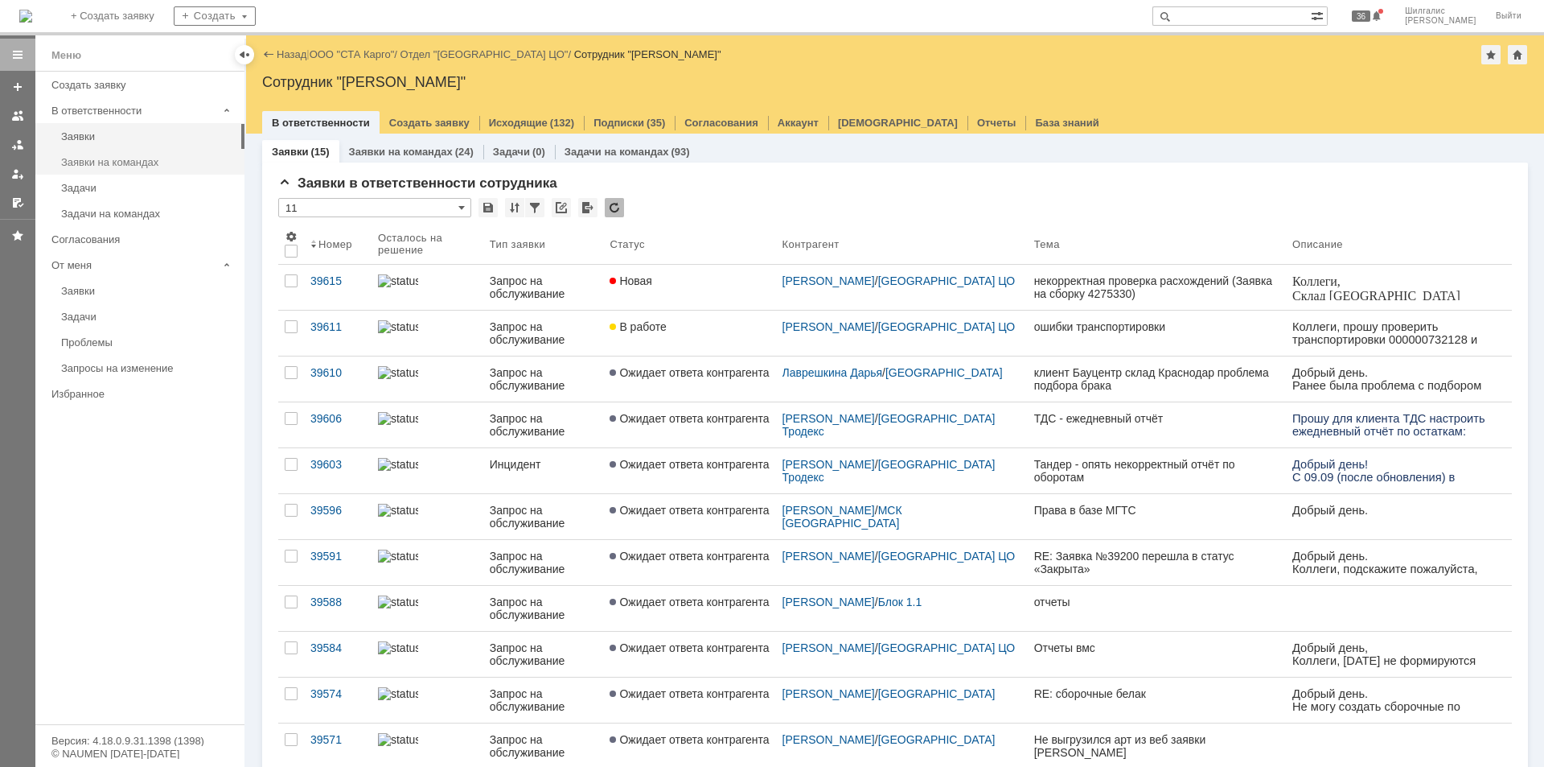
click at [167, 165] on div "Заявки на командах" at bounding box center [148, 162] width 174 height 12
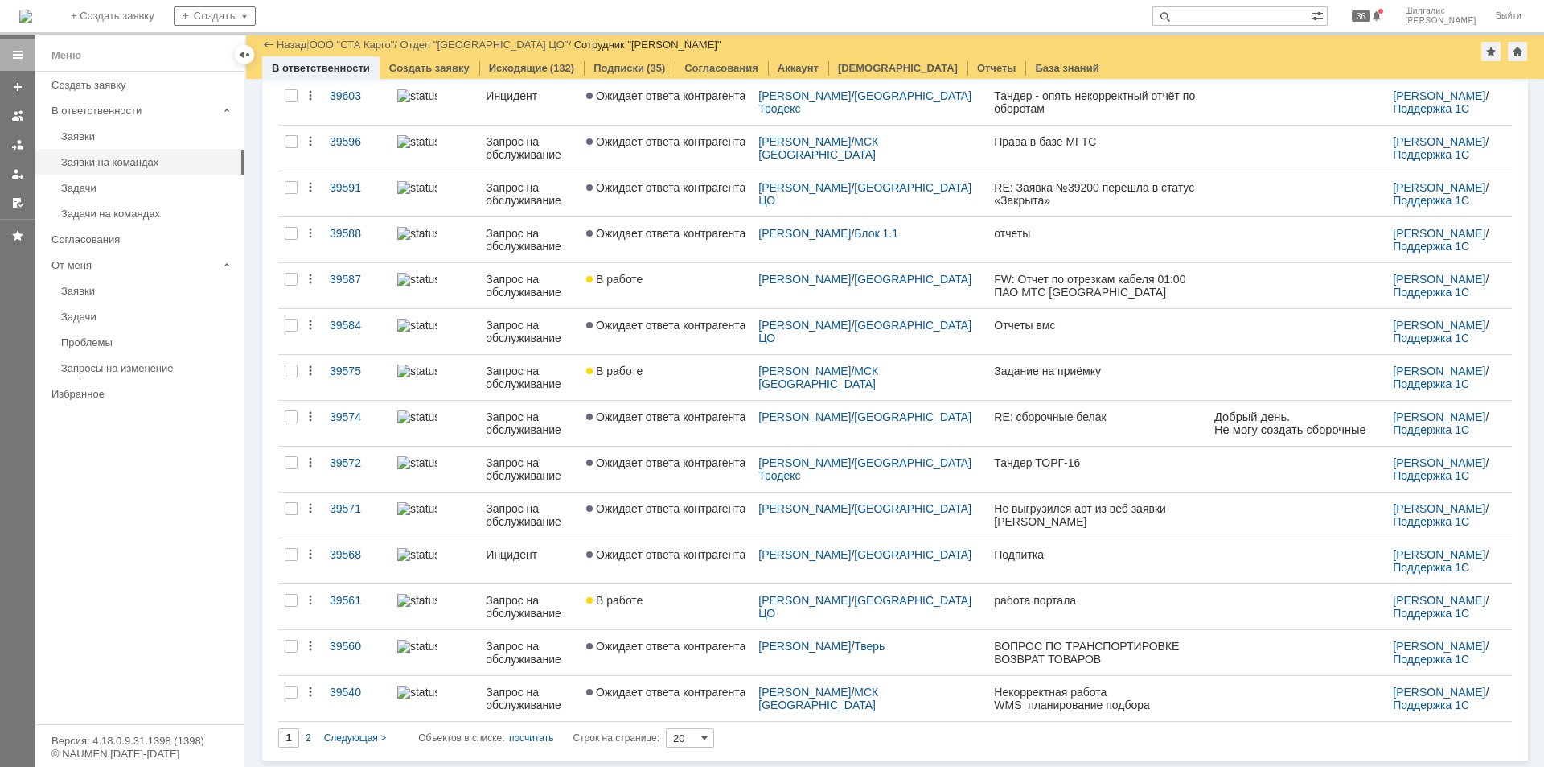
click at [693, 734] on input "20" at bounding box center [690, 737] width 48 height 19
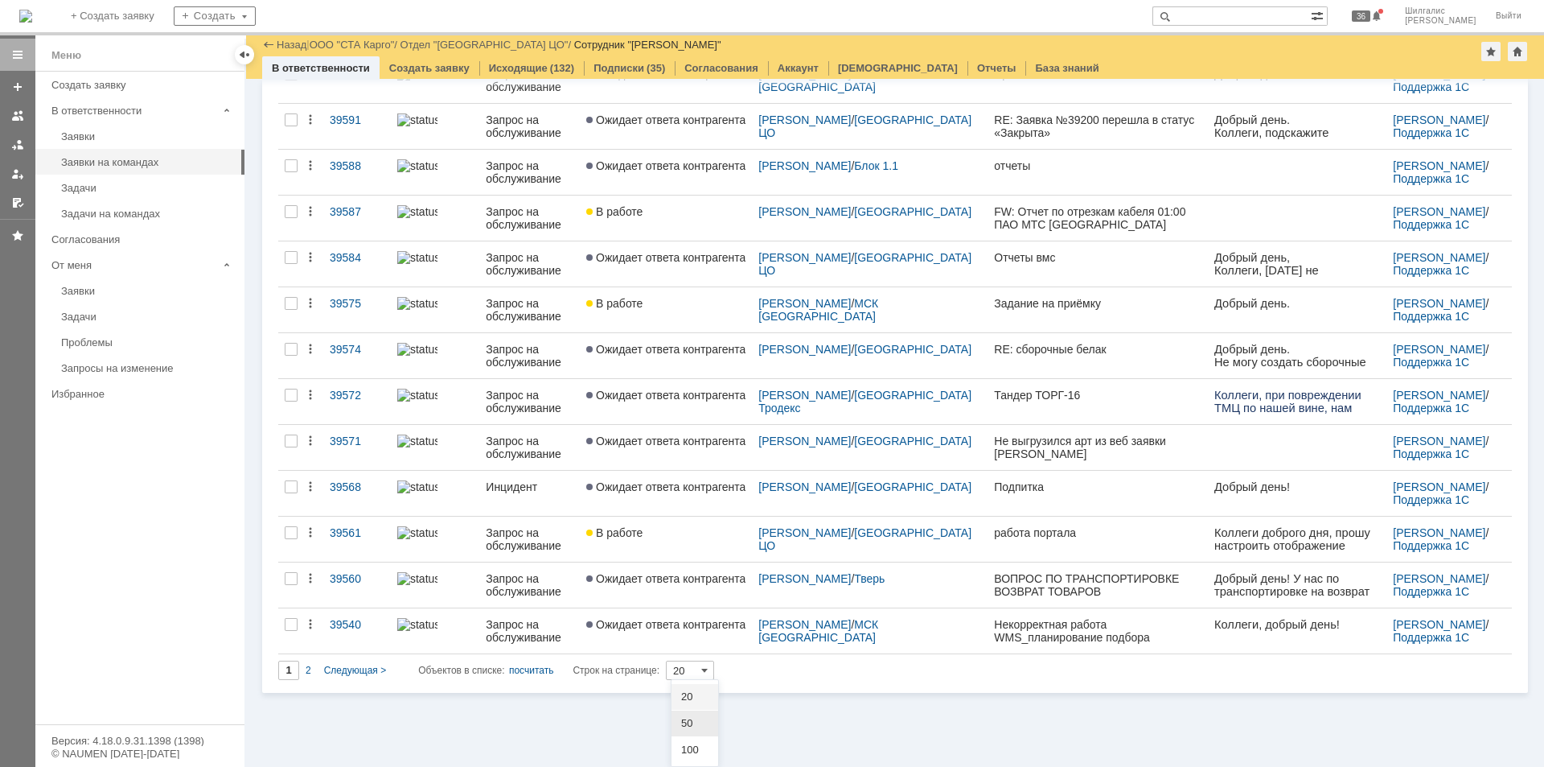
click at [692, 719] on span "50" at bounding box center [694, 723] width 27 height 13
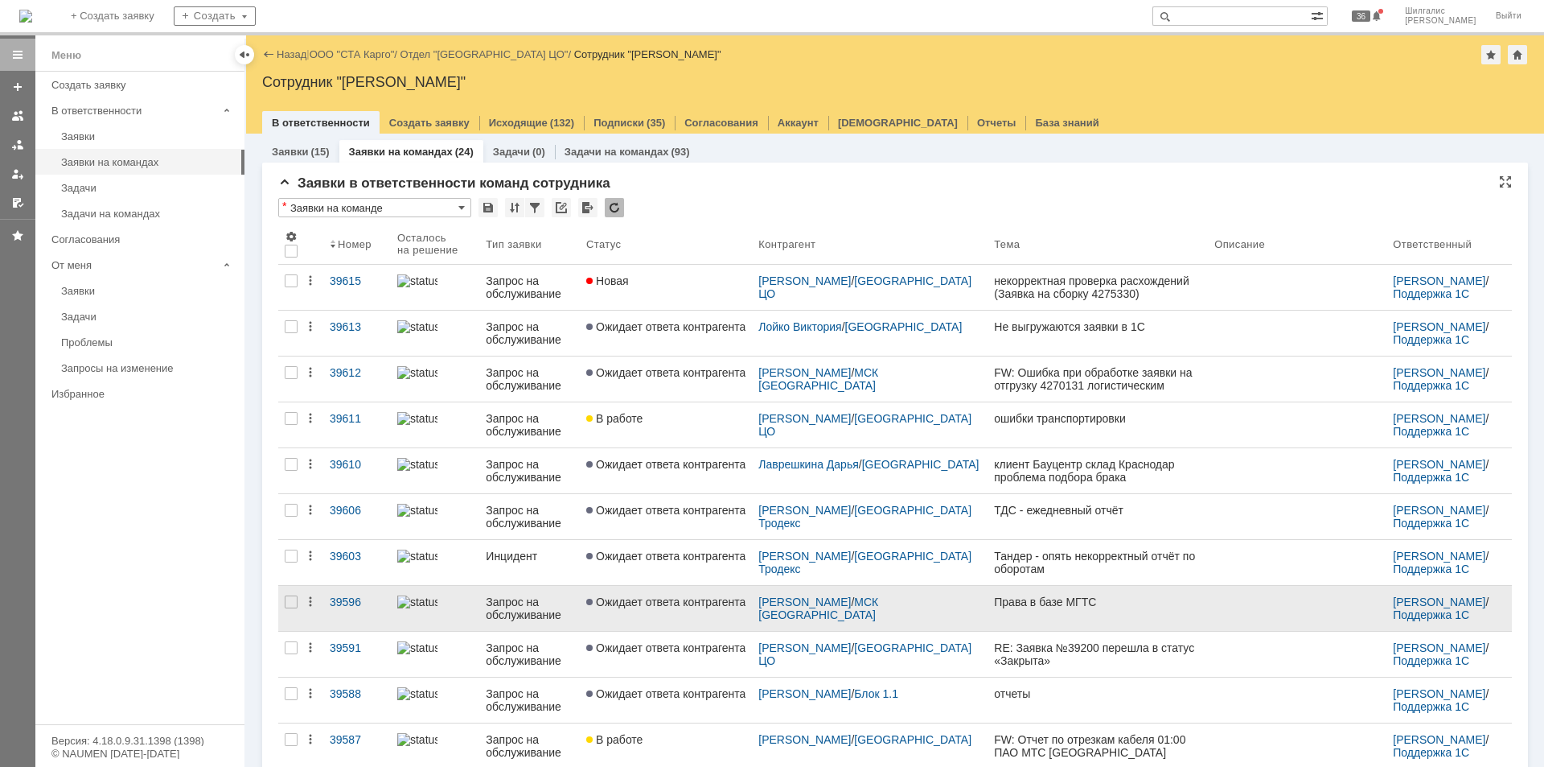
type input "50"
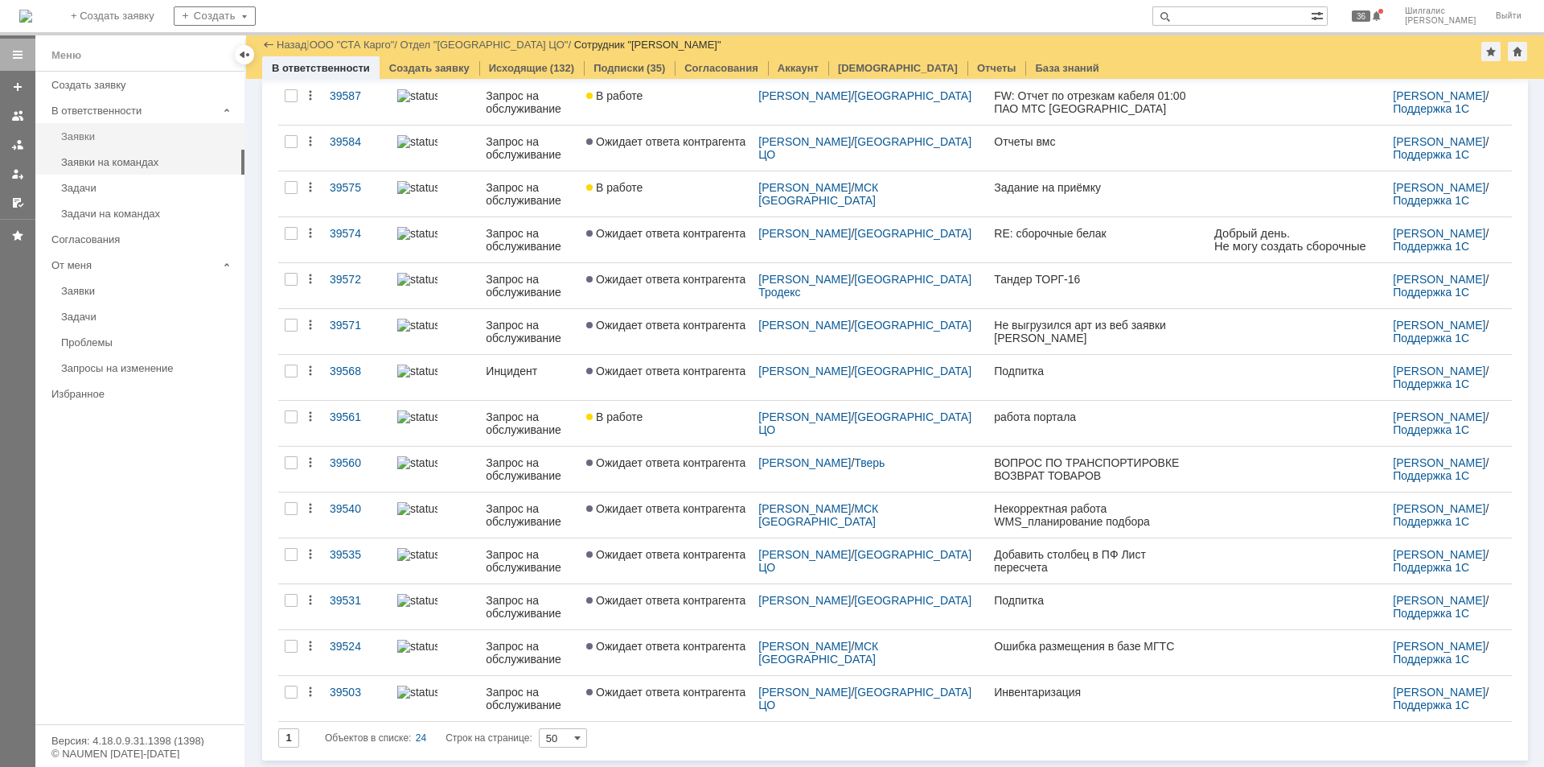
click at [88, 134] on div "Заявки" at bounding box center [148, 136] width 174 height 12
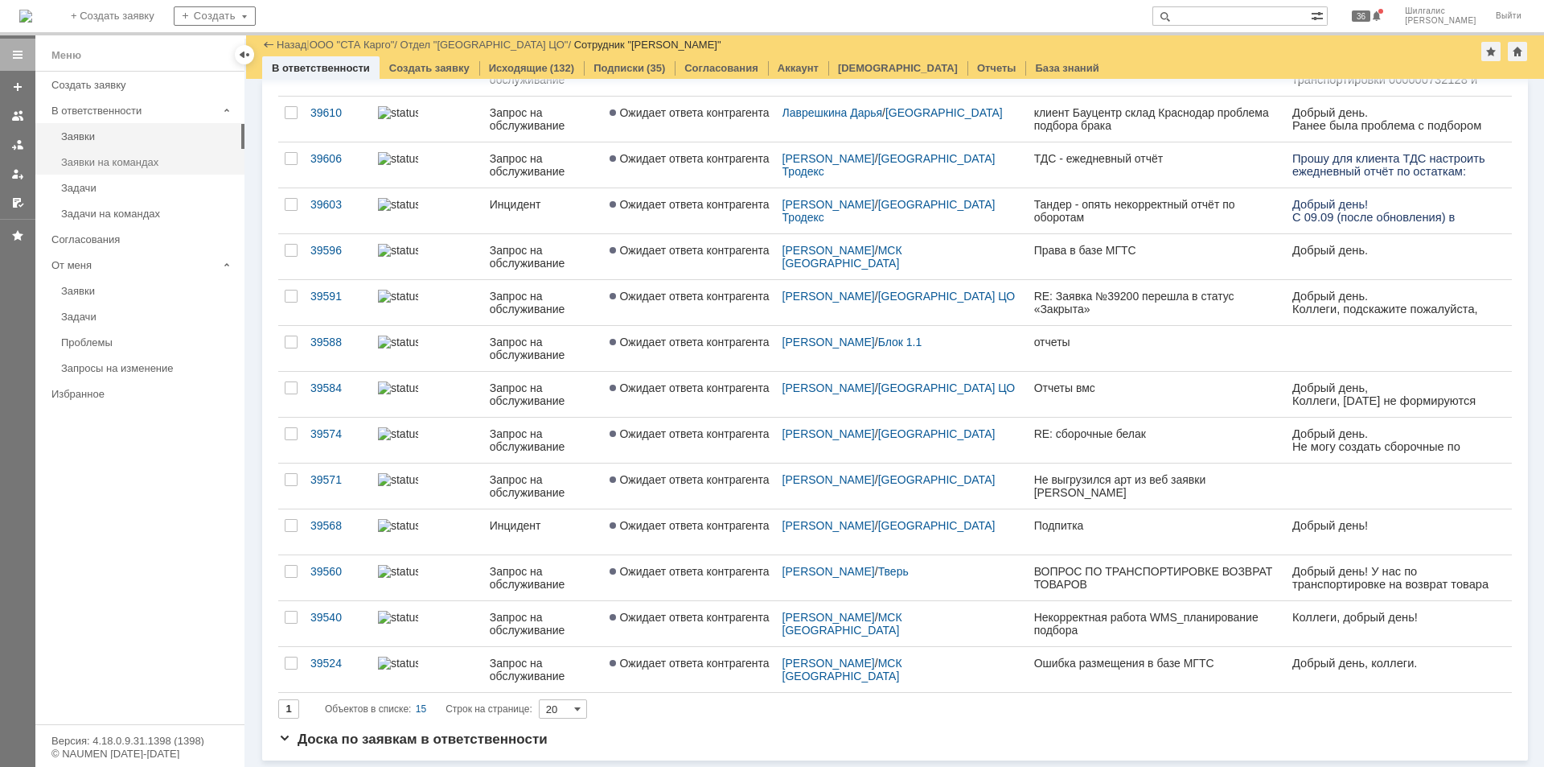
click at [125, 158] on div "Заявки на командах" at bounding box center [148, 162] width 174 height 12
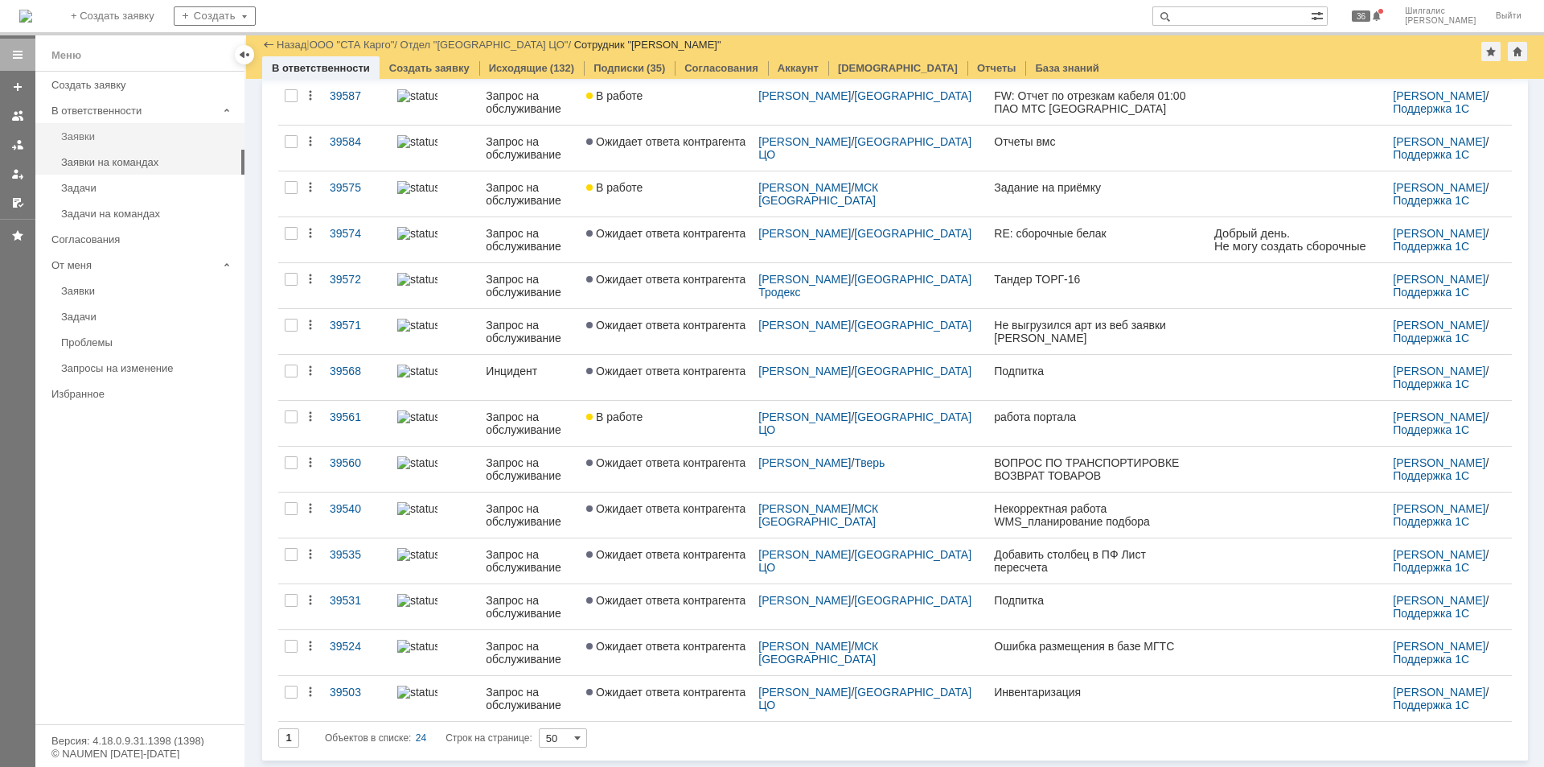
click at [121, 134] on div "Заявки" at bounding box center [148, 136] width 174 height 12
